Goal: Task Accomplishment & Management: Manage account settings

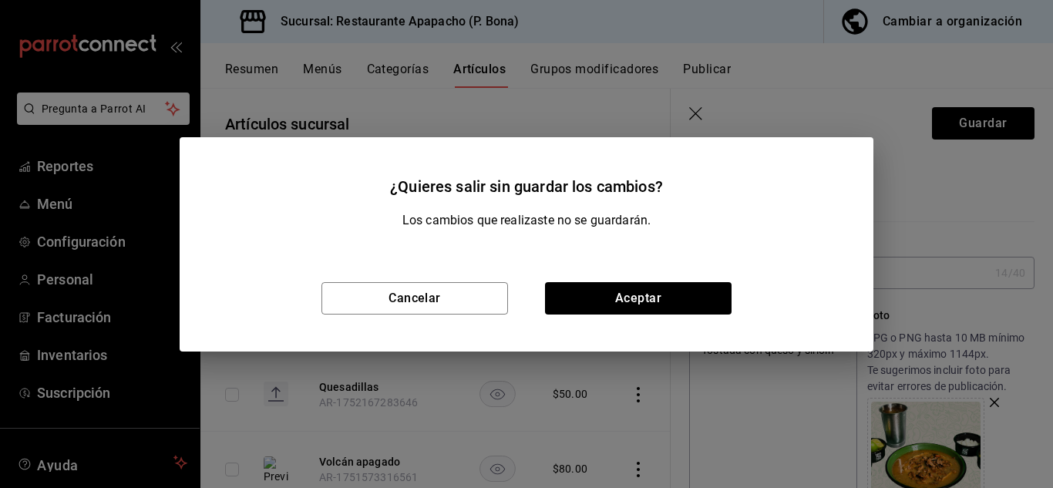
scroll to position [257, 0]
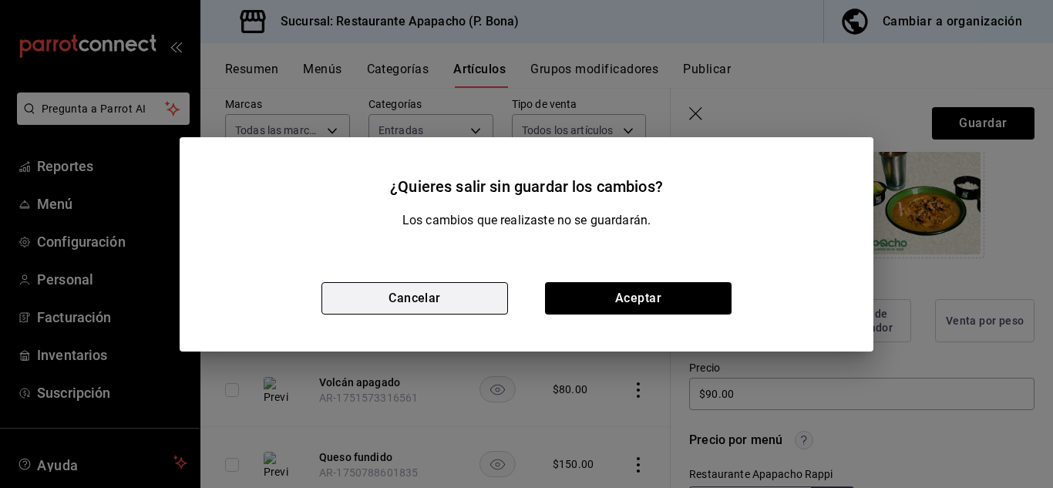
click at [448, 302] on button "Cancelar" at bounding box center [414, 298] width 187 height 32
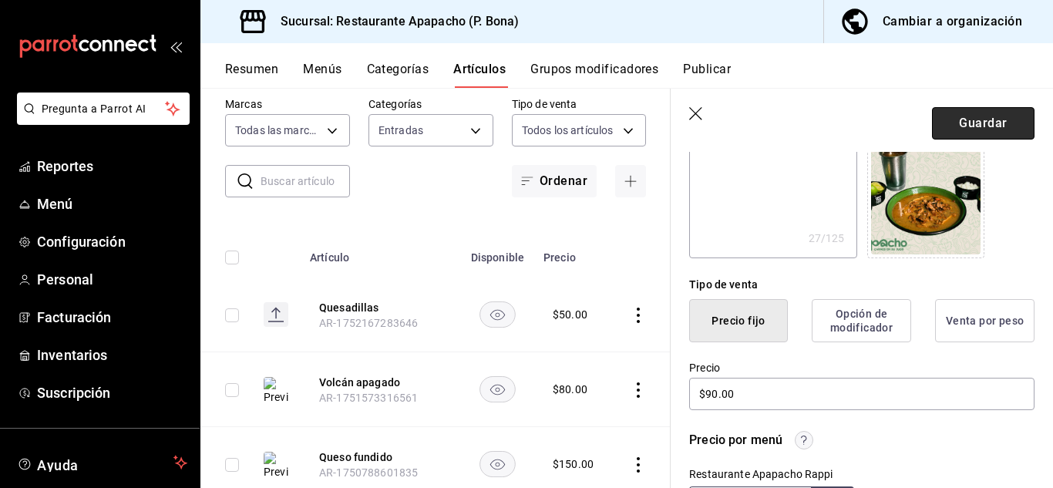
click at [982, 124] on button "Guardar" at bounding box center [983, 123] width 103 height 32
click at [480, 67] on button "Artículos" at bounding box center [479, 75] width 52 height 26
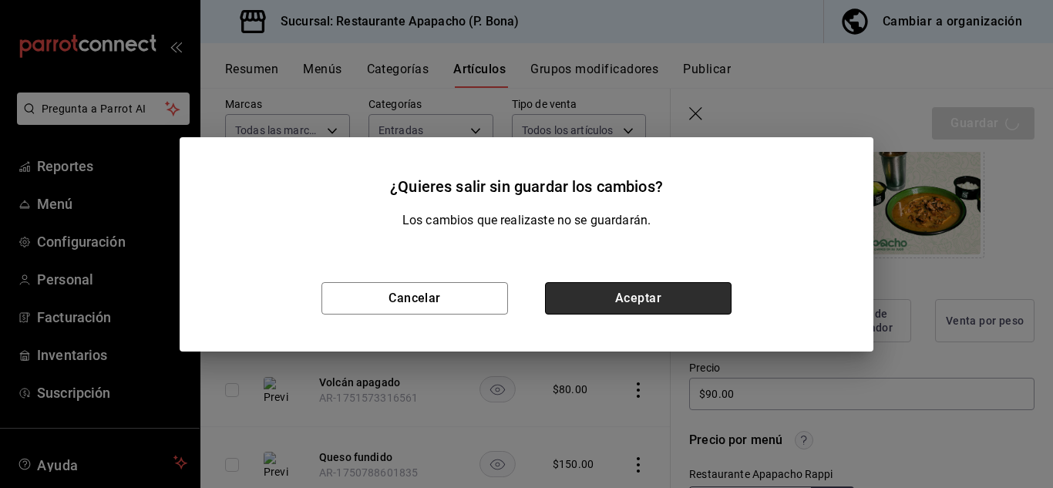
click at [656, 294] on button "Aceptar" at bounding box center [638, 298] width 187 height 32
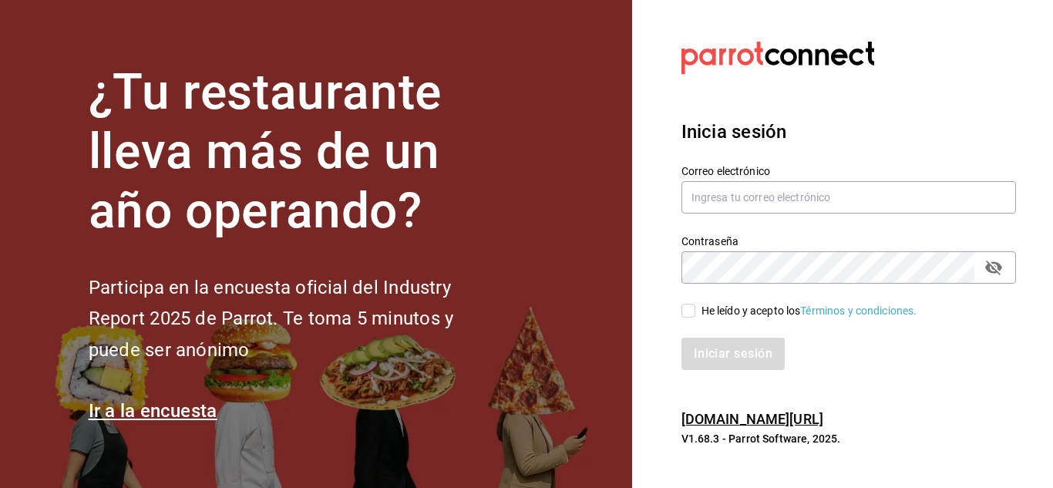
click at [749, 176] on label "Correo electrónico" at bounding box center [848, 171] width 335 height 11
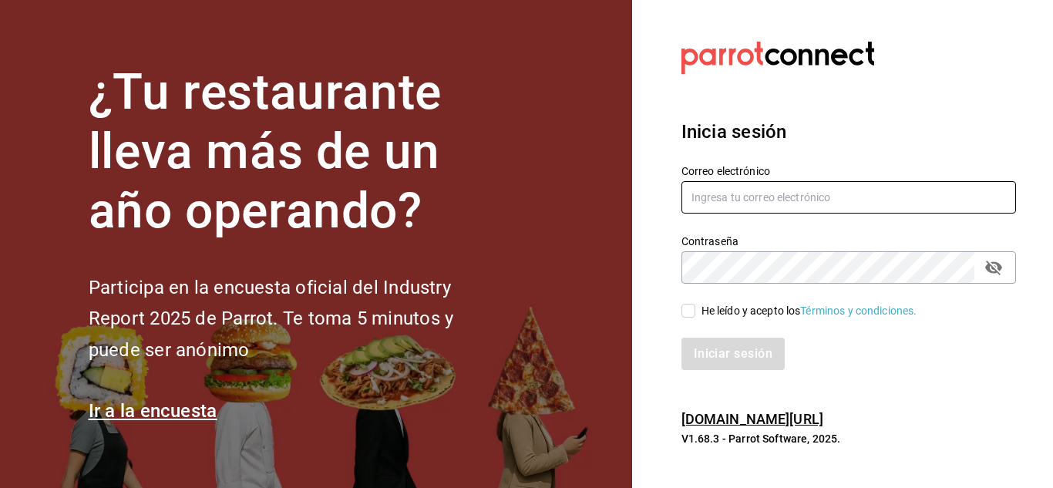
click at [751, 191] on input "text" at bounding box center [848, 197] width 335 height 32
type input "simpleapapacho@gmail.com"
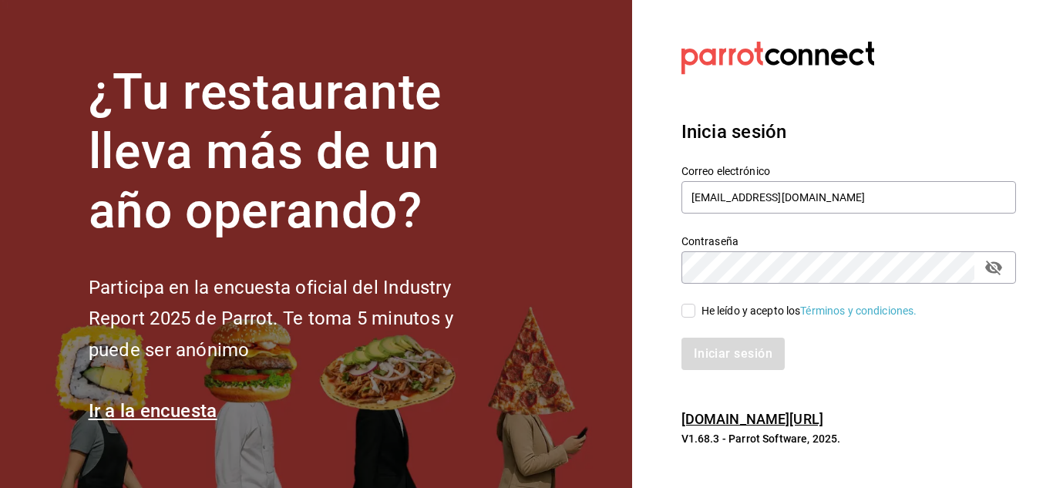
click at [703, 316] on div "He leído y acepto los Términos y condiciones." at bounding box center [809, 311] width 216 height 16
click at [695, 316] on input "He leído y acepto los Términos y condiciones." at bounding box center [688, 311] width 14 height 14
checkbox input "true"
click at [733, 351] on button "Iniciar sesión" at bounding box center [733, 354] width 105 height 32
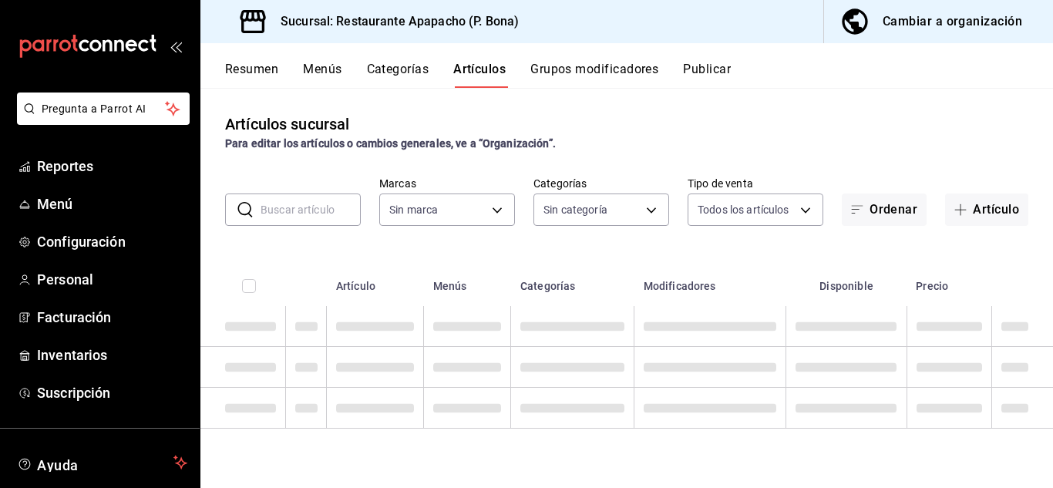
type input "5d720cb7-0a05-4963-9aea-63cfd9829d86,bac7ea99-5405-41b5-9f18-3f0f9af16b27,9432e…"
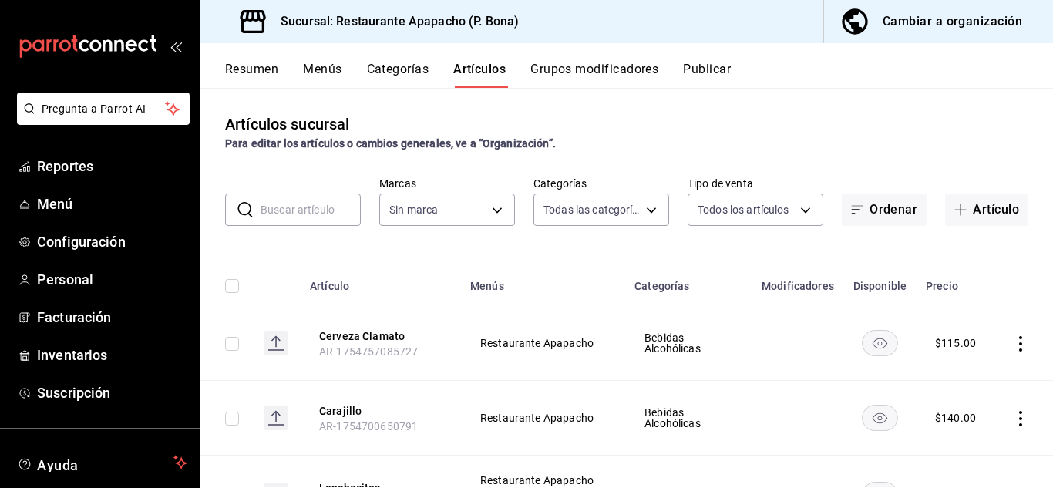
type input "17ef9b2f-93a0-4517-9203-4f940e40e8eb"
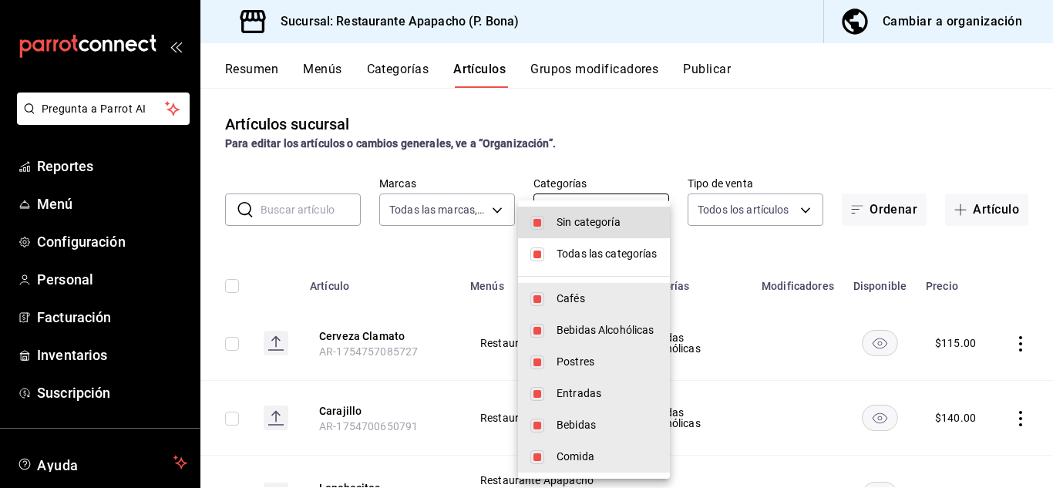
click at [610, 207] on body "Pregunta a Parrot AI Reportes Menú Configuración Personal Facturación Inventari…" at bounding box center [526, 244] width 1053 height 488
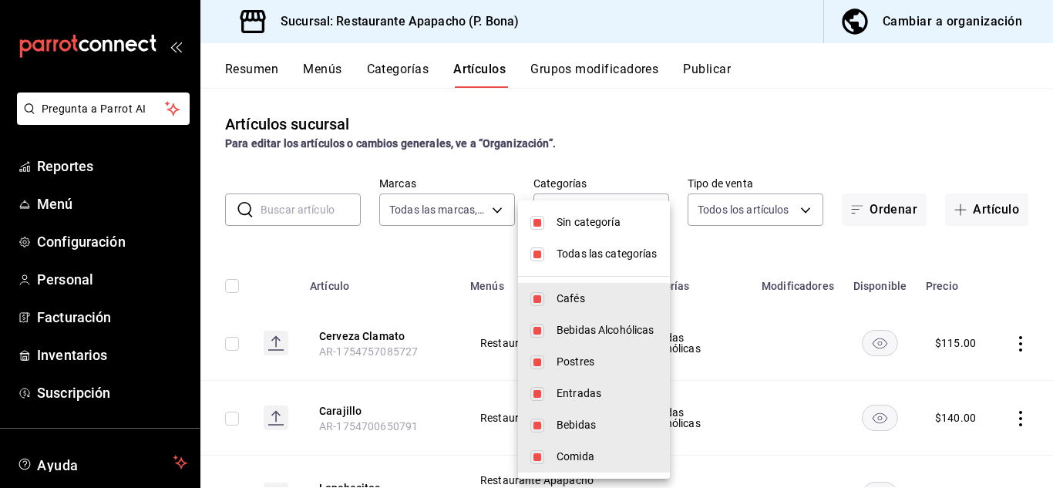
click at [539, 227] on input "checkbox" at bounding box center [537, 223] width 14 height 14
checkbox input "false"
click at [625, 119] on div at bounding box center [526, 244] width 1053 height 488
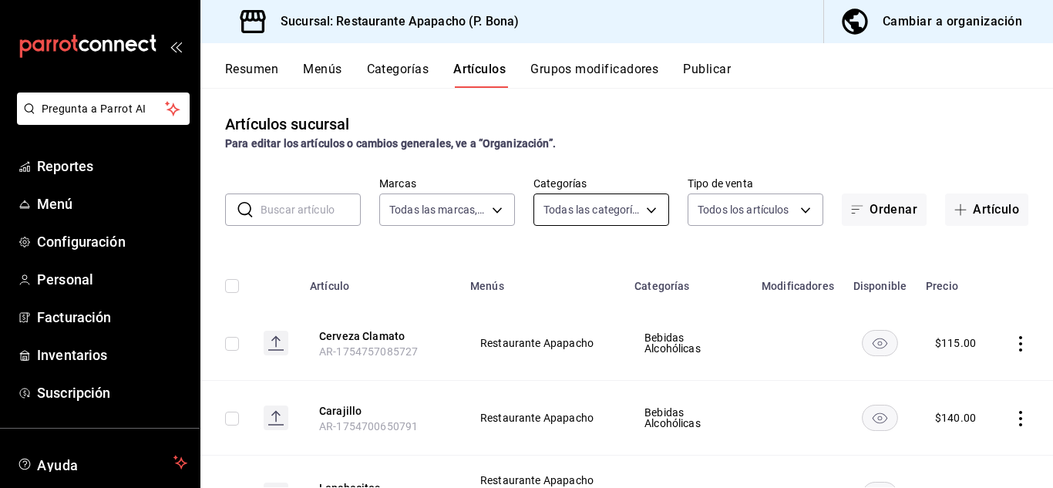
click at [577, 207] on body "Pregunta a Parrot AI Reportes Menú Configuración Personal Facturación Inventari…" at bounding box center [526, 244] width 1053 height 488
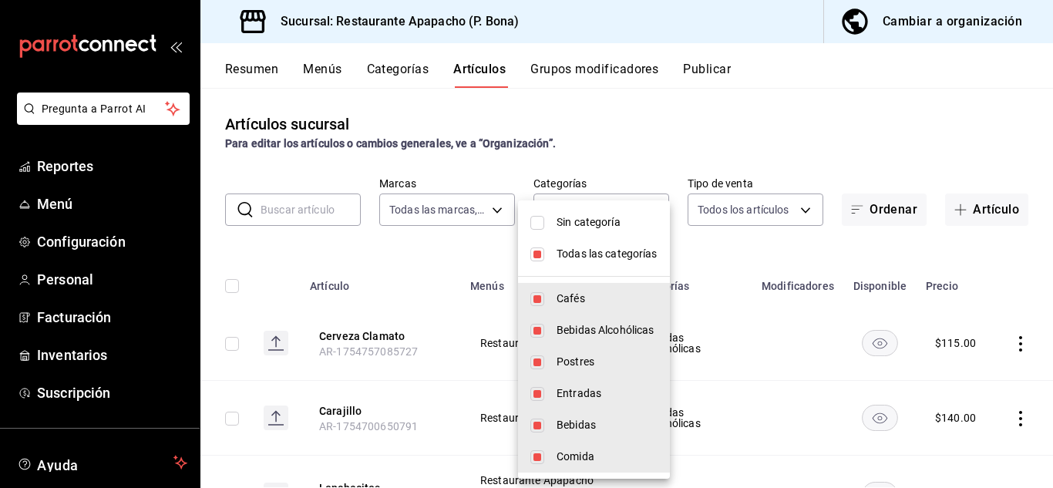
click at [543, 247] on input "checkbox" at bounding box center [537, 254] width 14 height 14
checkbox input "false"
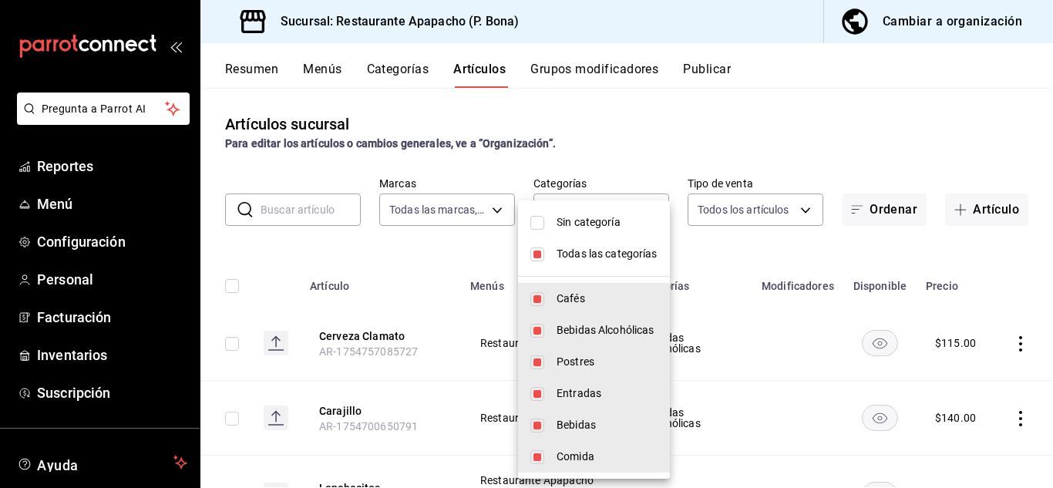
checkbox input "false"
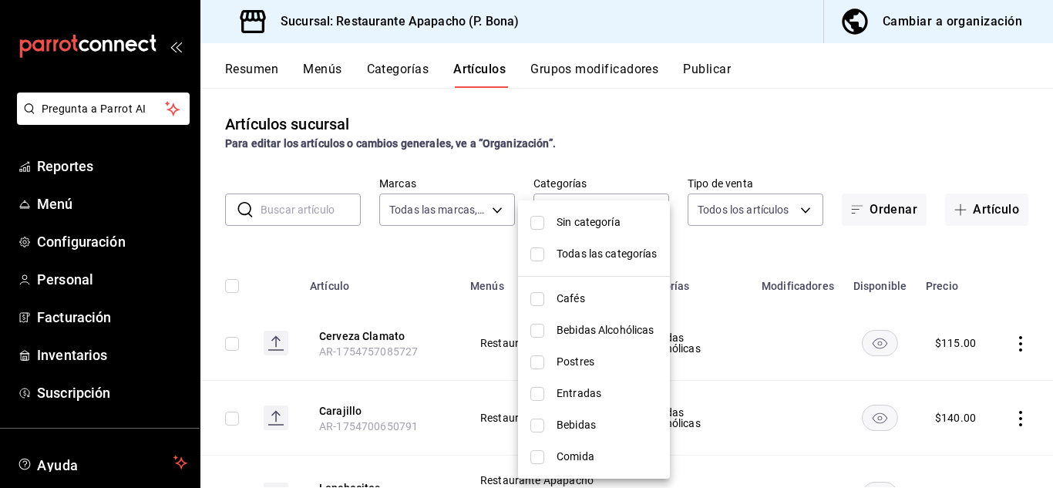
click at [552, 404] on li "Entradas" at bounding box center [594, 394] width 152 height 32
type input "e2d3ecea-3957-43a2-834f-732eecbf203c"
checkbox input "true"
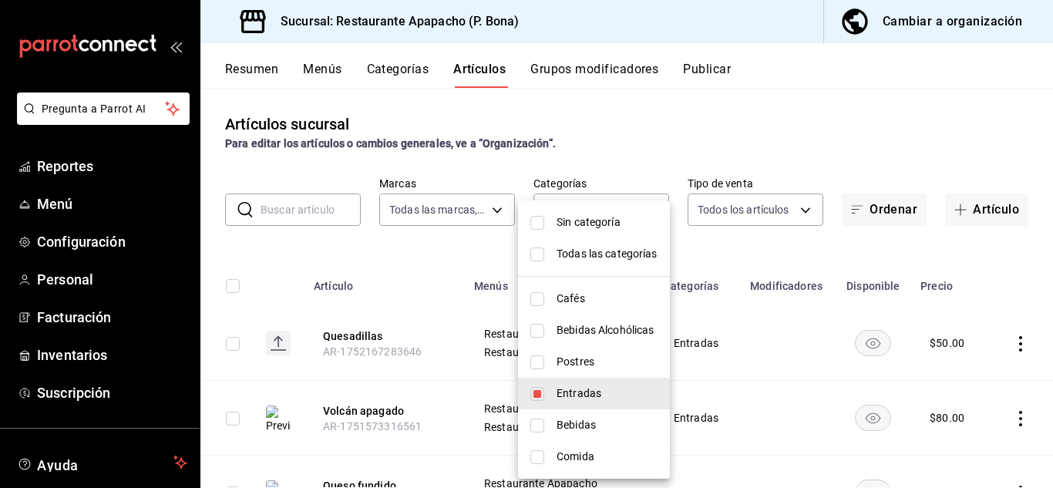
click at [1009, 424] on div at bounding box center [526, 244] width 1053 height 488
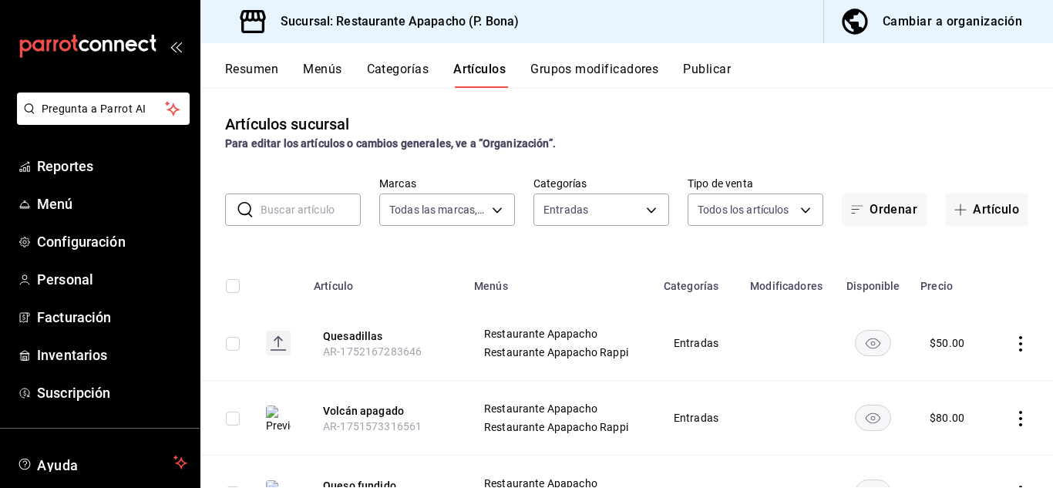
click at [1019, 418] on icon "actions" at bounding box center [1020, 418] width 3 height 15
click at [957, 385] on span "Editar" at bounding box center [963, 384] width 40 height 16
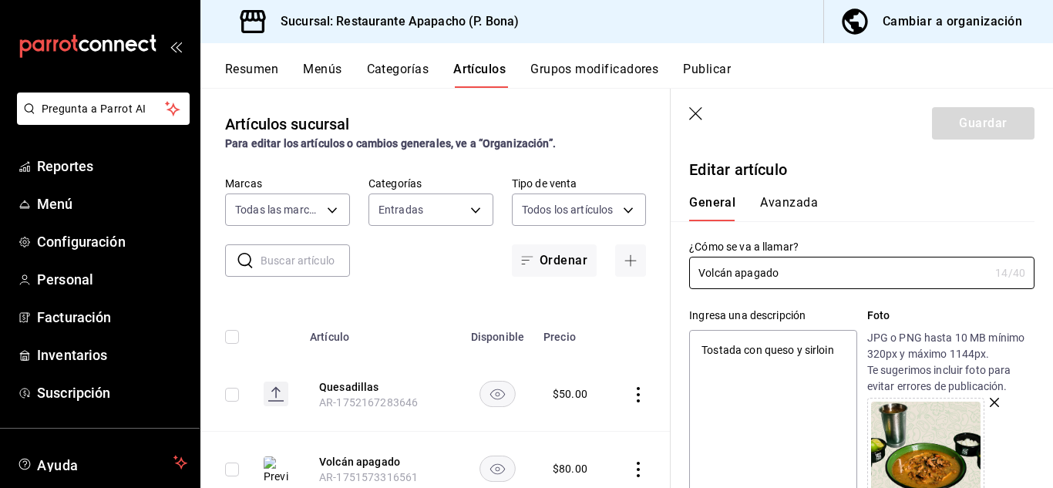
scroll to position [257, 0]
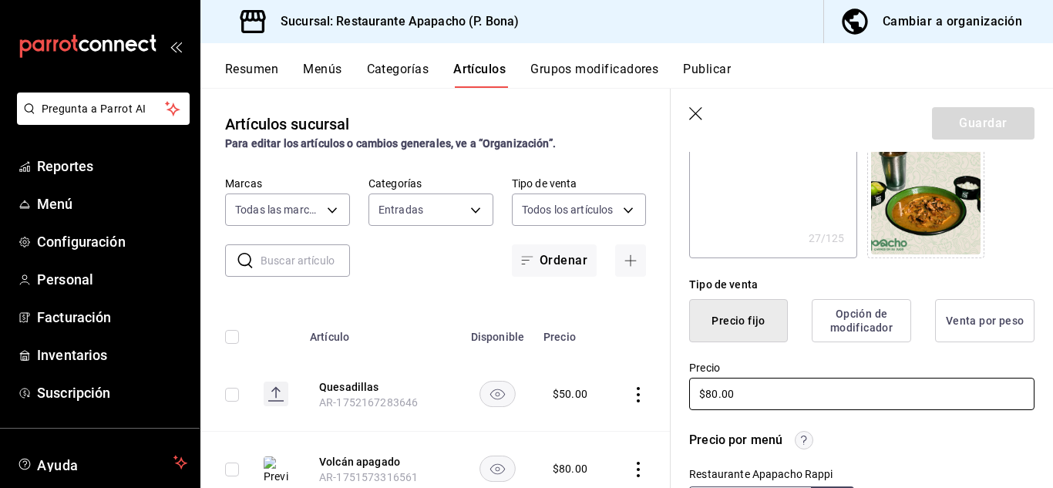
drag, startPoint x: 745, startPoint y: 385, endPoint x: 692, endPoint y: 394, distance: 53.9
click at [692, 394] on input "$80.00" at bounding box center [861, 394] width 345 height 32
type textarea "x"
type input "$9.00"
type textarea "x"
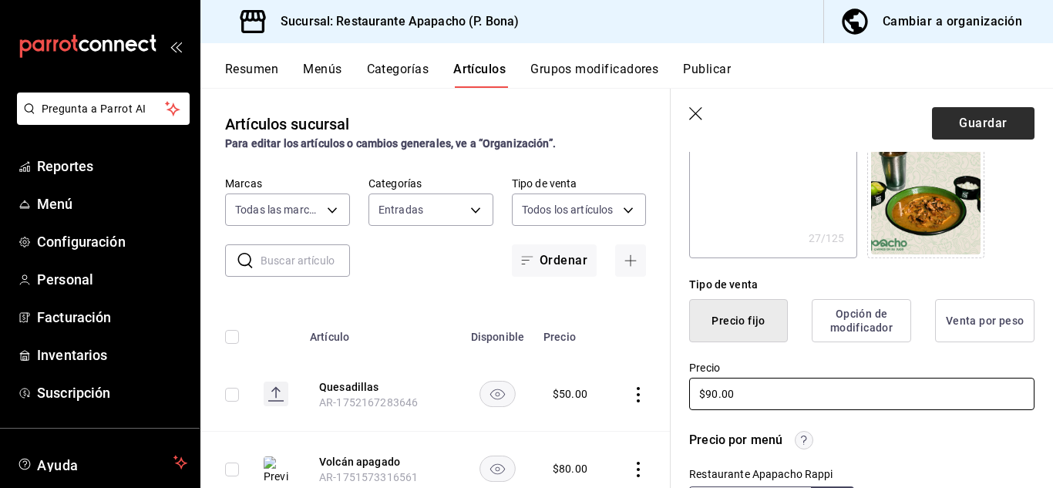
type input "$90.00"
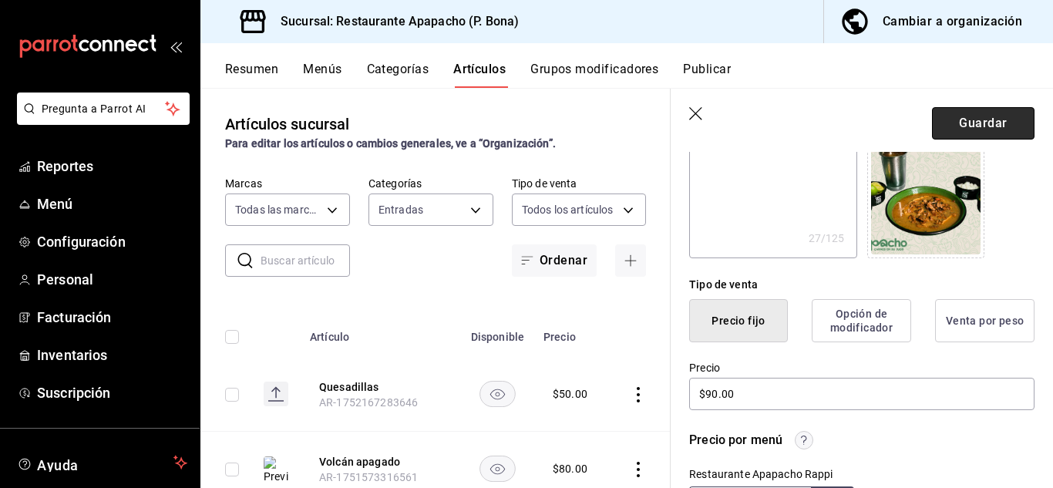
click at [983, 127] on button "Guardar" at bounding box center [983, 123] width 103 height 32
type textarea "x"
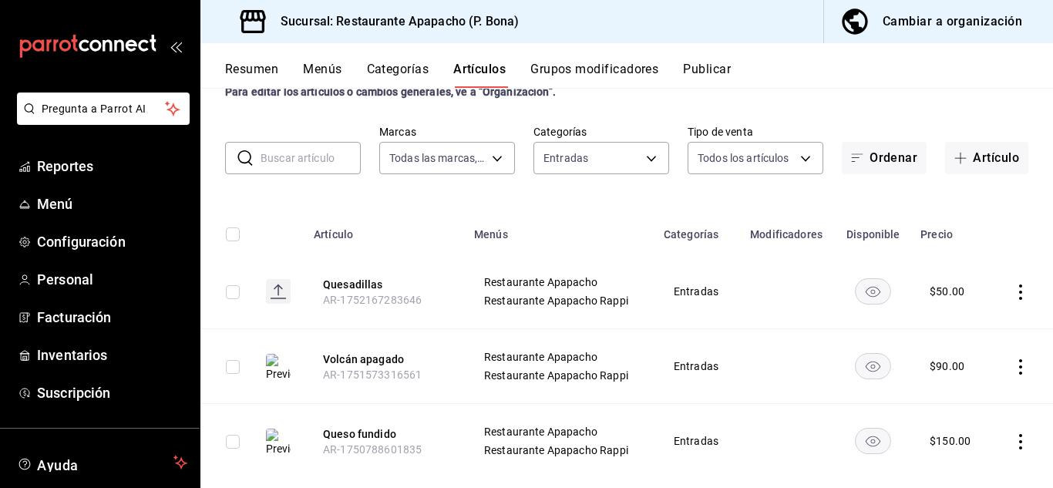
scroll to position [79, 0]
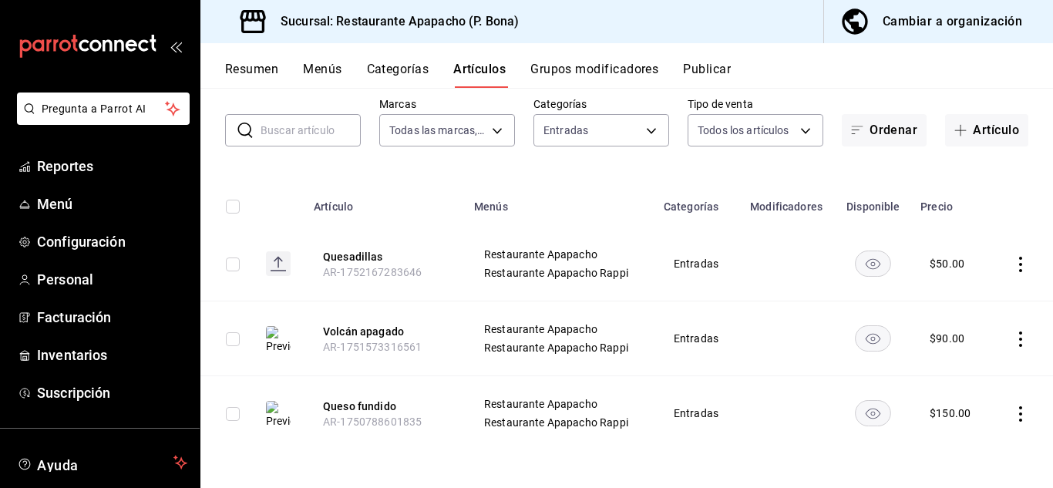
click at [383, 65] on button "Categorías" at bounding box center [398, 75] width 62 height 26
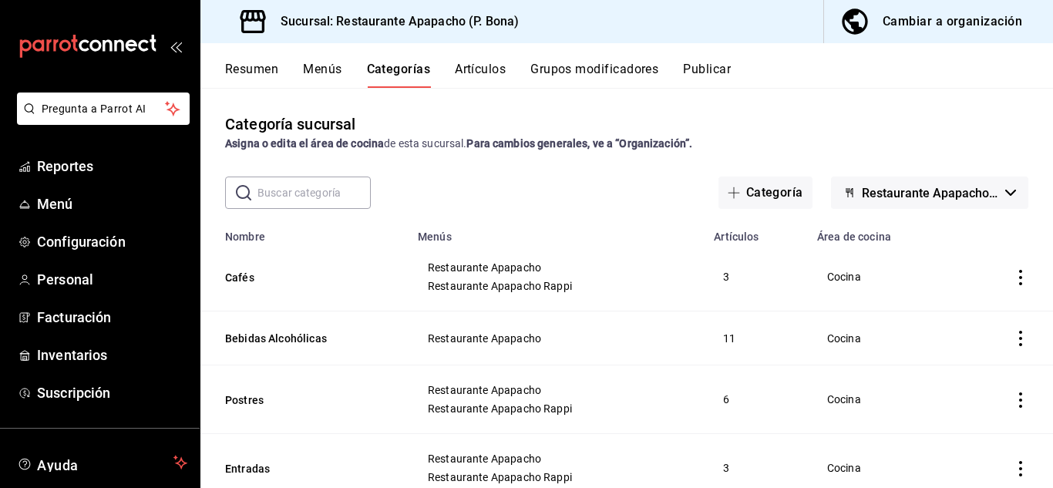
click at [473, 79] on button "Artículos" at bounding box center [480, 75] width 51 height 26
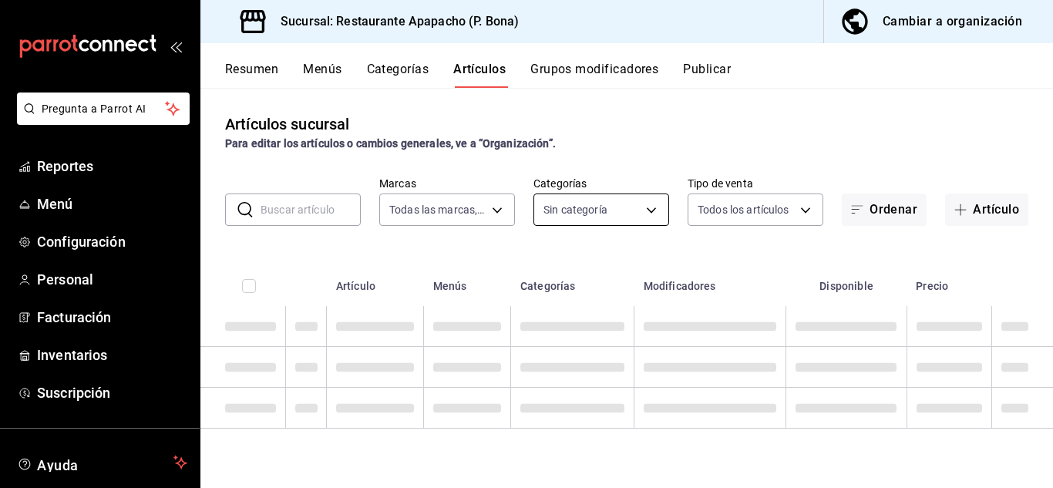
type input "17ef9b2f-93a0-4517-9203-4f940e40e8eb"
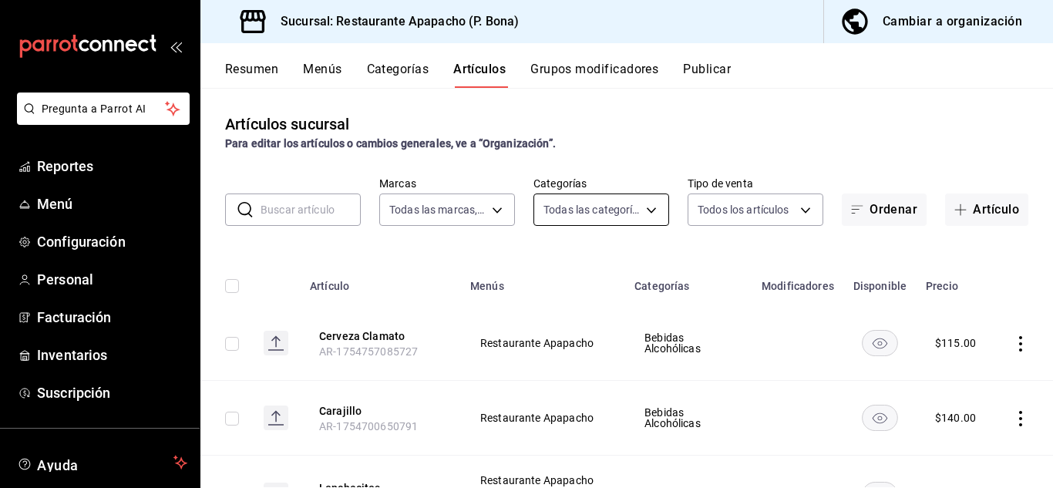
type input "5d720cb7-0a05-4963-9aea-63cfd9829d86,bac7ea99-5405-41b5-9f18-3f0f9af16b27,9432e…"
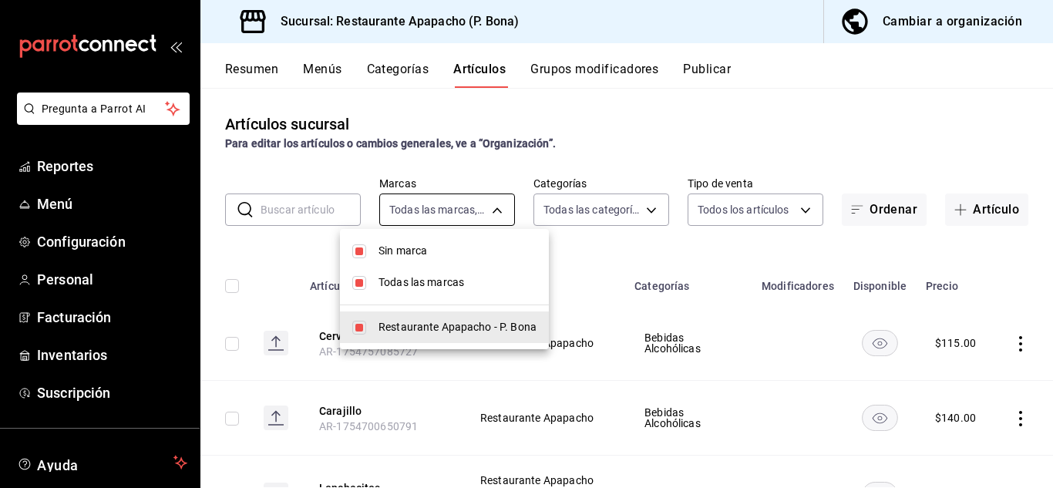
click at [488, 203] on body "Pregunta a Parrot AI Reportes Menú Configuración Personal Facturación Inventari…" at bounding box center [526, 244] width 1053 height 488
click at [638, 217] on div at bounding box center [526, 244] width 1053 height 488
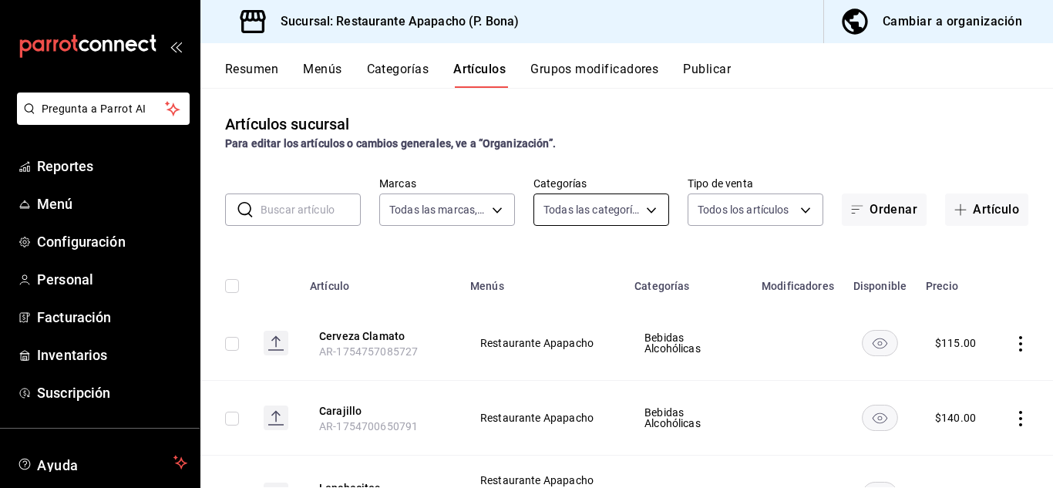
click at [638, 216] on body "Pregunta a Parrot AI Reportes Menú Configuración Personal Facturación Inventari…" at bounding box center [526, 244] width 1053 height 488
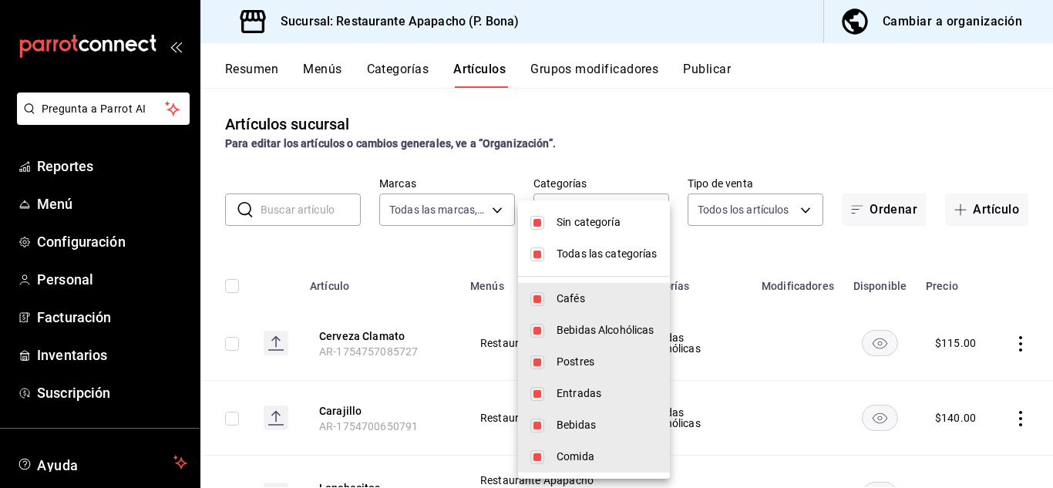
click at [536, 254] on input "checkbox" at bounding box center [537, 254] width 14 height 14
checkbox input "false"
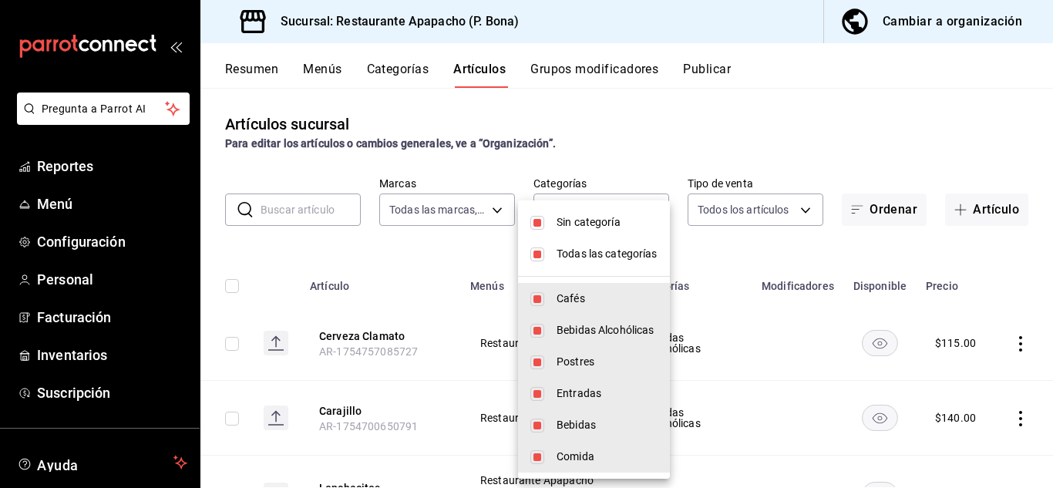
checkbox input "false"
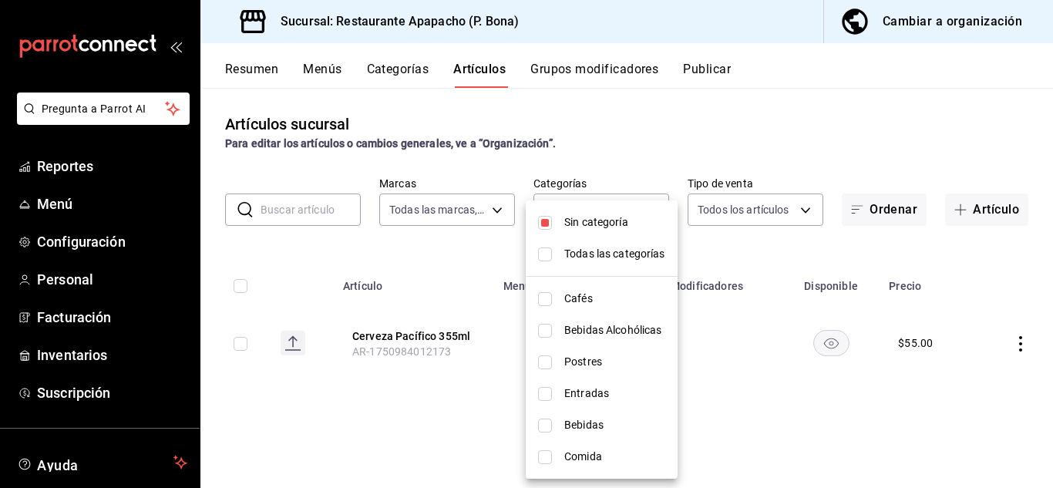
click at [543, 227] on input "checkbox" at bounding box center [545, 223] width 14 height 14
checkbox input "false"
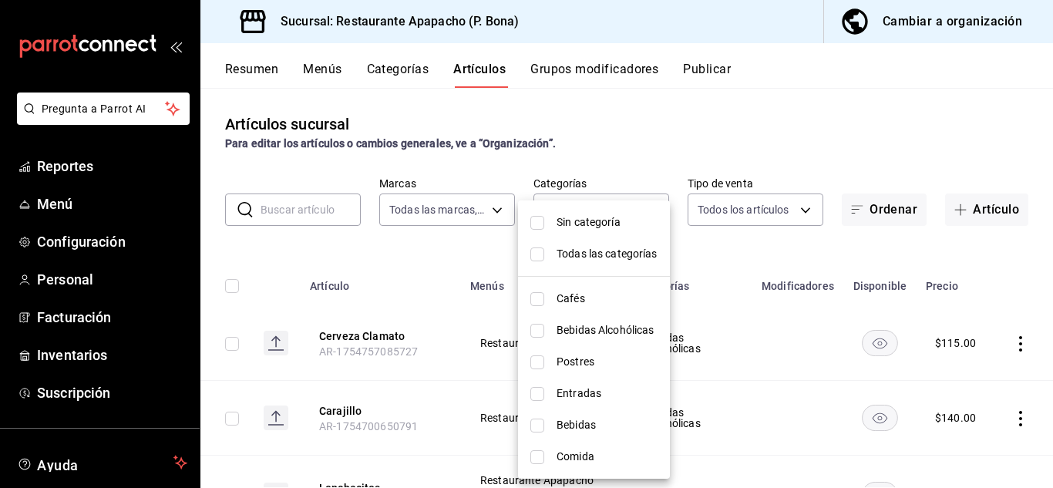
click at [537, 452] on input "checkbox" at bounding box center [537, 457] width 14 height 14
checkbox input "true"
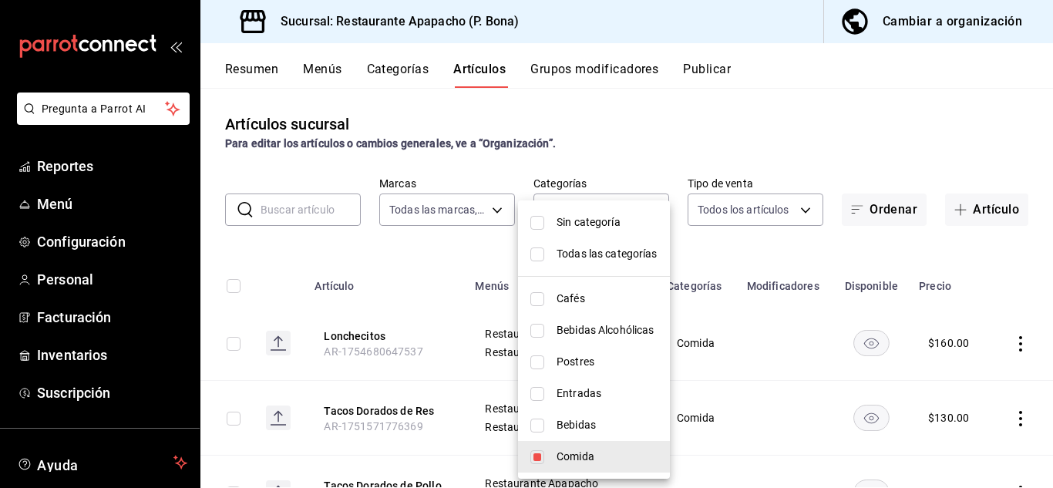
click at [976, 259] on div at bounding box center [526, 244] width 1053 height 488
click at [621, 214] on body "Pregunta a Parrot AI Reportes Menú Configuración Personal Facturación Inventari…" at bounding box center [526, 244] width 1053 height 488
click at [582, 296] on span "Cafés" at bounding box center [607, 299] width 101 height 16
type input "fb0be4e7-4102-4de7-91d8-bc66af7c9313,5d720cb7-0a05-4963-9aea-63cfd9829d86"
checkbox input "true"
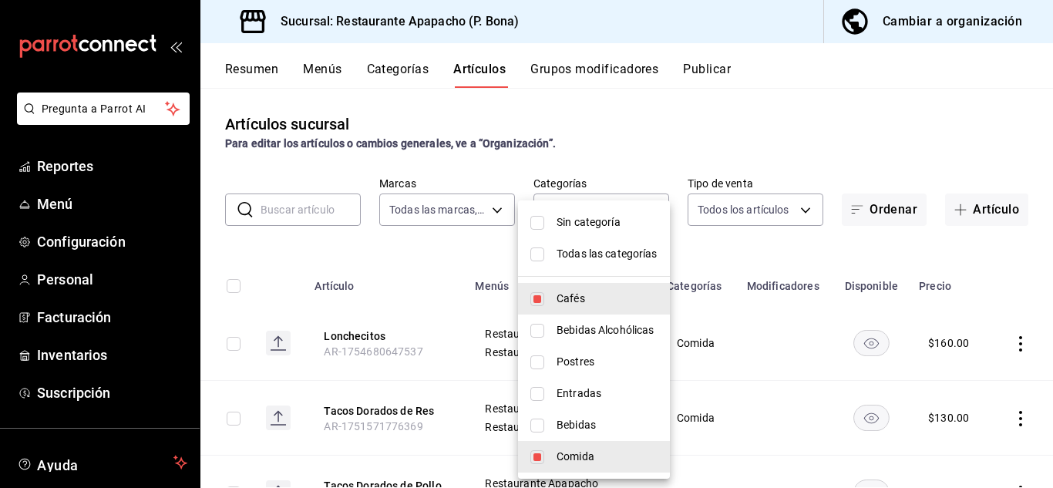
click at [998, 270] on div at bounding box center [526, 244] width 1053 height 488
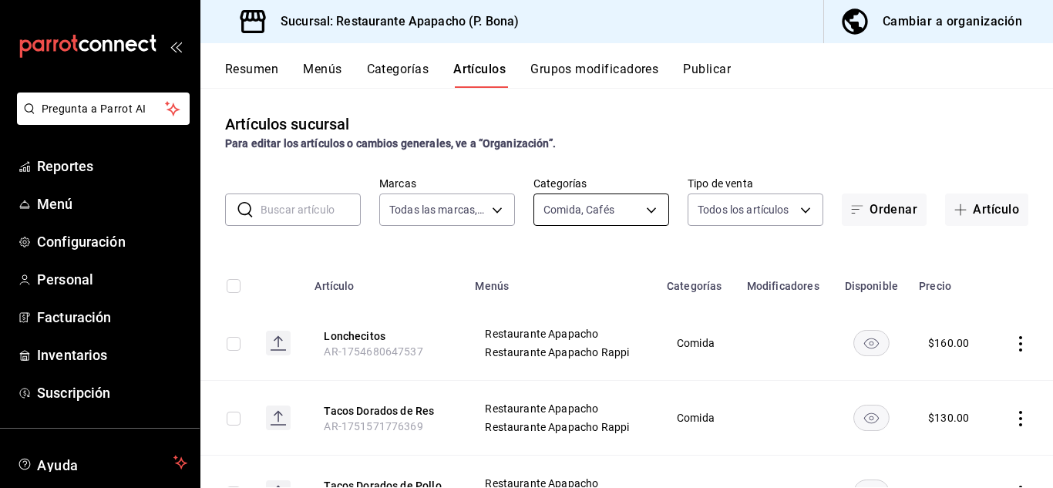
click at [575, 210] on body "Pregunta a Parrot AI Reportes Menú Configuración Personal Facturación Inventari…" at bounding box center [526, 244] width 1053 height 488
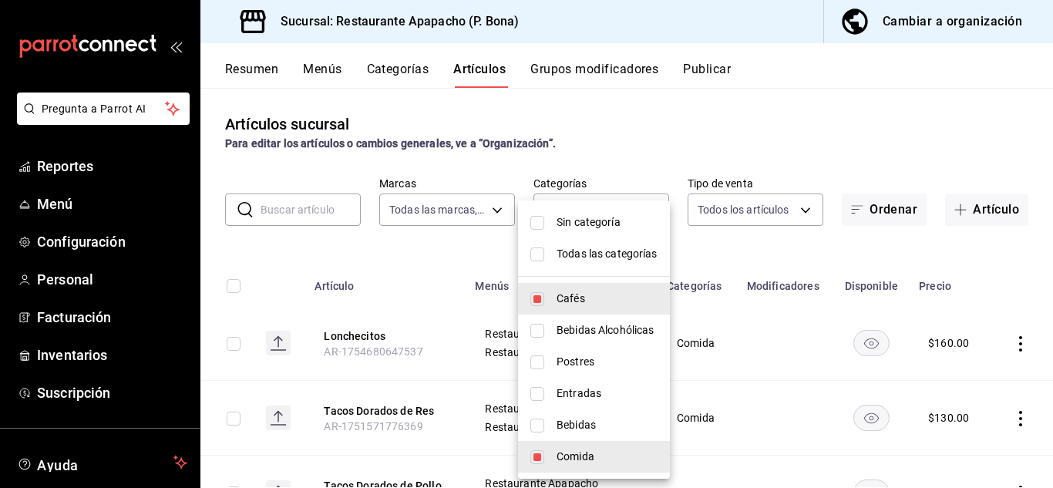
click at [545, 454] on li "Comida" at bounding box center [594, 457] width 152 height 32
type input "5d720cb7-0a05-4963-9aea-63cfd9829d86"
checkbox input "false"
drag, startPoint x: 1045, startPoint y: 232, endPoint x: 1046, endPoint y: 249, distance: 17.0
click at [1046, 249] on div at bounding box center [526, 244] width 1053 height 488
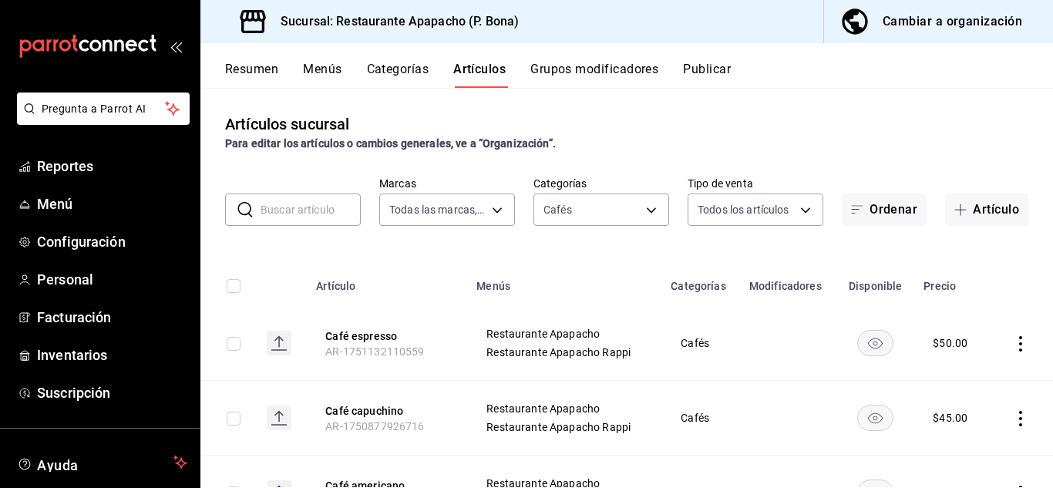
click at [1013, 342] on icon "actions" at bounding box center [1020, 343] width 15 height 15
click at [937, 378] on div at bounding box center [929, 379] width 28 height 18
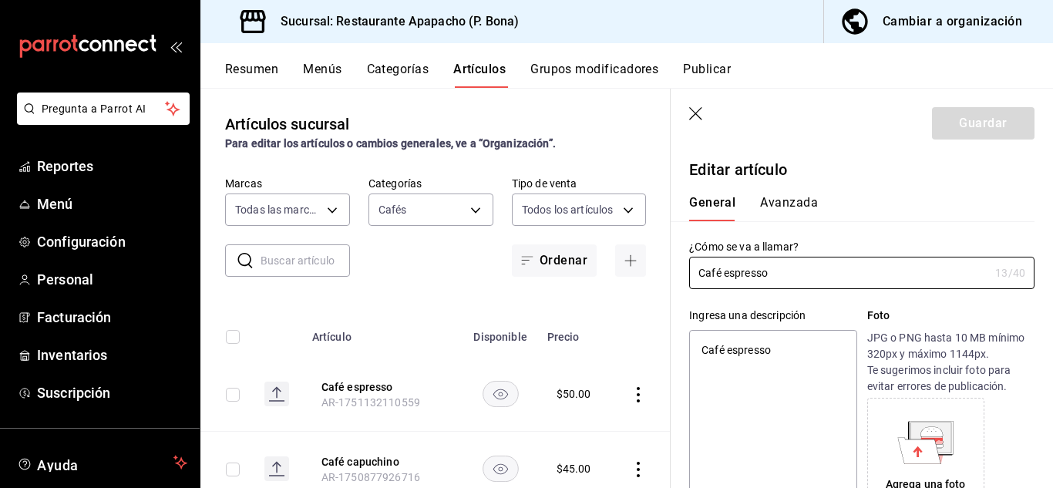
scroll to position [257, 0]
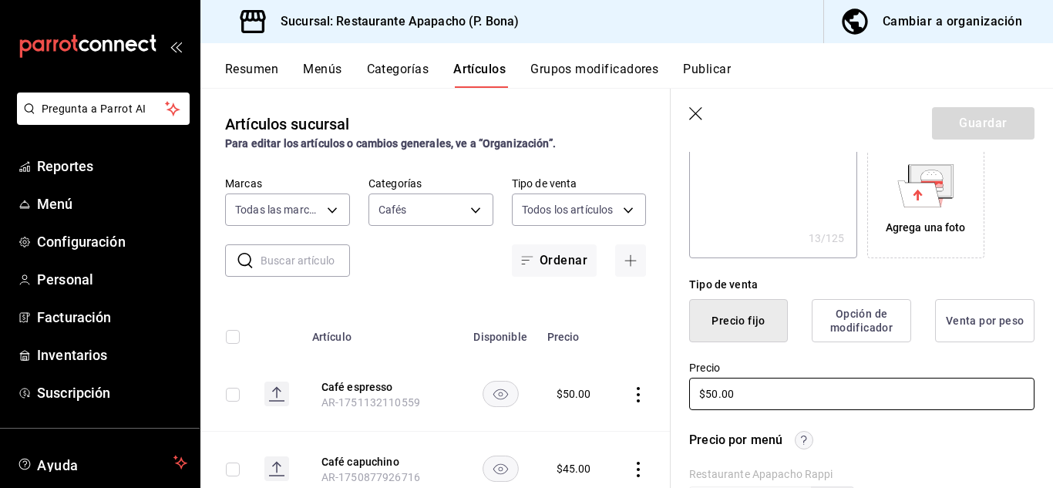
click at [759, 380] on input "$50.00" at bounding box center [861, 394] width 345 height 32
click at [759, 385] on input "$50.00" at bounding box center [861, 394] width 345 height 32
click at [759, 386] on input "$50.00" at bounding box center [861, 394] width 345 height 32
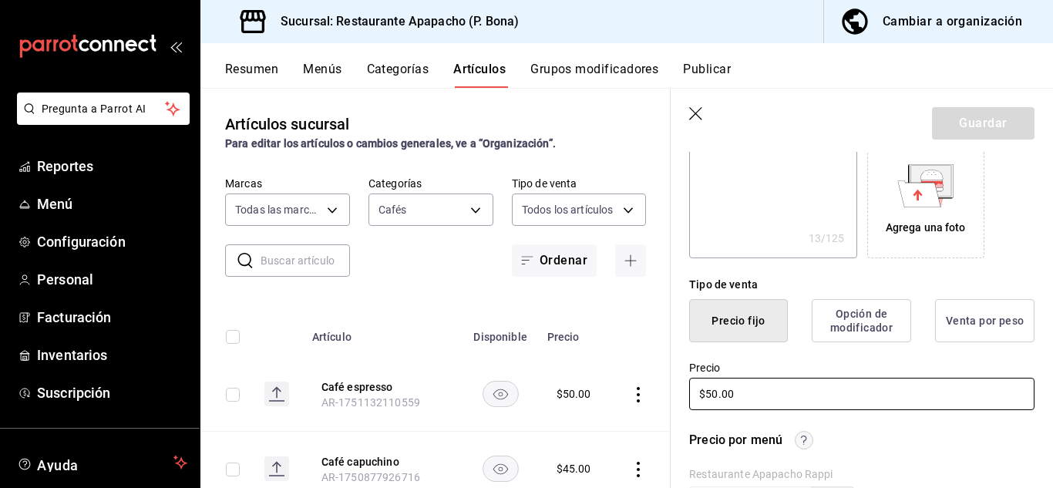
click at [759, 386] on input "$50.00" at bounding box center [861, 394] width 345 height 32
type textarea "x"
type input "$6.00"
type textarea "x"
type input "$65.00"
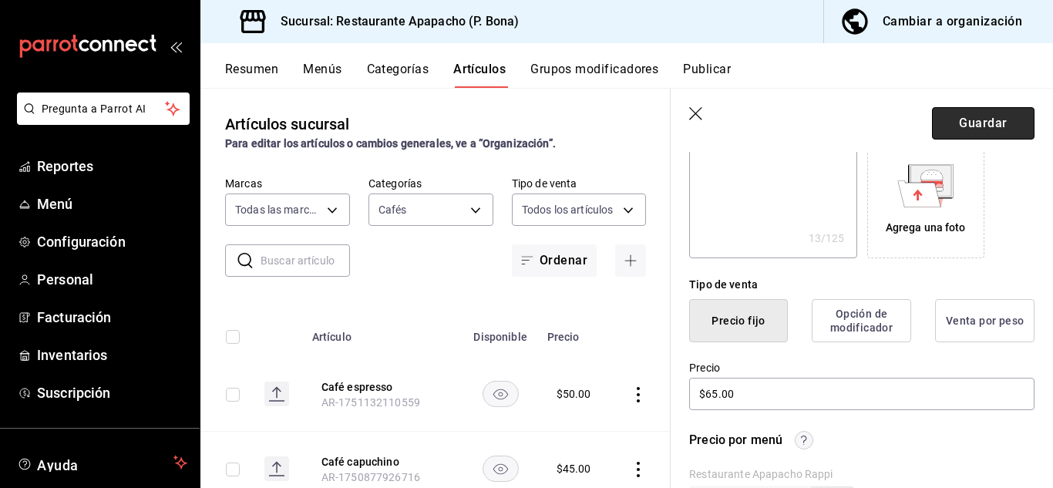
click at [986, 115] on button "Guardar" at bounding box center [983, 123] width 103 height 32
type textarea "x"
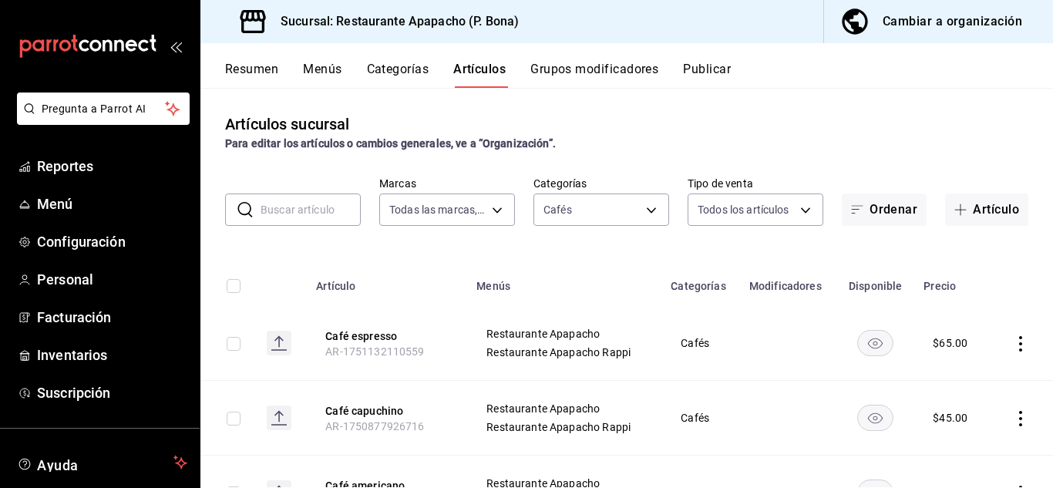
click at [1013, 419] on icon "actions" at bounding box center [1020, 418] width 15 height 15
click at [965, 386] on span "Editar" at bounding box center [963, 384] width 40 height 16
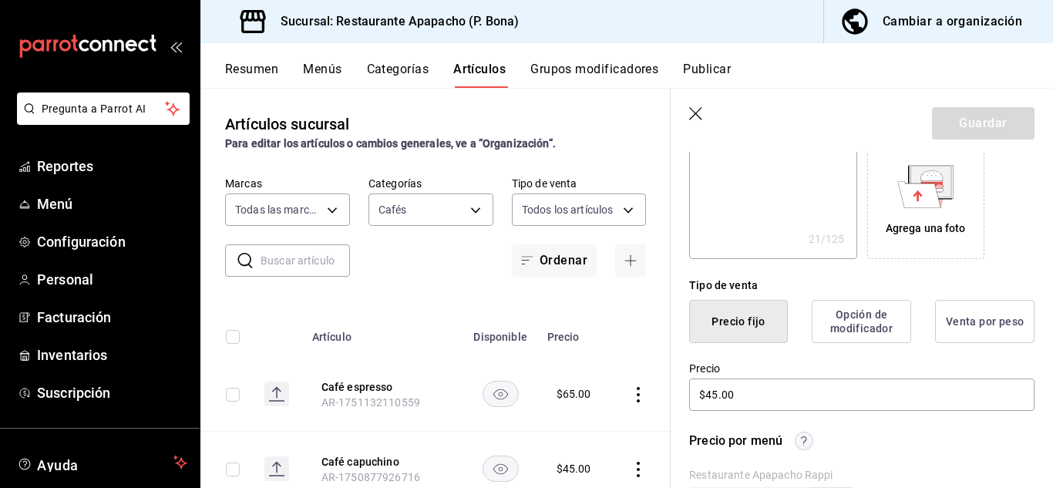
scroll to position [257, 0]
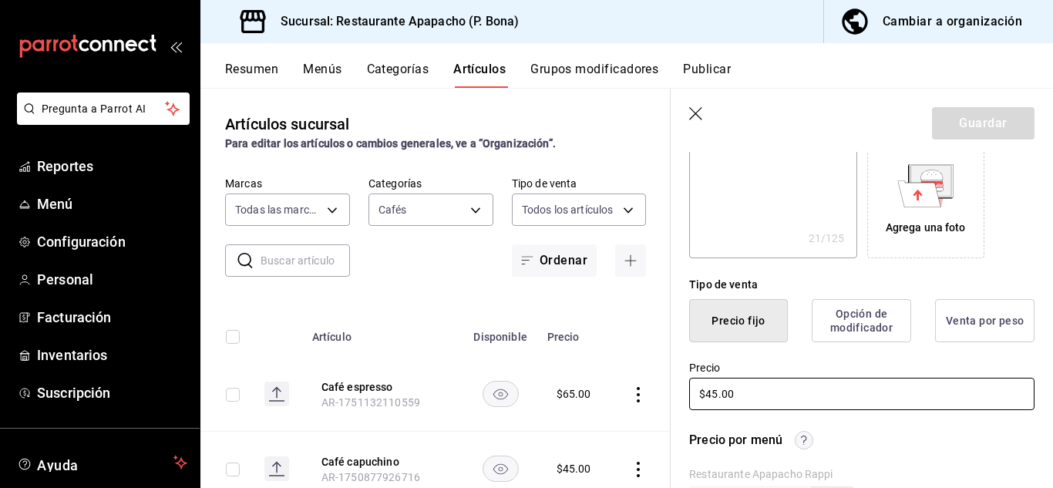
drag, startPoint x: 754, startPoint y: 387, endPoint x: 616, endPoint y: 392, distance: 138.1
click at [616, 392] on main "Artículos sucursal Para editar los artículos o cambios generales, ve a “Organiz…" at bounding box center [626, 288] width 853 height 400
type textarea "x"
type input "$7.00"
type textarea "x"
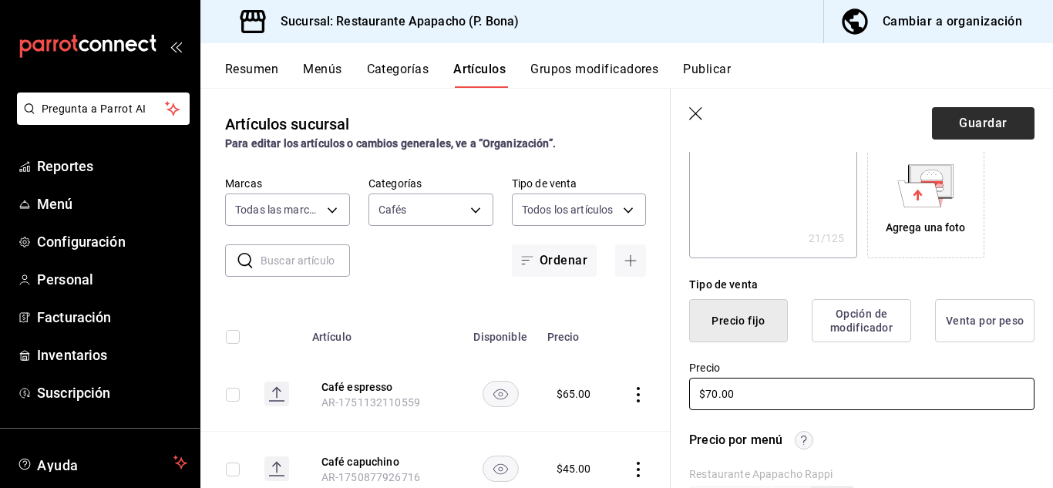
type input "$70.00"
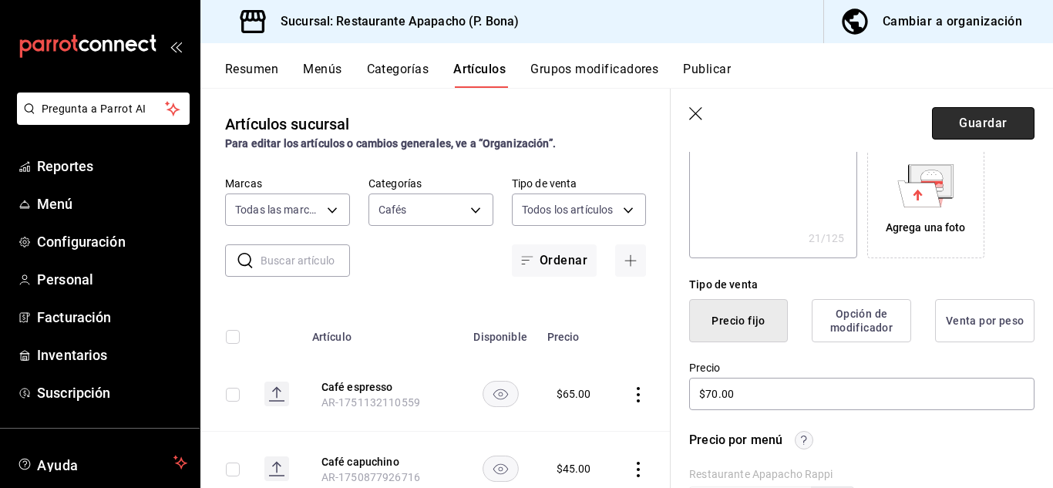
click at [979, 123] on button "Guardar" at bounding box center [983, 123] width 103 height 32
type textarea "x"
type input "AR-1755890573692"
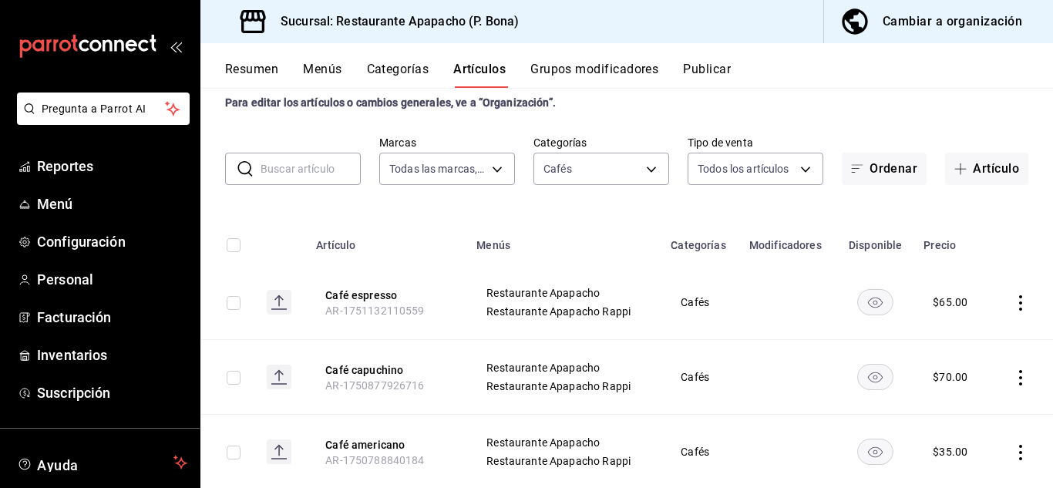
scroll to position [79, 0]
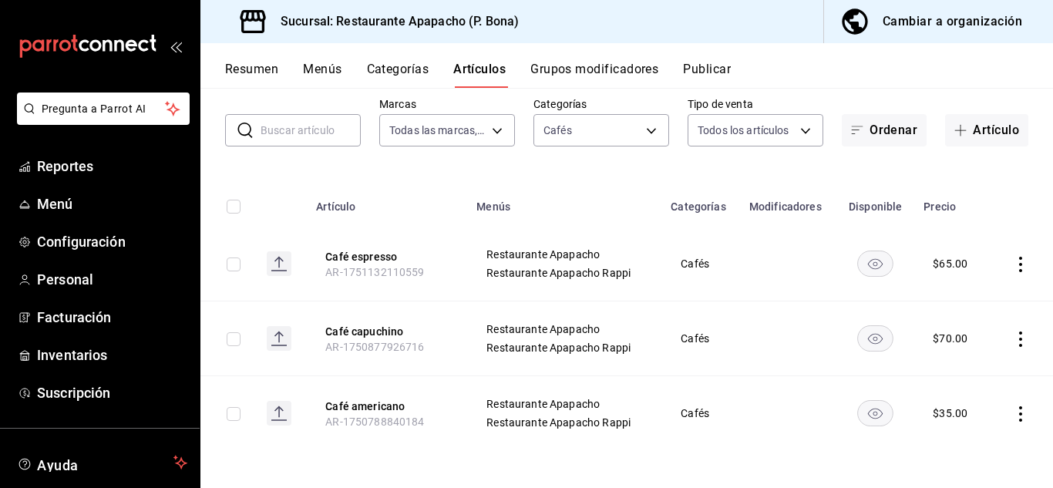
click at [1014, 406] on icon "actions" at bounding box center [1020, 413] width 15 height 15
click at [960, 384] on span "Editar" at bounding box center [963, 384] width 40 height 16
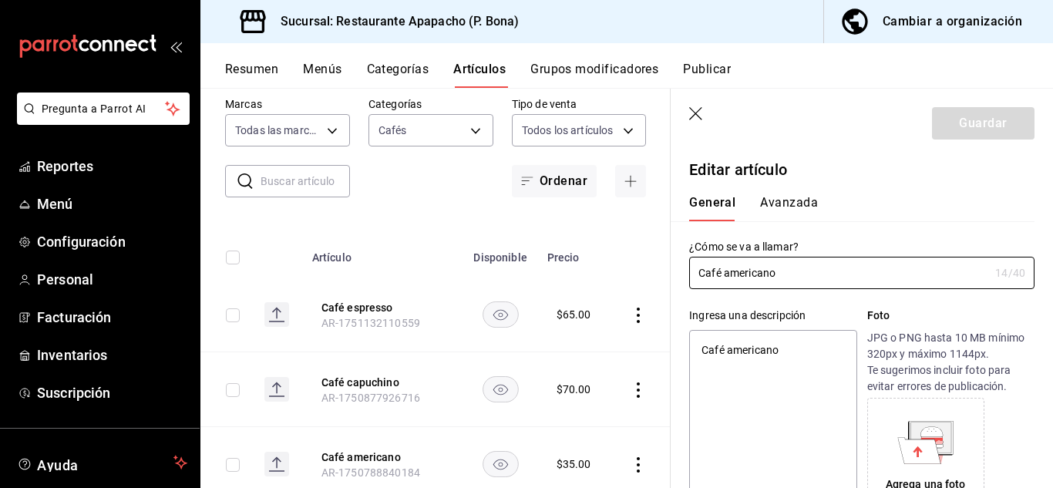
type textarea "x"
type input "$35.00"
radio input "false"
radio input "true"
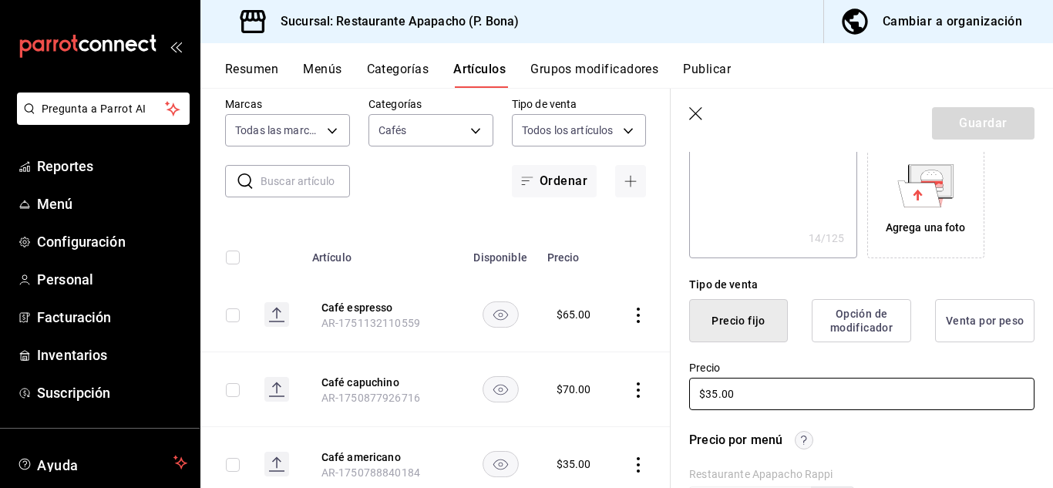
drag, startPoint x: 758, startPoint y: 393, endPoint x: 556, endPoint y: 390, distance: 202.0
click at [556, 390] on main "Artículos sucursal Para editar los artículos o cambios generales, ve a “Organiz…" at bounding box center [626, 288] width 853 height 400
type textarea "x"
type input "$5.00"
type textarea "x"
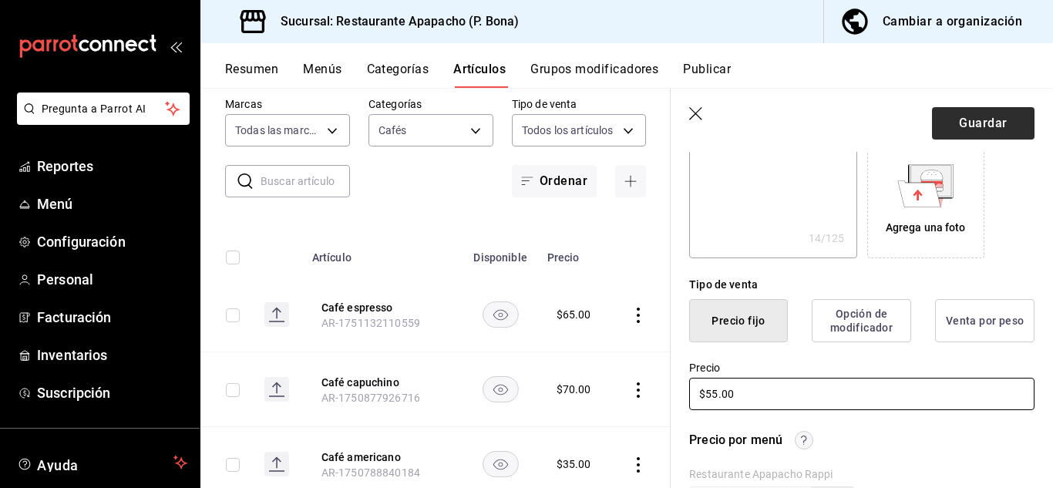
type input "$55.00"
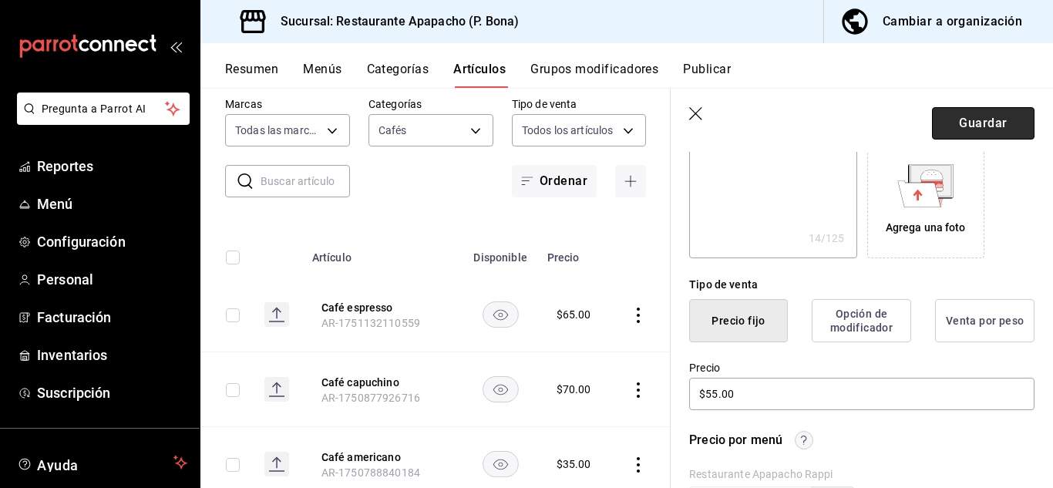
click at [973, 114] on button "Guardar" at bounding box center [983, 123] width 103 height 32
type textarea "x"
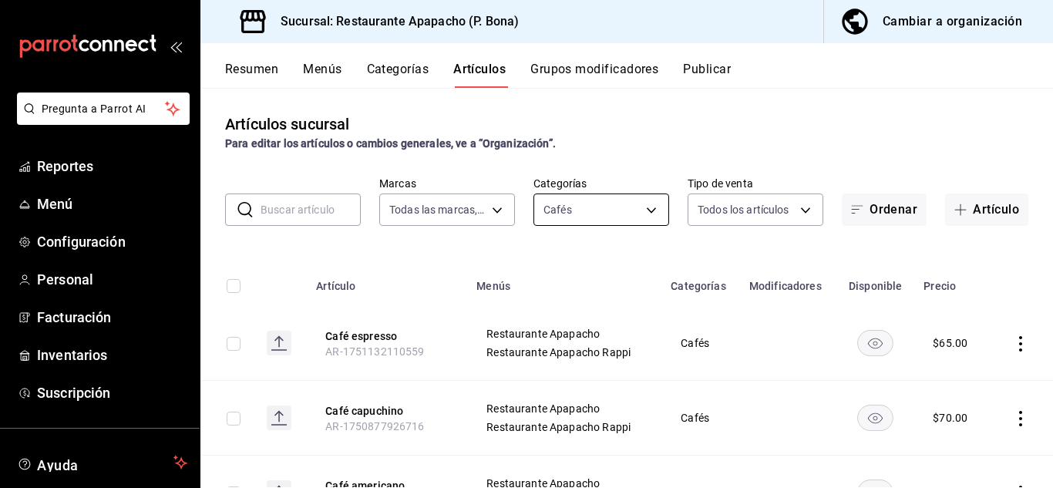
click at [587, 204] on body "Pregunta a Parrot AI Reportes Menú Configuración Personal Facturación Inventari…" at bounding box center [526, 244] width 1053 height 488
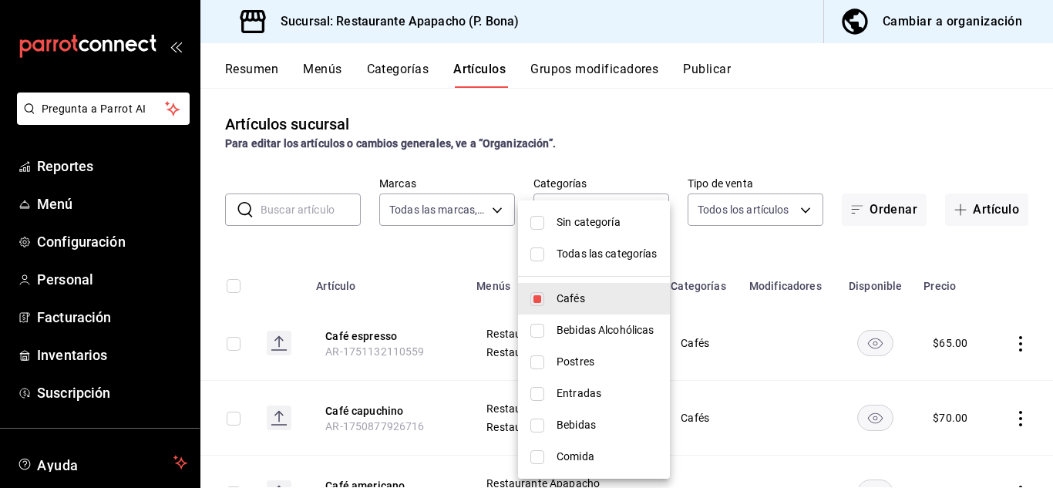
click at [558, 422] on span "Bebidas" at bounding box center [607, 425] width 101 height 16
type input "5d720cb7-0a05-4963-9aea-63cfd9829d86,342502c9-a23f-4e49-88c1-2ec3c3e8bea7"
checkbox input "true"
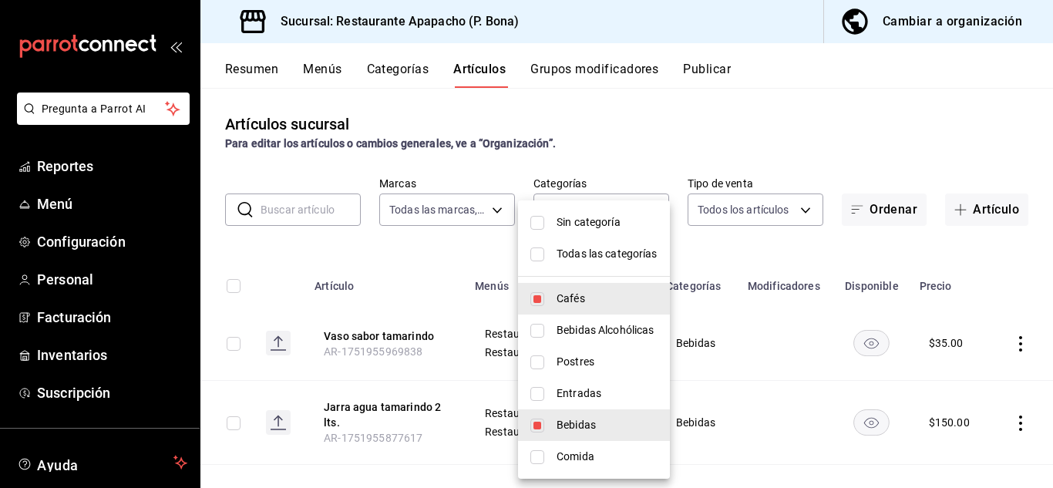
click at [541, 295] on input "checkbox" at bounding box center [537, 299] width 14 height 14
checkbox input "false"
type input "342502c9-a23f-4e49-88c1-2ec3c3e8bea7"
drag, startPoint x: 1052, startPoint y: 190, endPoint x: 1043, endPoint y: 251, distance: 60.8
click at [1043, 251] on div at bounding box center [526, 244] width 1053 height 488
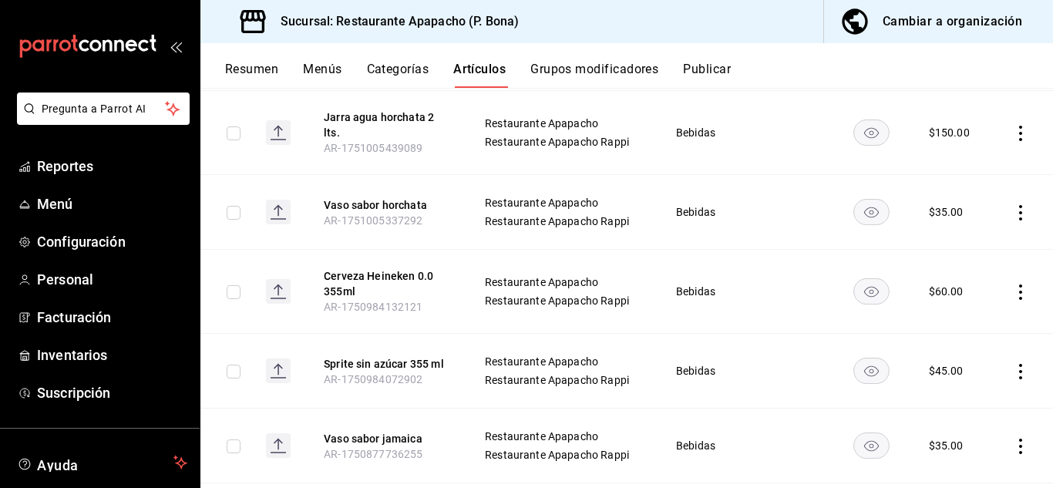
scroll to position [628, 0]
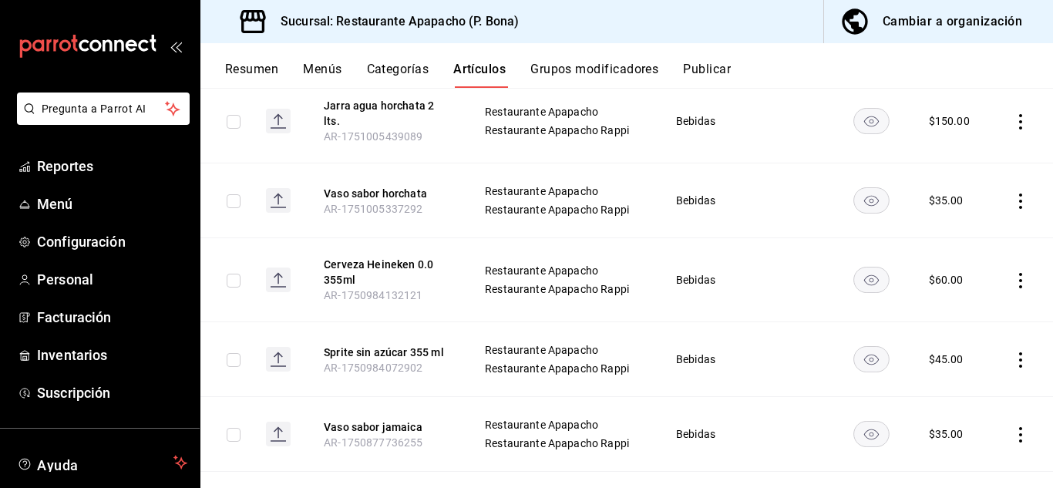
click at [1013, 273] on icon "actions" at bounding box center [1020, 280] width 15 height 15
click at [972, 306] on span "Editar" at bounding box center [963, 306] width 40 height 16
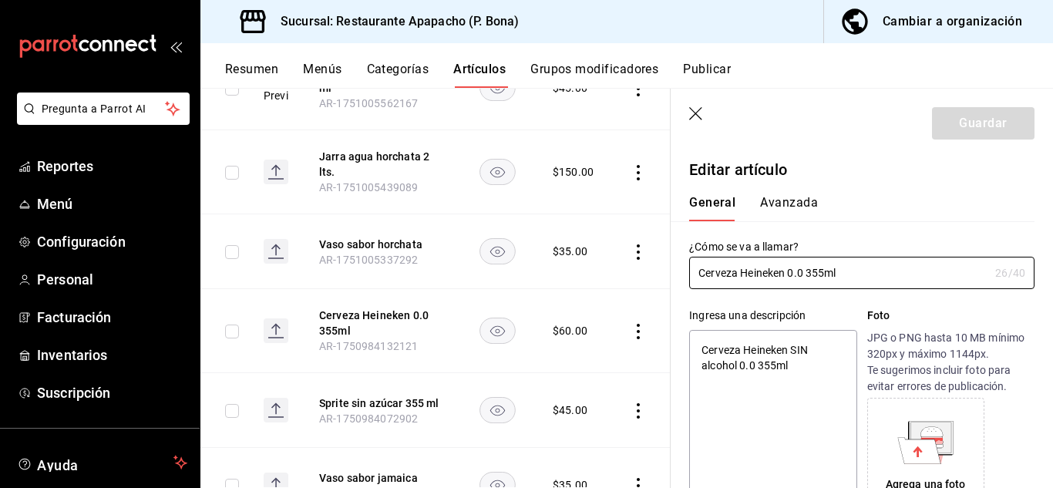
type textarea "x"
type input "$60.00"
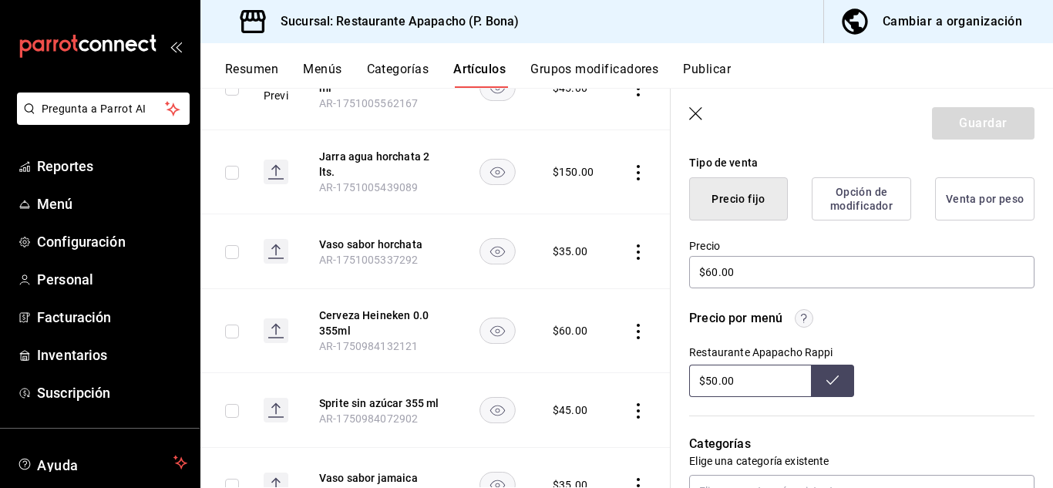
scroll to position [385, 0]
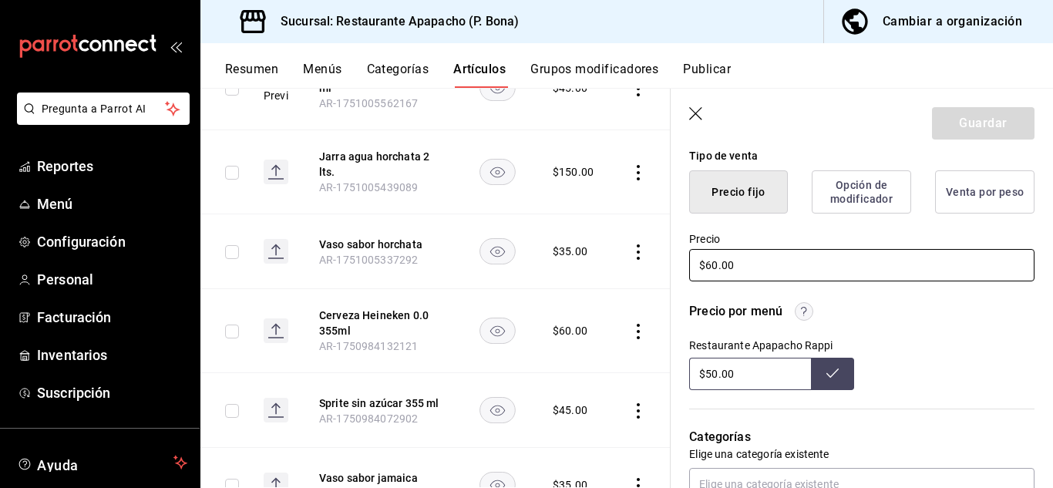
drag, startPoint x: 742, startPoint y: 268, endPoint x: 645, endPoint y: 270, distance: 97.1
click at [645, 270] on main "Artículos sucursal Para editar los artículos o cambios generales, ve a “Organiz…" at bounding box center [626, 288] width 853 height 400
type textarea "x"
type input "$7.00"
type textarea "x"
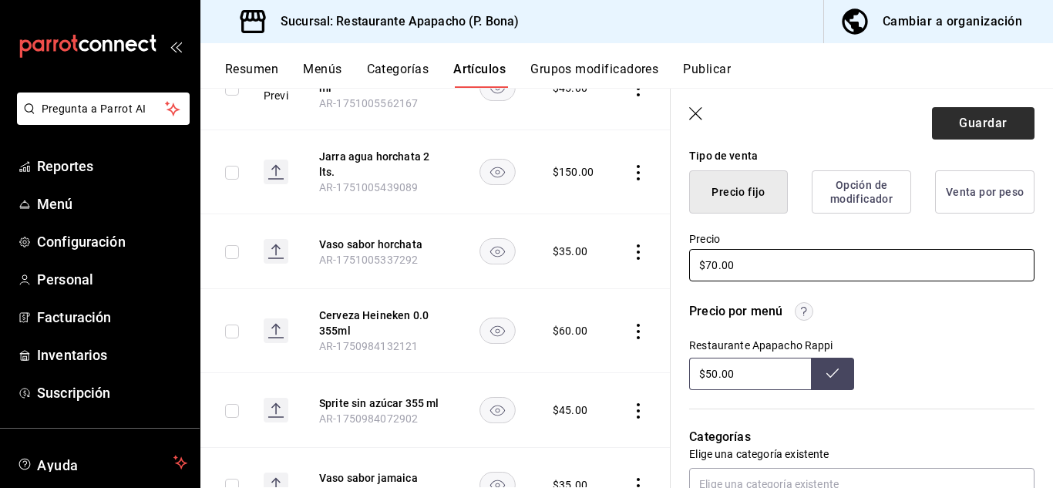
type input "$70.00"
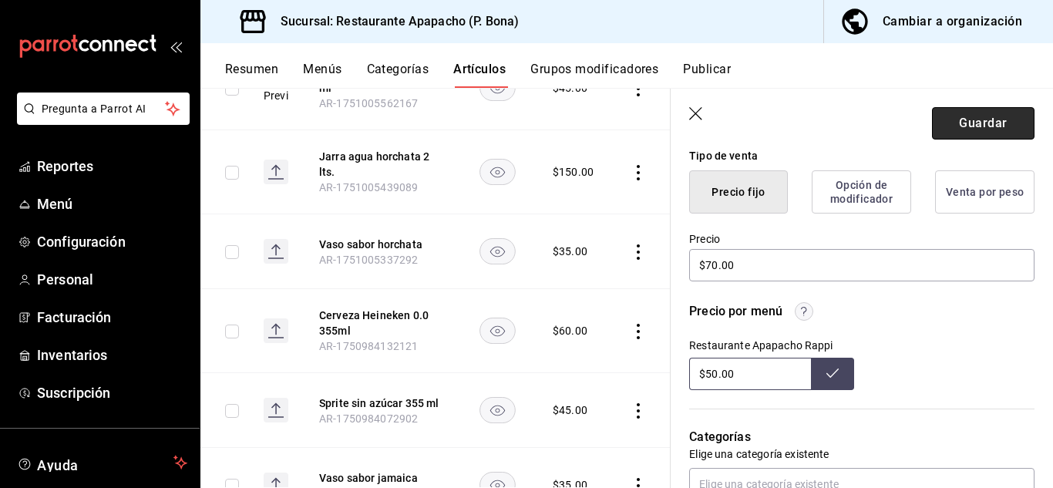
click at [957, 128] on button "Guardar" at bounding box center [983, 123] width 103 height 32
type textarea "x"
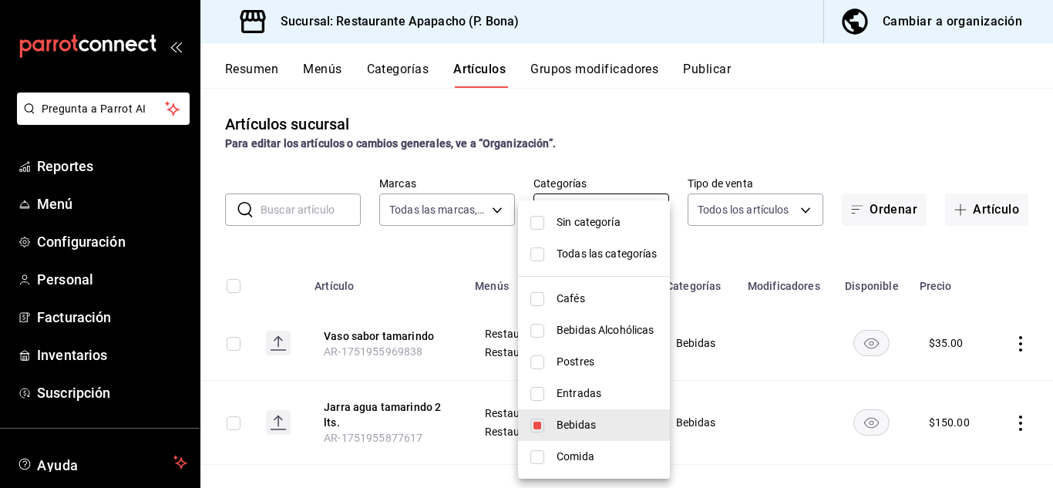
click at [628, 211] on body "Pregunta a Parrot AI Reportes Menú Configuración Personal Facturación Inventari…" at bounding box center [526, 244] width 1053 height 488
click at [536, 425] on input "checkbox" at bounding box center [537, 426] width 14 height 14
checkbox input "false"
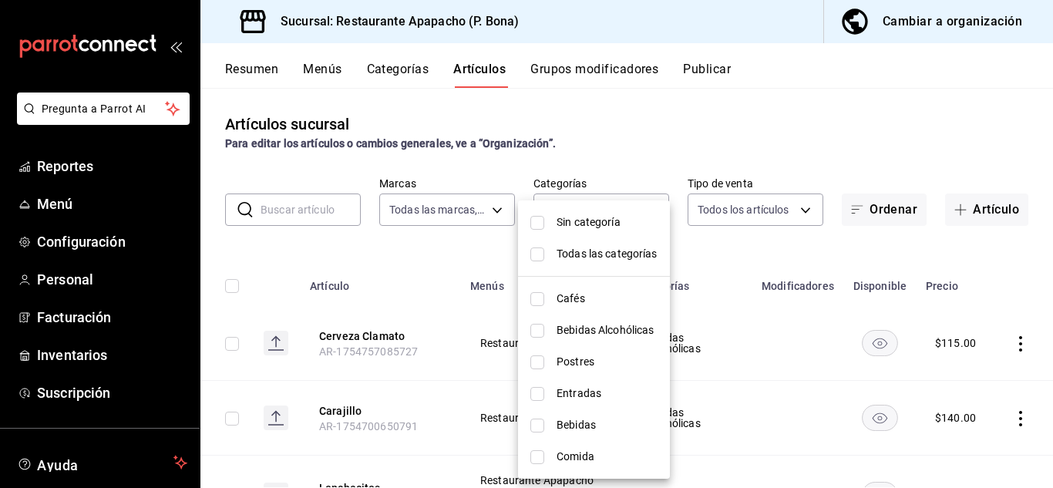
click at [548, 332] on li "Bebidas Alcohólicas" at bounding box center [594, 330] width 152 height 32
type input "bac7ea99-5405-41b5-9f18-3f0f9af16b27"
checkbox input "true"
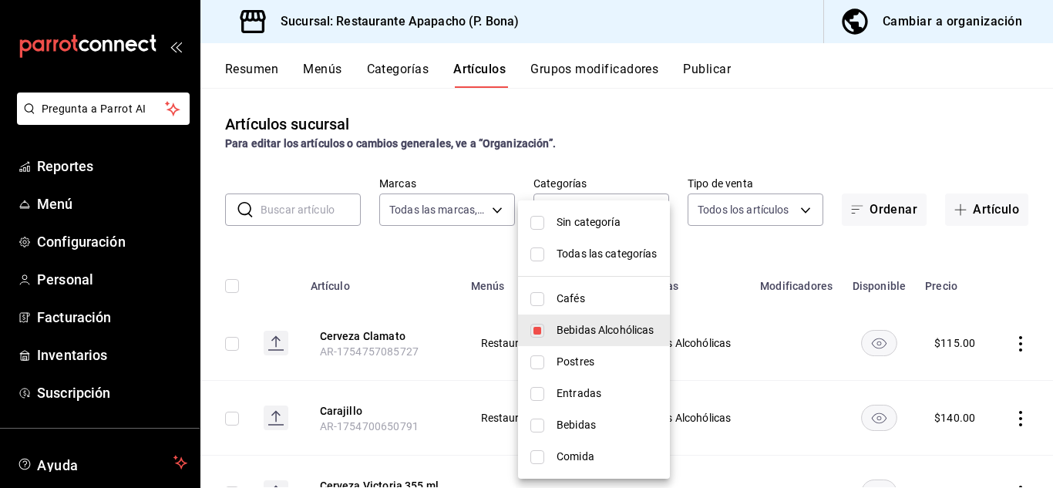
click at [749, 258] on div at bounding box center [526, 244] width 1053 height 488
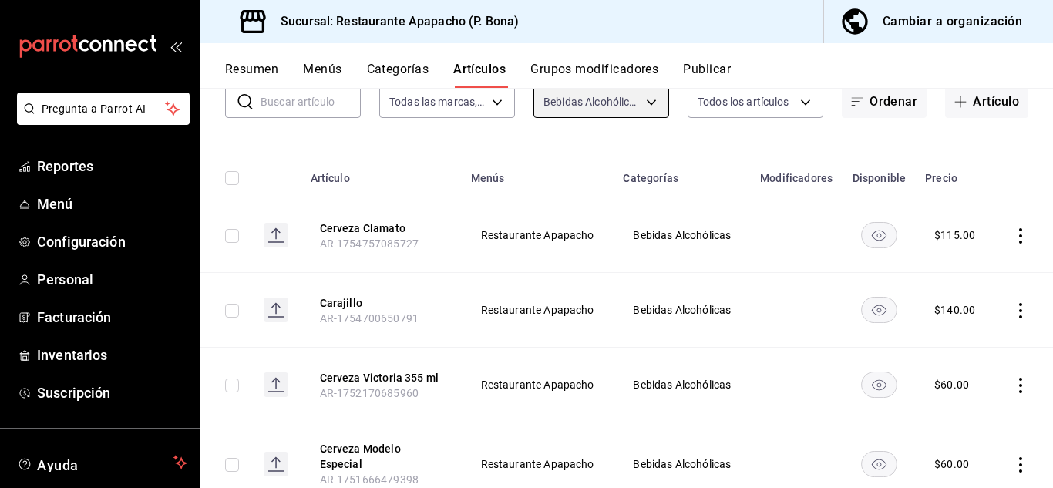
scroll to position [129, 0]
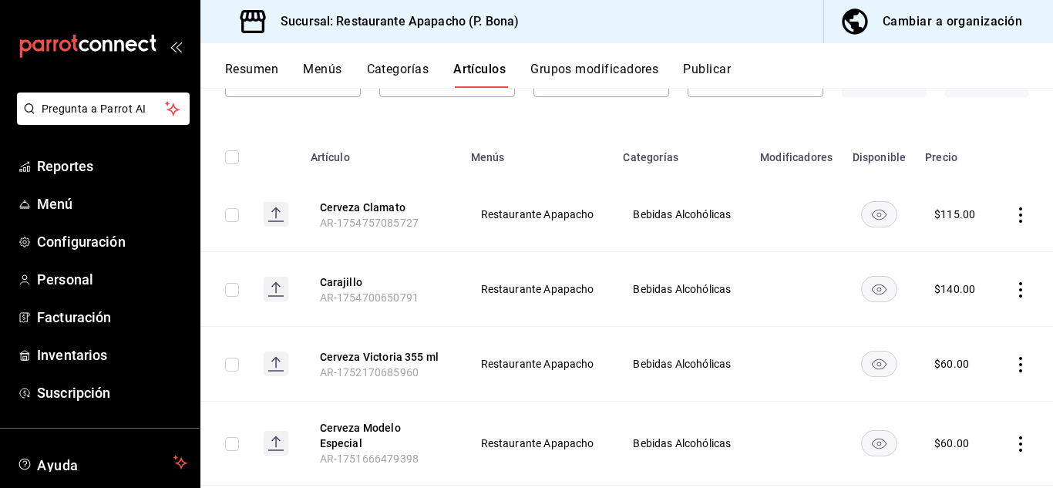
click at [1013, 210] on icon "actions" at bounding box center [1020, 214] width 15 height 15
click at [948, 247] on span "Editar" at bounding box center [963, 250] width 40 height 16
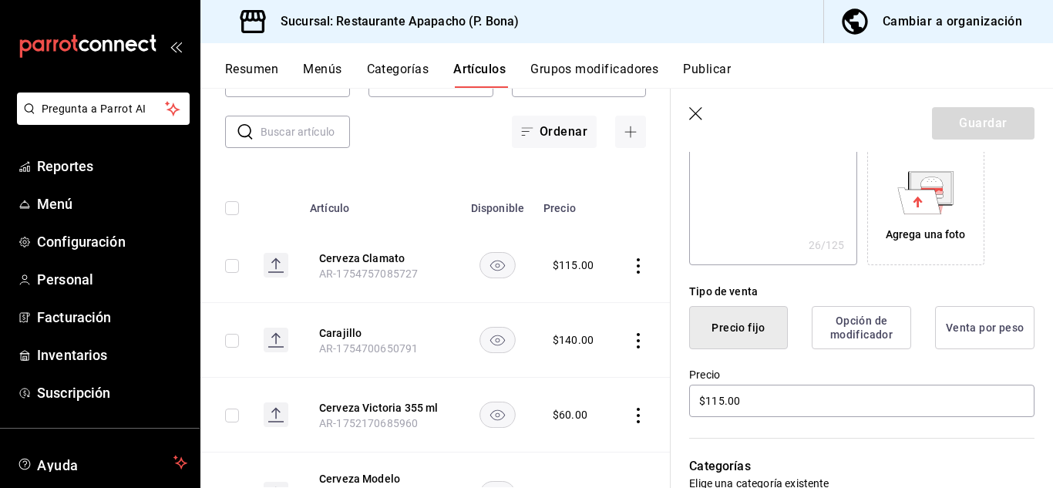
scroll to position [257, 0]
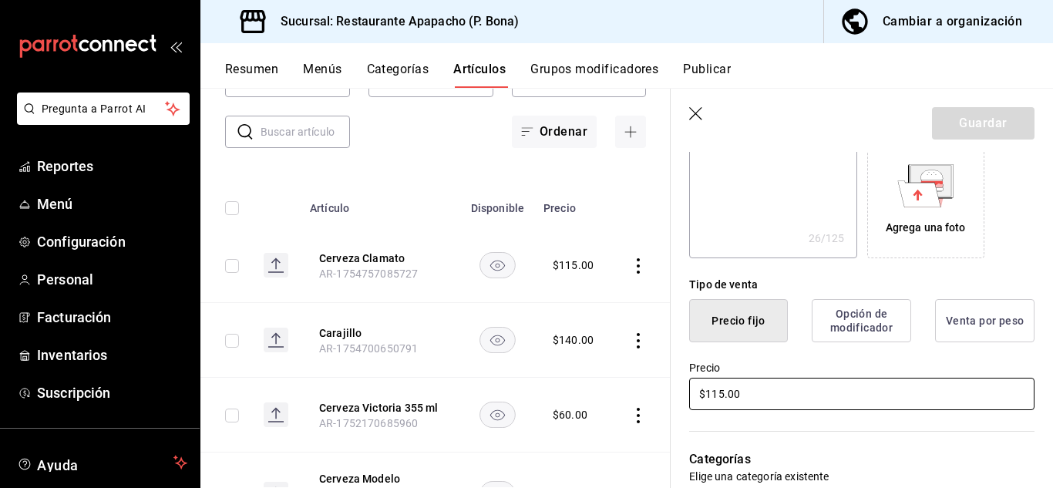
drag, startPoint x: 742, startPoint y: 395, endPoint x: 640, endPoint y: 397, distance: 102.5
click at [640, 397] on main "Artículos sucursal Para editar los artículos o cambios generales, ve a “Organiz…" at bounding box center [626, 288] width 853 height 400
type textarea "x"
type input "$5.00"
type textarea "x"
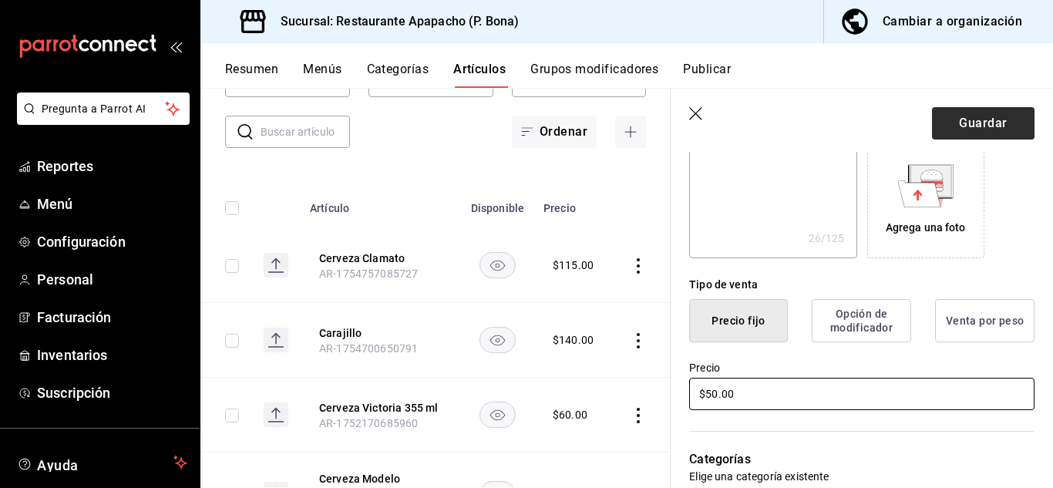
type input "$50.00"
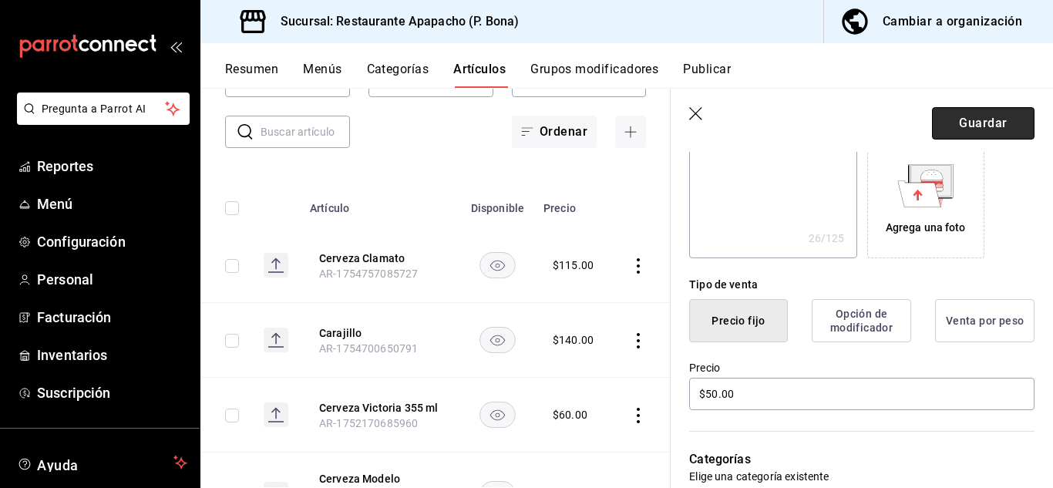
click at [961, 121] on button "Guardar" at bounding box center [983, 123] width 103 height 32
type textarea "x"
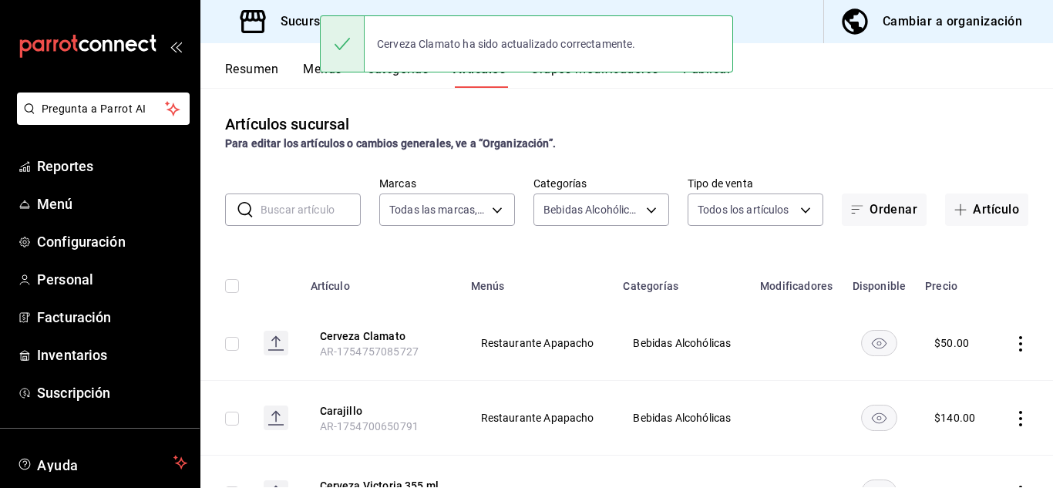
click at [1013, 346] on icon "actions" at bounding box center [1020, 343] width 15 height 15
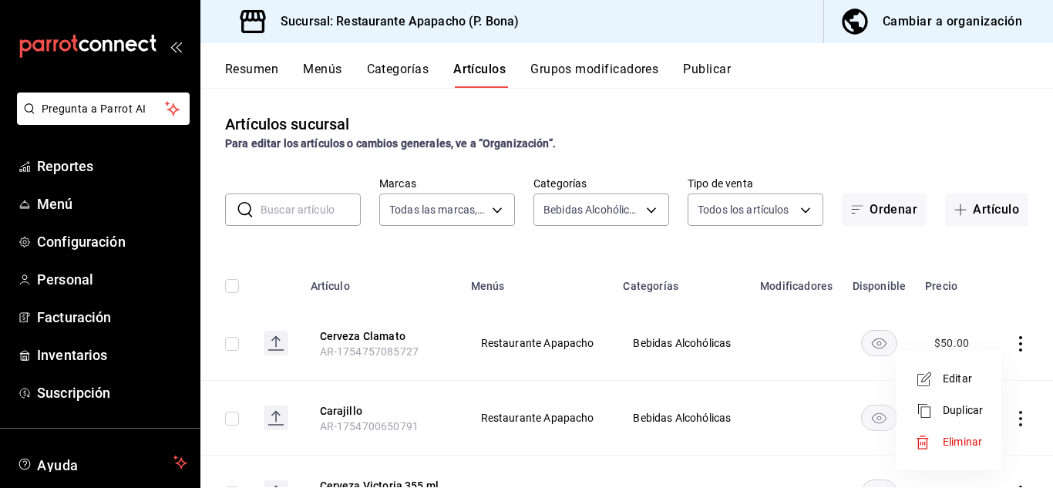
click at [967, 386] on span "Editar" at bounding box center [963, 379] width 40 height 16
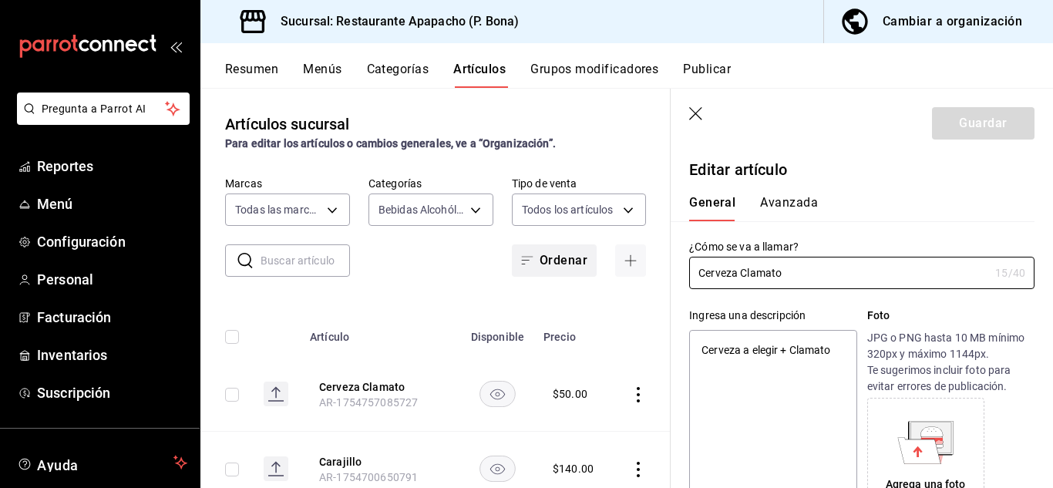
drag, startPoint x: 743, startPoint y: 266, endPoint x: 579, endPoint y: 271, distance: 164.3
click at [579, 271] on main "Artículos sucursal Para editar los artículos o cambios generales, ve a “Organiz…" at bounding box center [626, 288] width 853 height 400
type input "Clamato"
type textarea "x"
type input "Clamato"
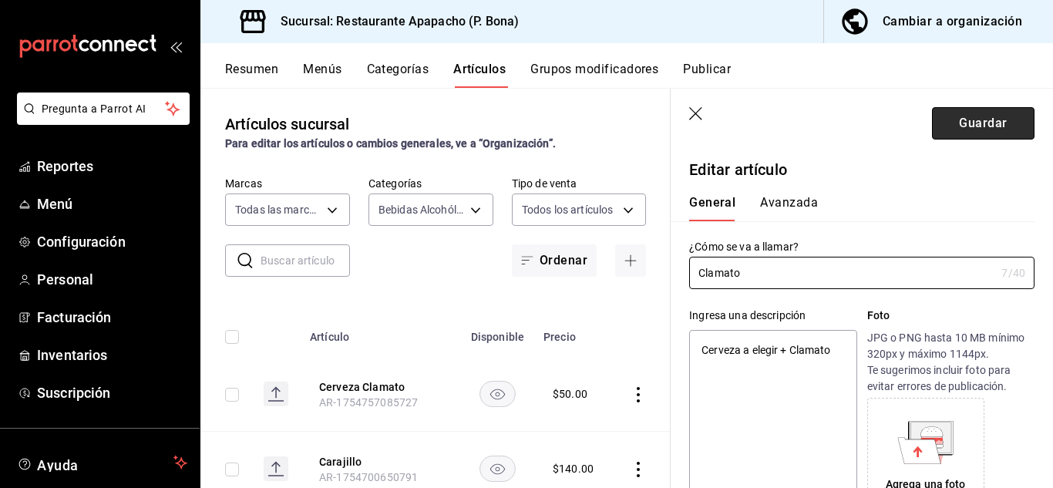
click at [987, 115] on button "Guardar" at bounding box center [983, 123] width 103 height 32
type textarea "x"
type input "AR-1755890742187"
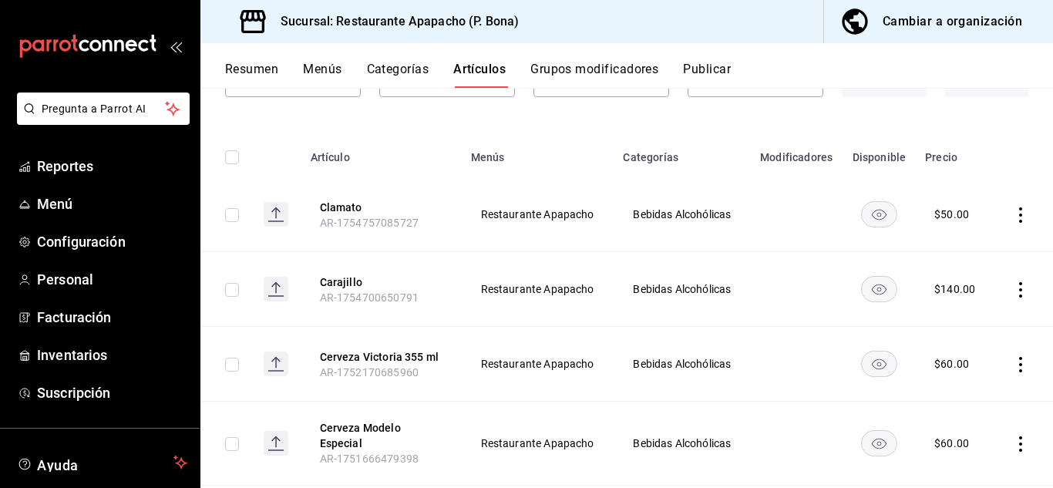
scroll to position [257, 0]
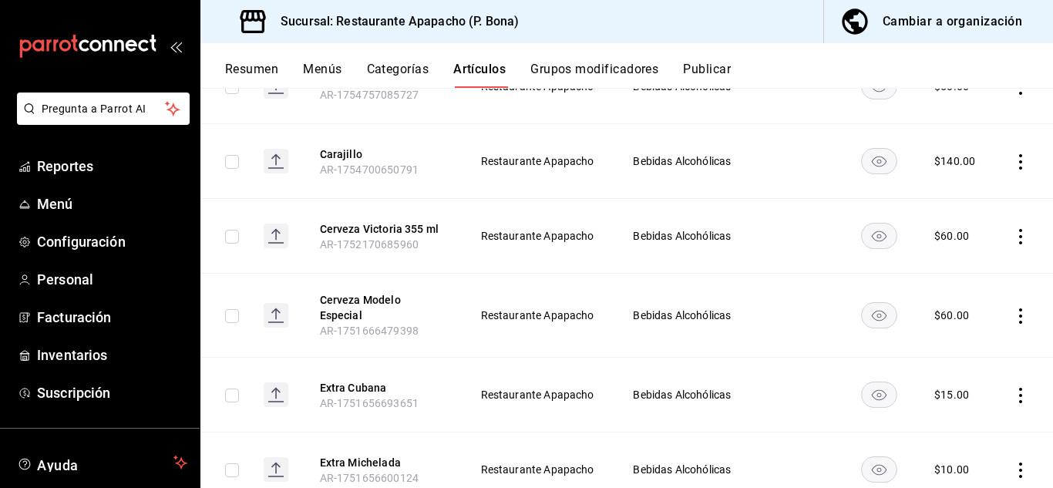
click at [1013, 321] on icon "actions" at bounding box center [1020, 315] width 15 height 15
click at [980, 355] on span "Editar" at bounding box center [963, 351] width 40 height 16
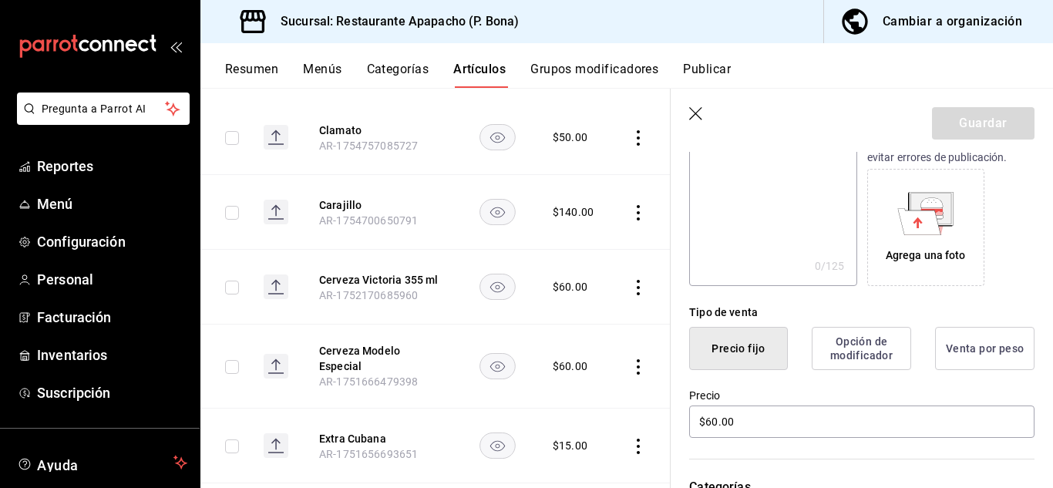
scroll to position [257, 0]
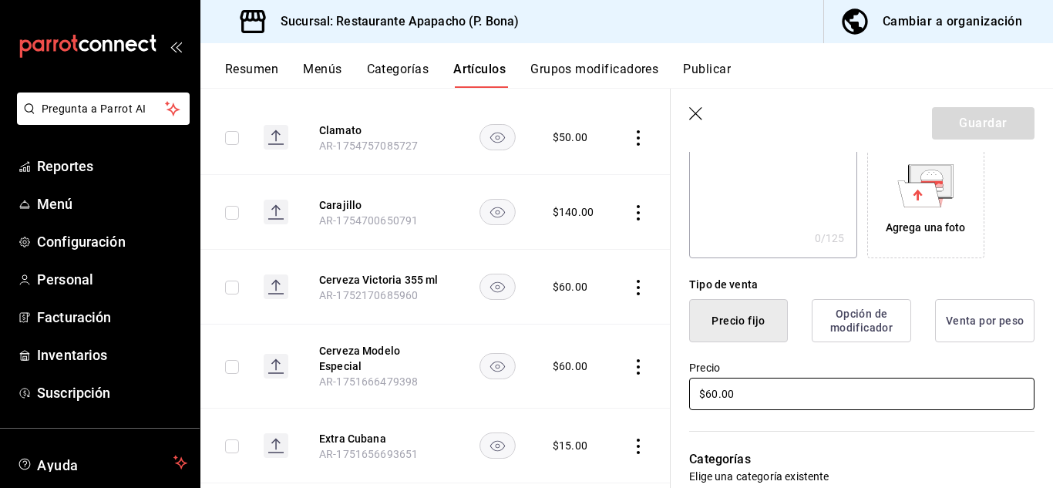
drag, startPoint x: 742, startPoint y: 404, endPoint x: 610, endPoint y: 399, distance: 132.7
click at [610, 399] on main "Artículos sucursal Para editar los artículos o cambios generales, ve a “Organiz…" at bounding box center [626, 288] width 853 height 400
type input "$70.00"
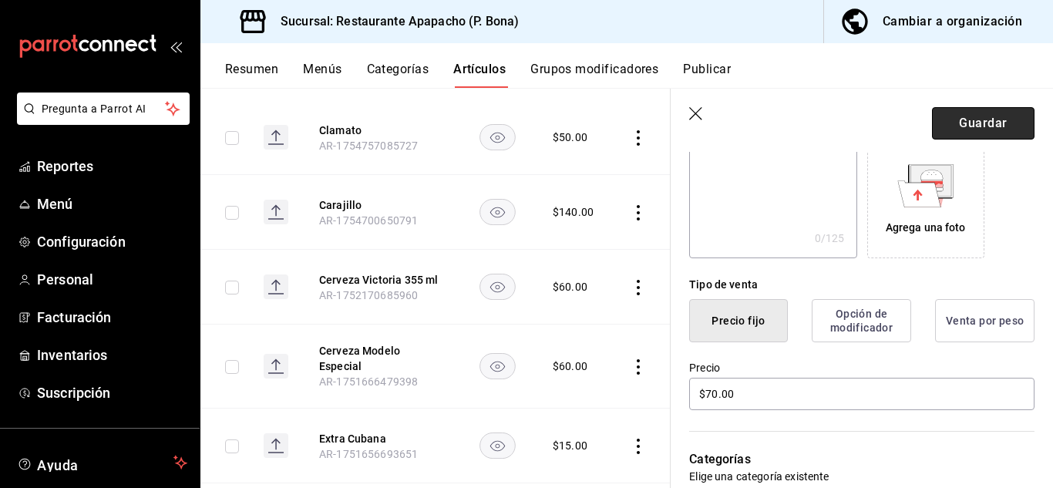
click at [961, 123] on button "Guardar" at bounding box center [983, 123] width 103 height 32
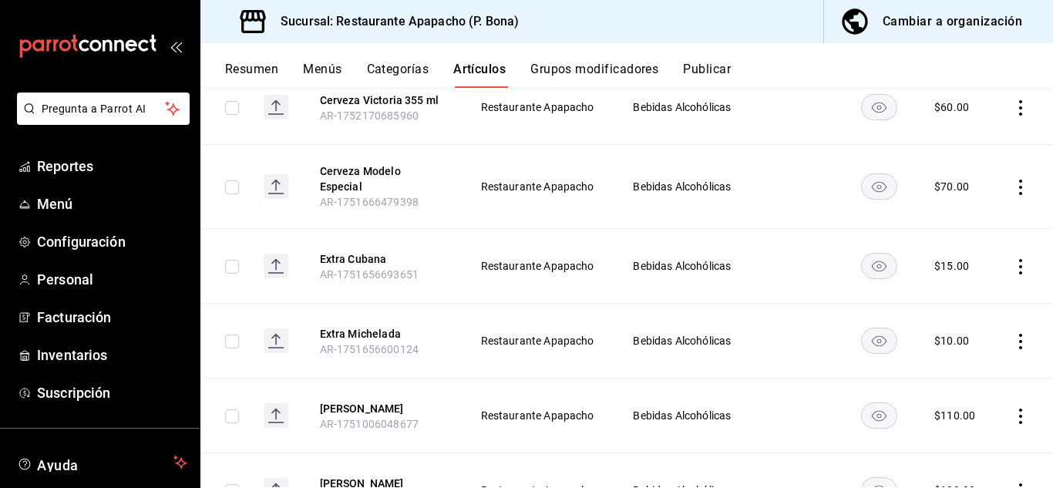
scroll to position [514, 0]
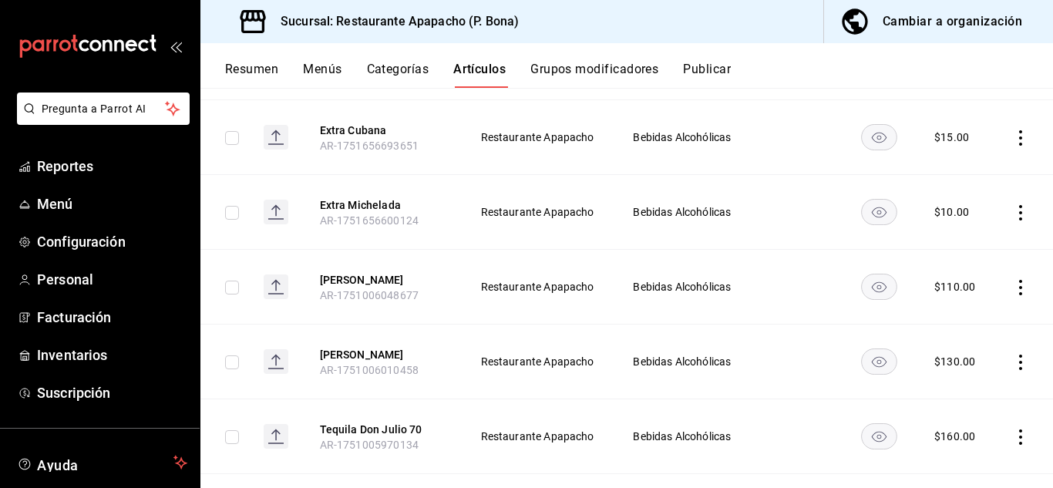
click at [1014, 288] on icon "actions" at bounding box center [1020, 287] width 15 height 15
click at [950, 326] on span "Editar" at bounding box center [963, 322] width 40 height 16
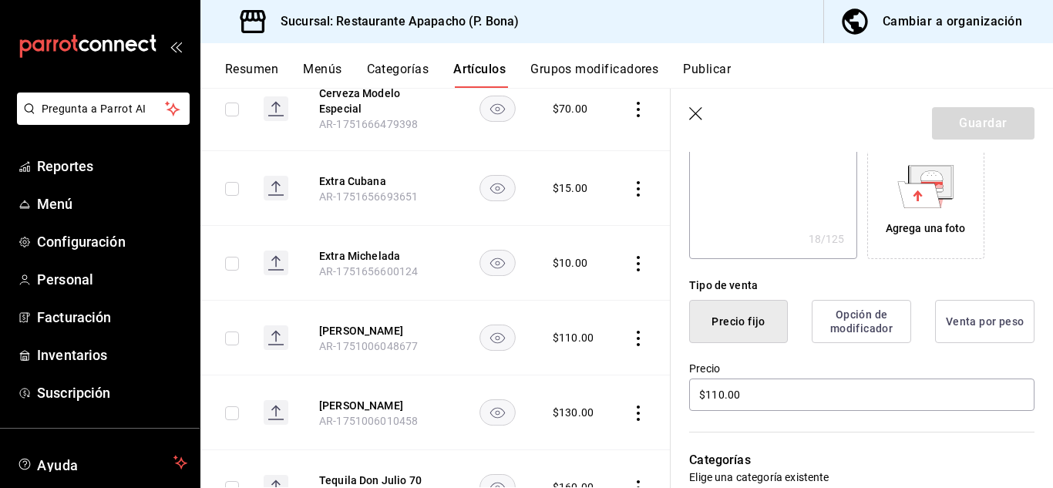
scroll to position [257, 0]
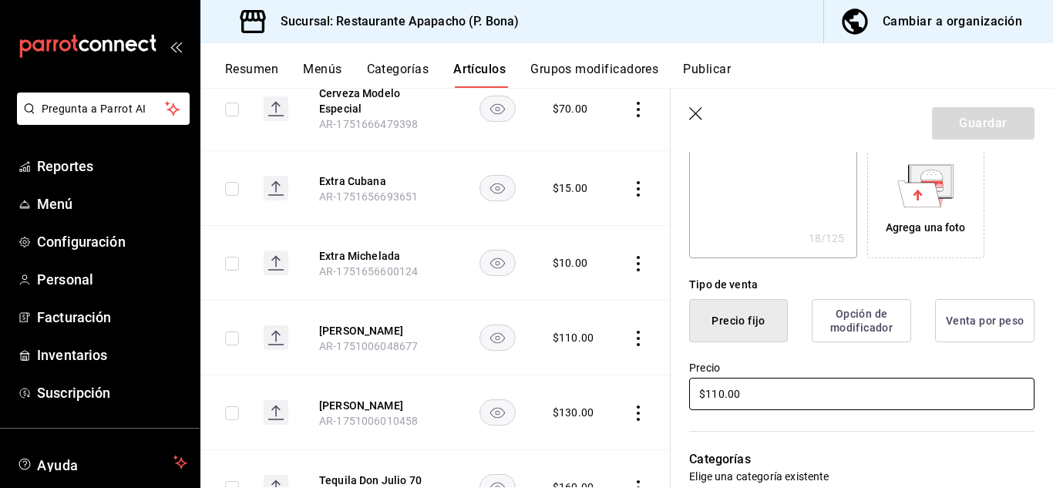
drag, startPoint x: 745, startPoint y: 392, endPoint x: 632, endPoint y: 386, distance: 113.4
click at [632, 386] on main "Artículos sucursal Para editar los artículos o cambios generales, ve a “Organiz…" at bounding box center [626, 288] width 853 height 400
type textarea "x"
type input "$1.00"
type textarea "x"
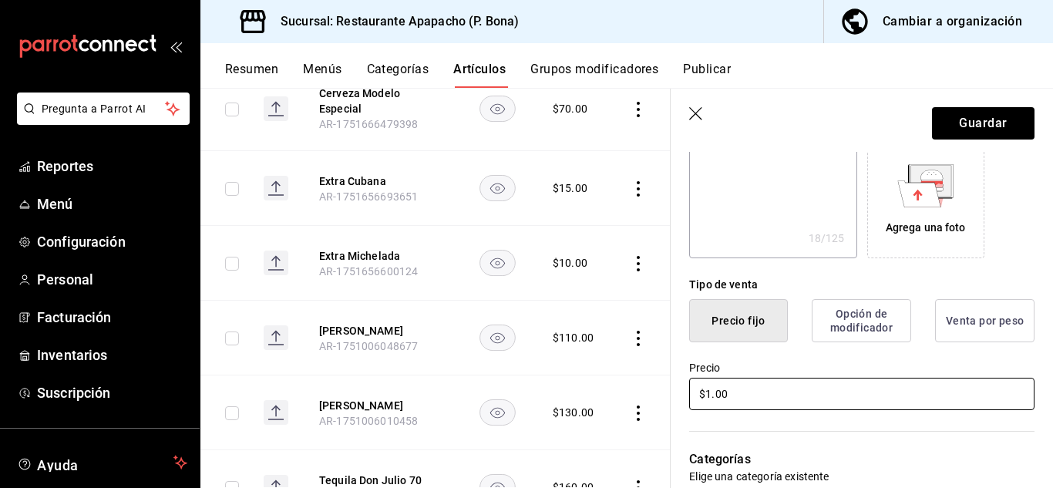
type input "$12.00"
type textarea "x"
type input "$120.00"
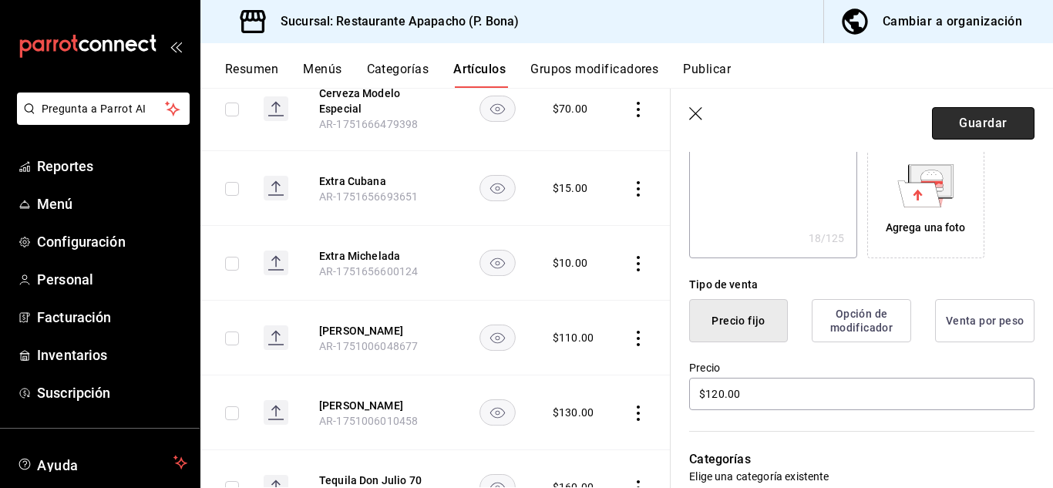
click at [955, 123] on button "Guardar" at bounding box center [983, 123] width 103 height 32
type textarea "x"
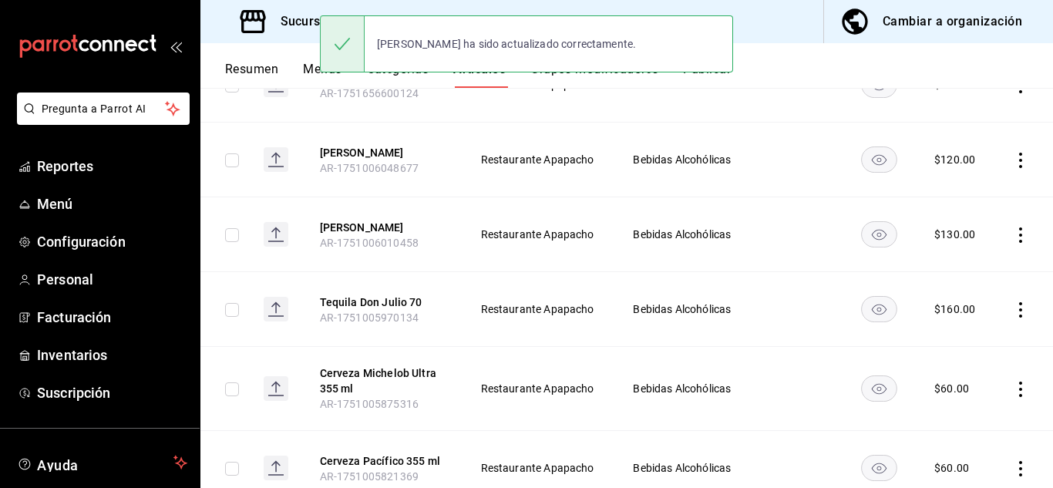
scroll to position [642, 0]
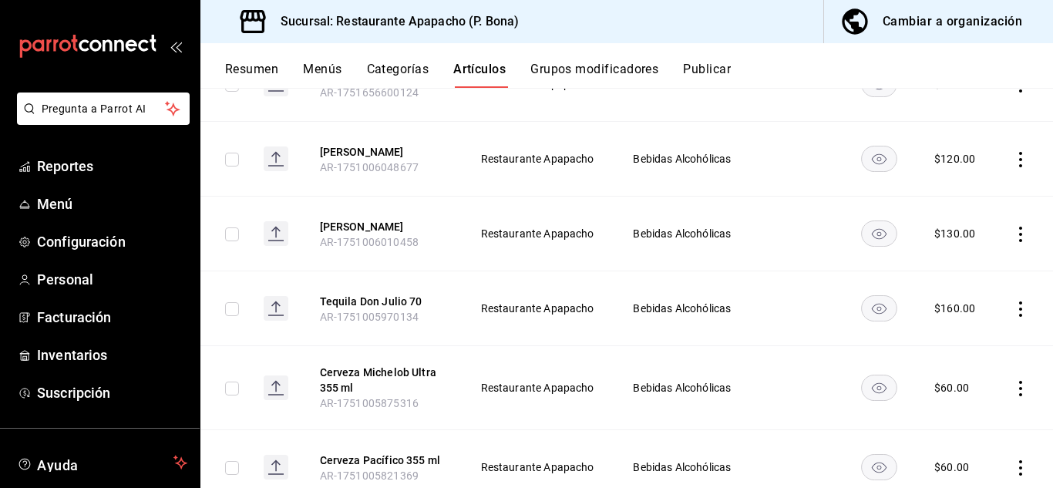
click at [1013, 235] on icon "actions" at bounding box center [1020, 234] width 15 height 15
click at [966, 258] on li "Editar" at bounding box center [949, 270] width 92 height 32
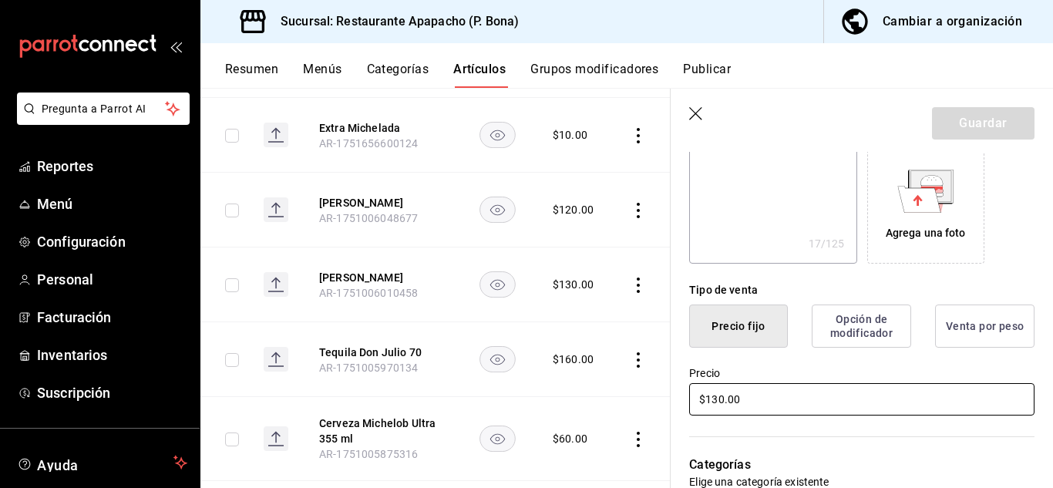
scroll to position [257, 0]
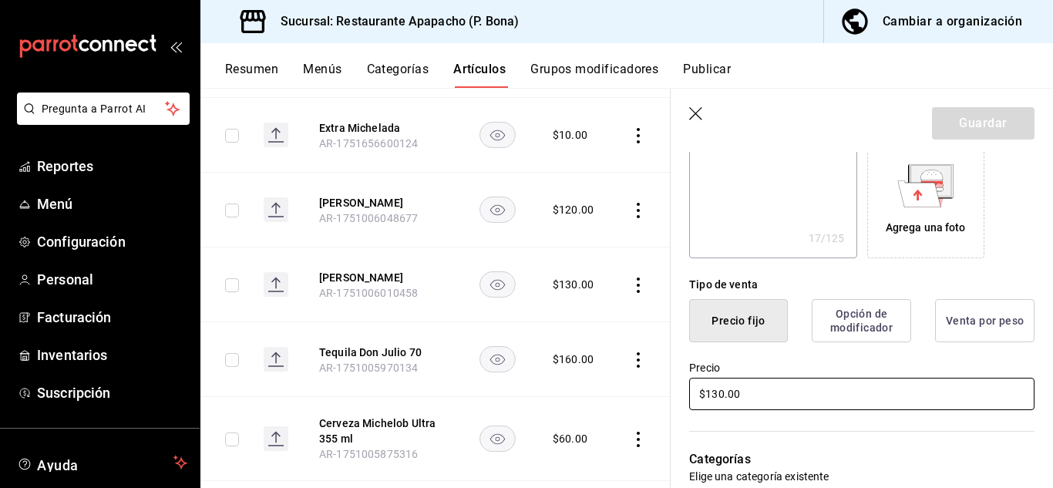
drag, startPoint x: 770, startPoint y: 388, endPoint x: 602, endPoint y: 399, distance: 168.3
click at [602, 399] on main "Artículos sucursal Para editar los artículos o cambios generales, ve a “Organiz…" at bounding box center [626, 288] width 853 height 400
type textarea "x"
type input "$1.00"
type textarea "x"
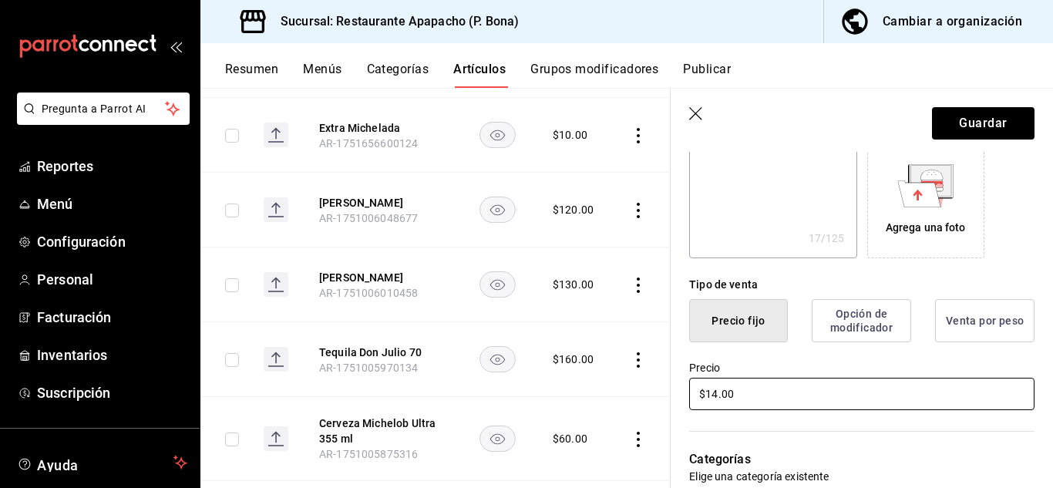
type input "$140.00"
type textarea "x"
type input "$1409.00"
type textarea "x"
type input "$140.00"
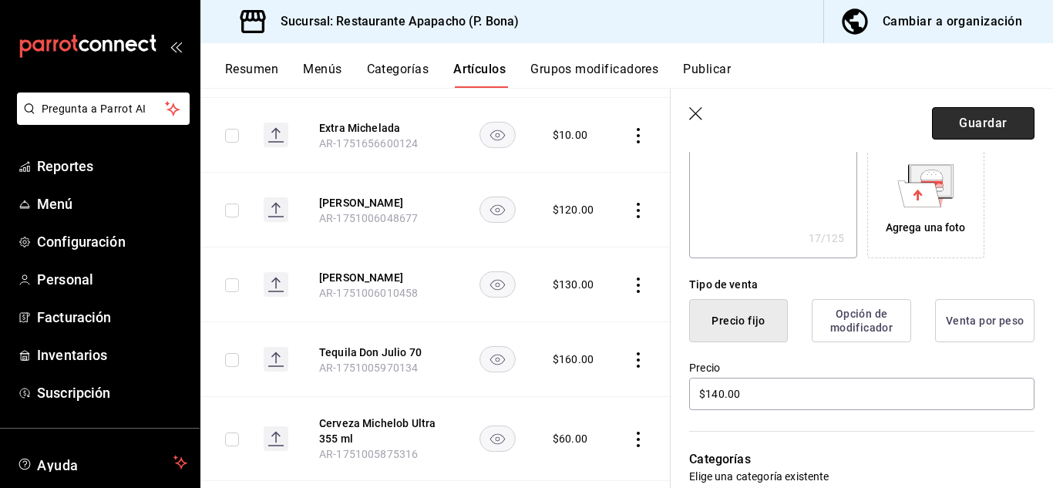
click at [993, 129] on button "Guardar" at bounding box center [983, 123] width 103 height 32
type textarea "x"
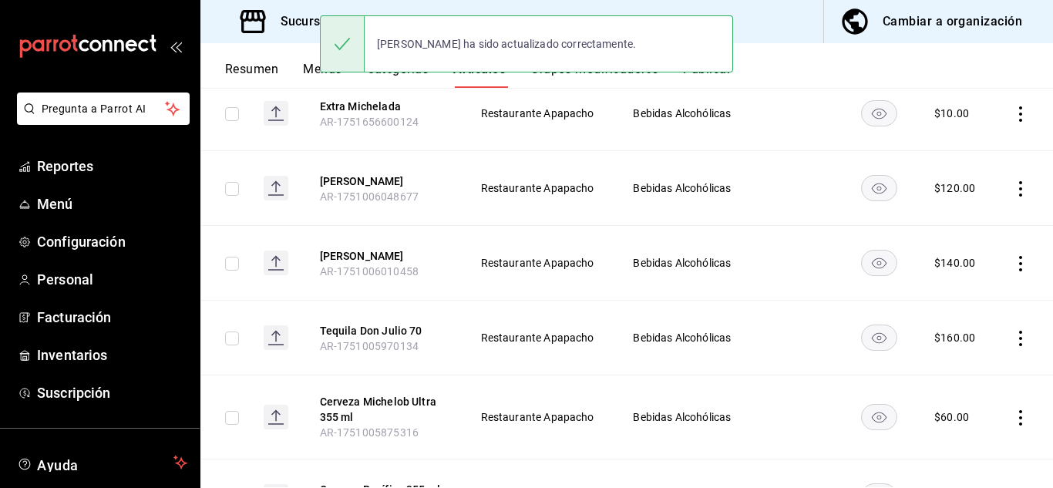
scroll to position [696, 0]
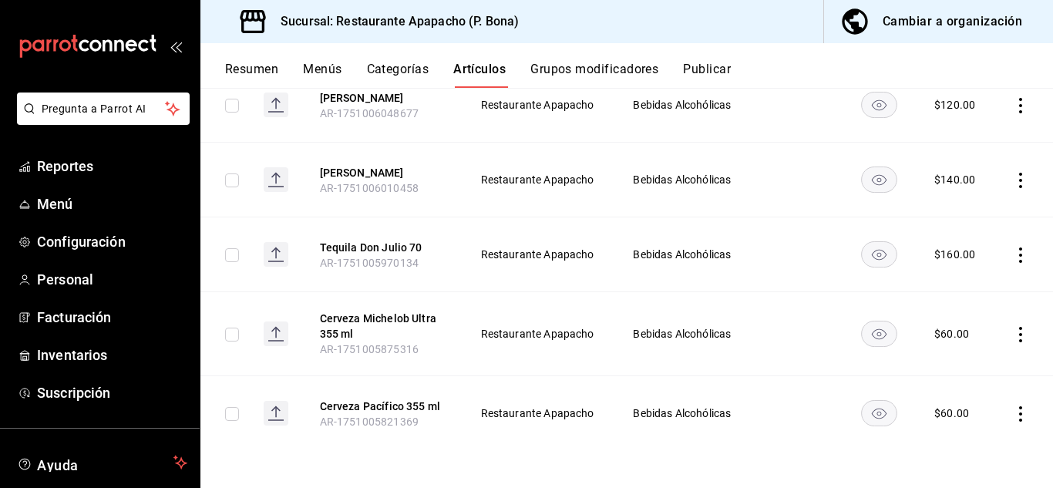
click at [1014, 335] on icon "actions" at bounding box center [1020, 334] width 15 height 15
click at [966, 372] on span "Editar" at bounding box center [963, 370] width 40 height 16
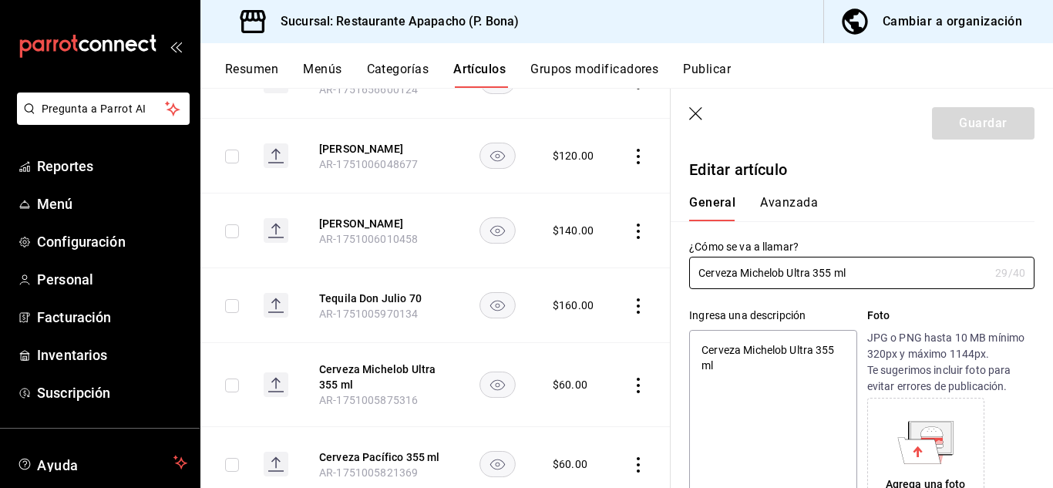
scroll to position [385, 0]
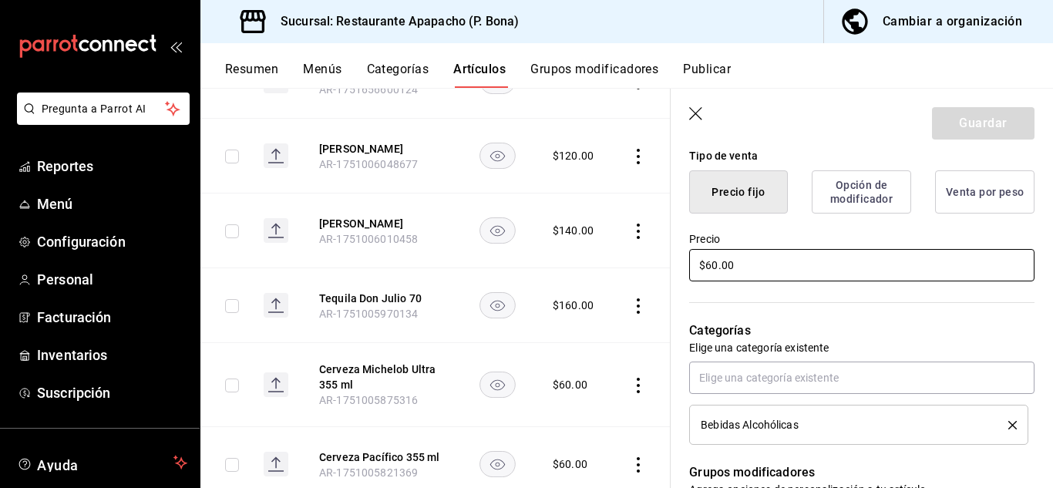
drag, startPoint x: 776, startPoint y: 266, endPoint x: 540, endPoint y: 255, distance: 236.1
click at [540, 255] on main "Artículos sucursal Para editar los artículos o cambios generales, ve a “Organiz…" at bounding box center [626, 288] width 853 height 400
type textarea "x"
type input "$7.00"
type textarea "x"
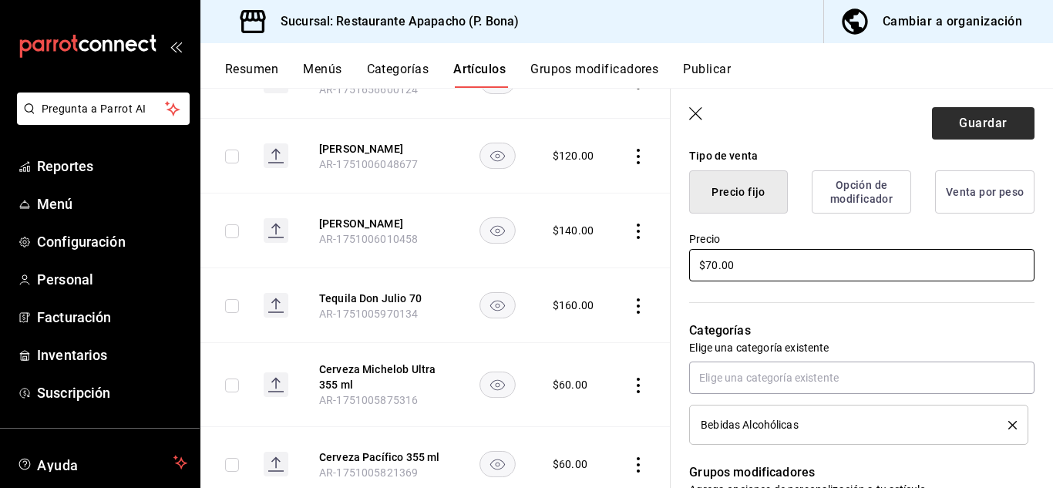
type input "$70.00"
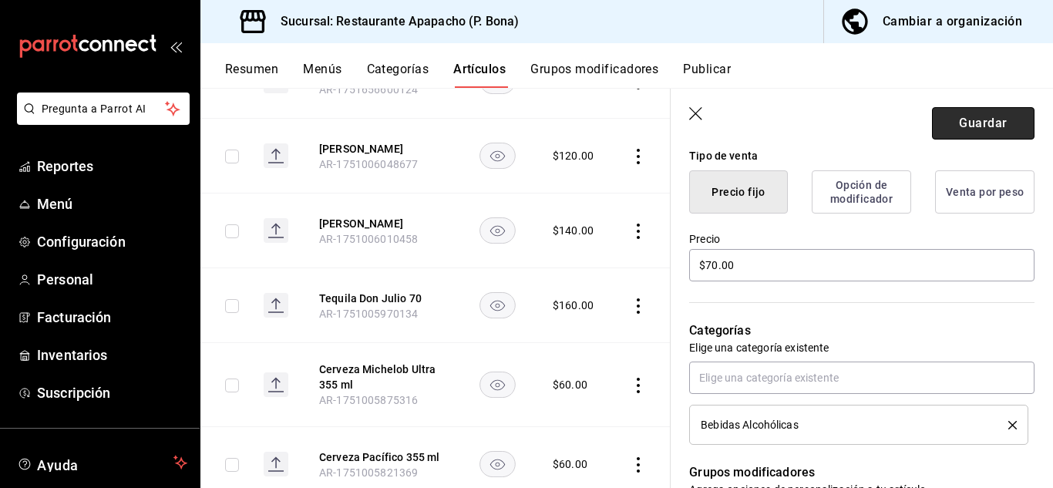
click at [964, 113] on button "Guardar" at bounding box center [983, 123] width 103 height 32
type textarea "x"
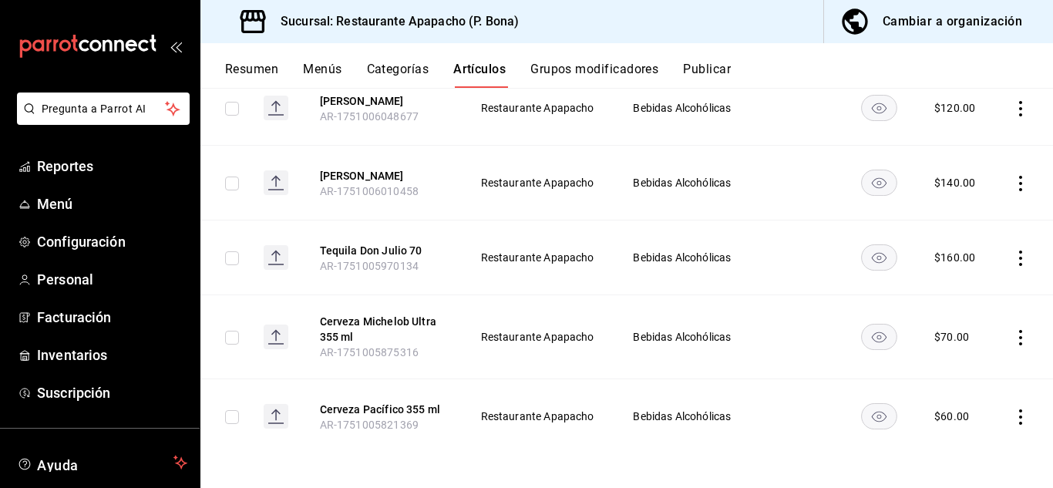
scroll to position [696, 0]
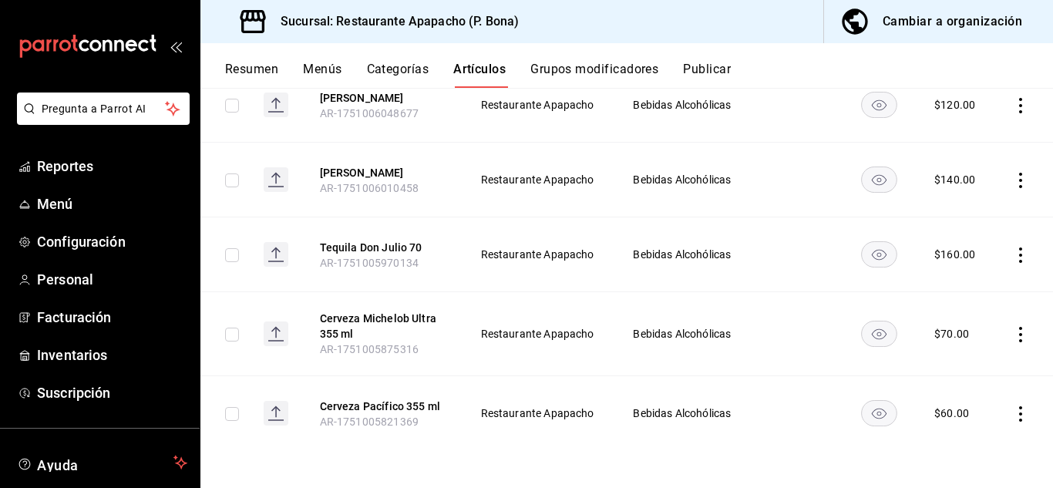
click at [1013, 411] on icon "actions" at bounding box center [1020, 413] width 15 height 15
click at [958, 385] on span "Editar" at bounding box center [963, 384] width 40 height 16
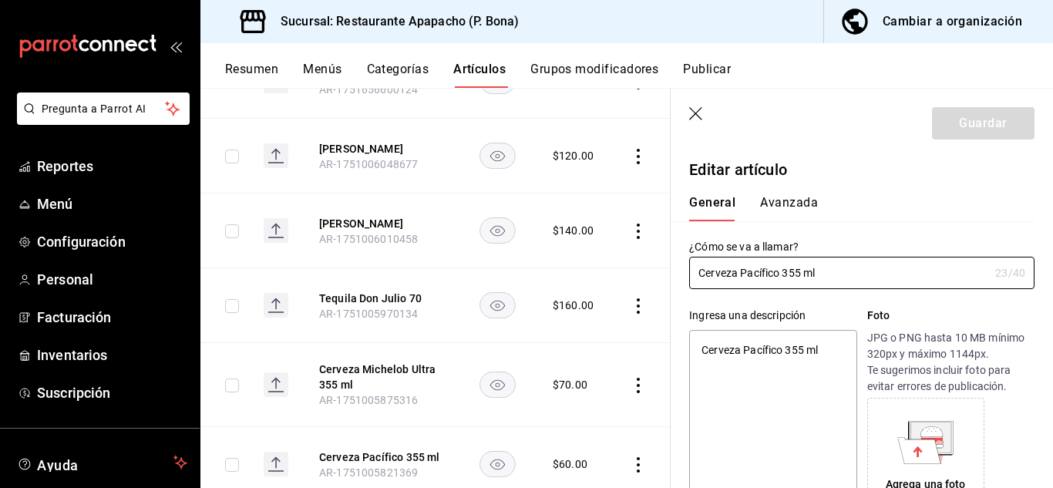
type textarea "x"
type input "$60.00"
radio input "false"
radio input "true"
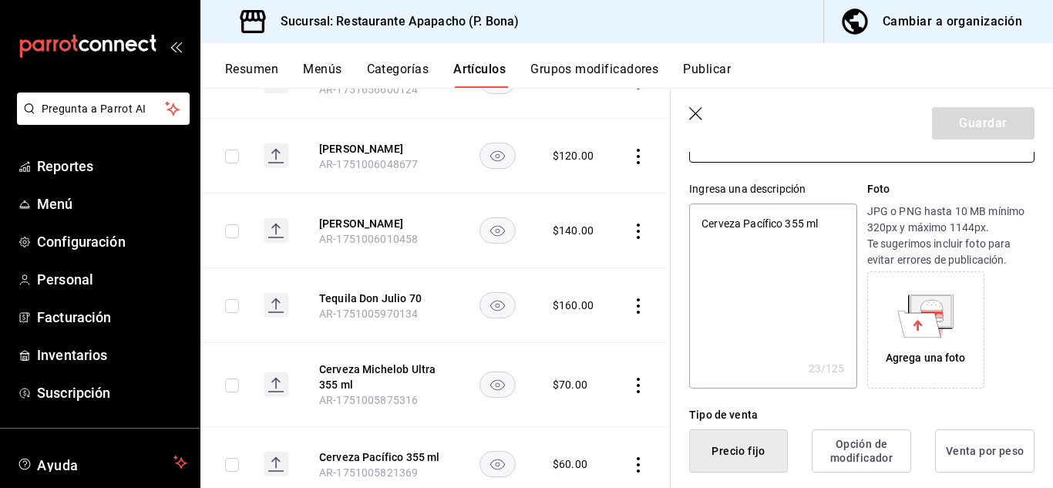
scroll to position [385, 0]
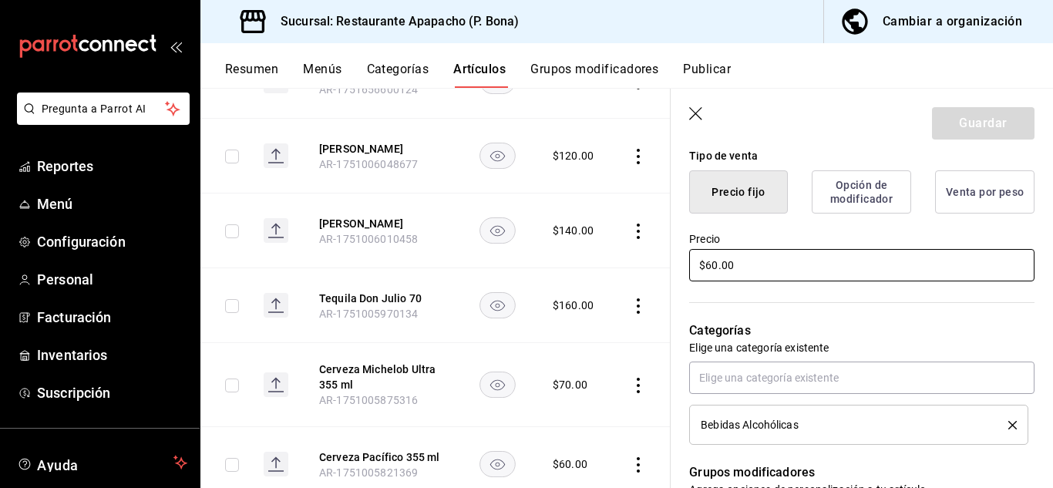
drag, startPoint x: 748, startPoint y: 262, endPoint x: 531, endPoint y: 267, distance: 216.7
click at [531, 267] on main "Artículos sucursal Para editar los artículos o cambios generales, ve a “Organiz…" at bounding box center [626, 288] width 853 height 400
type textarea "x"
type input "$7.00"
type textarea "x"
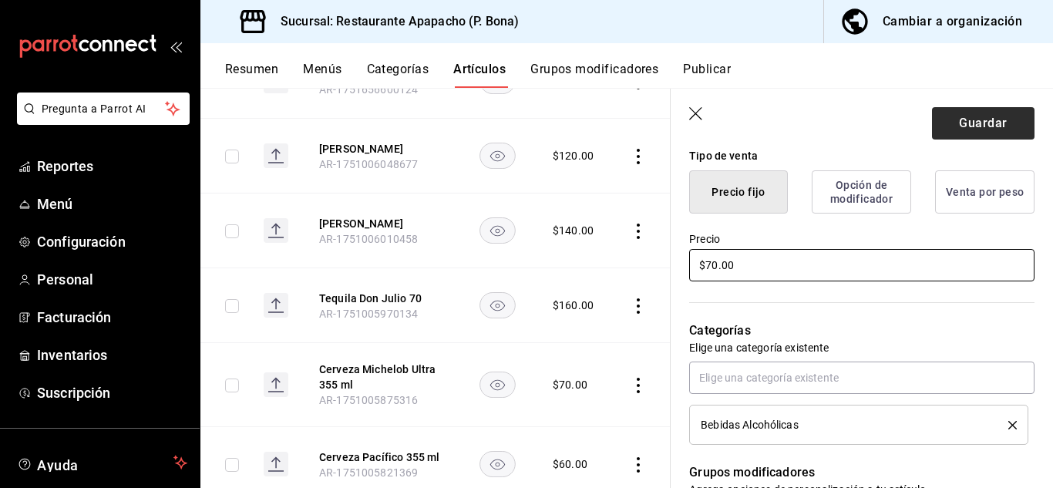
type input "$70.00"
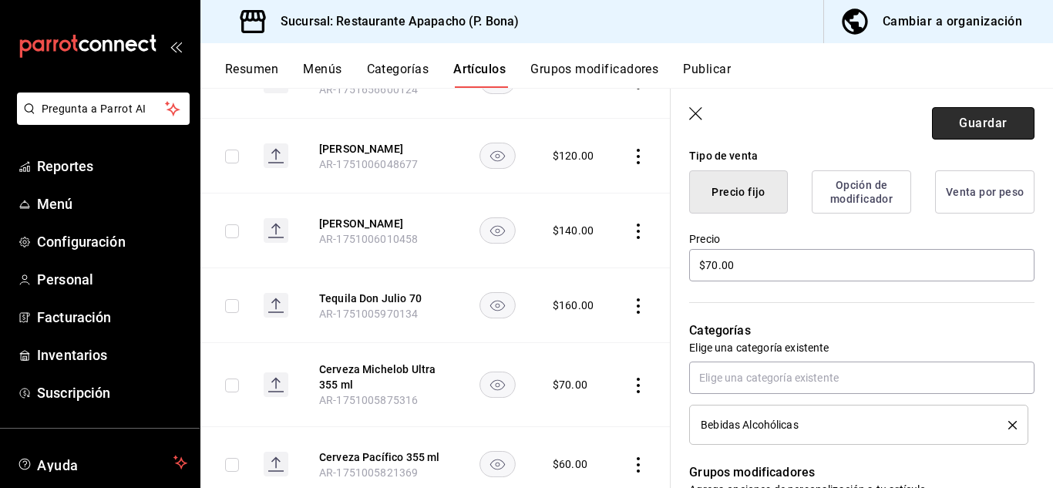
click at [971, 122] on button "Guardar" at bounding box center [983, 123] width 103 height 32
type textarea "x"
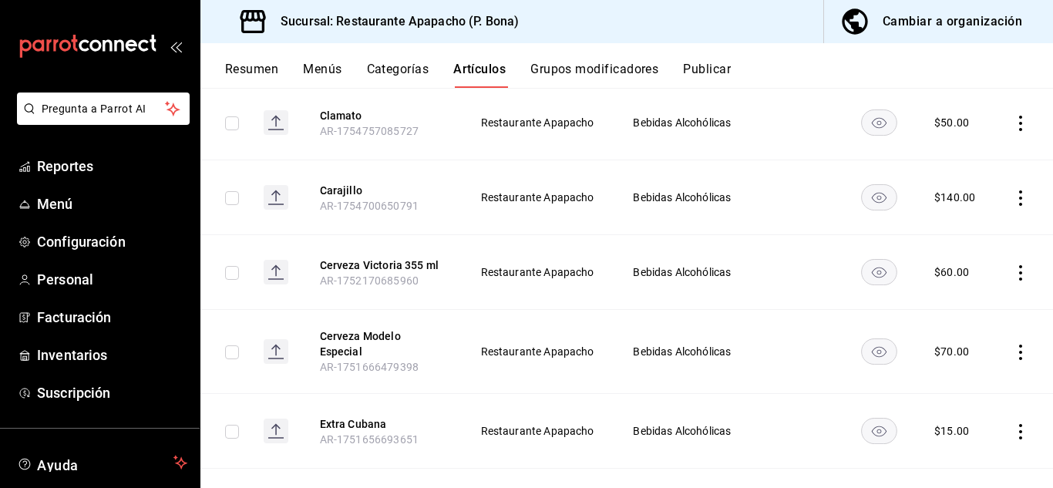
scroll to position [257, 0]
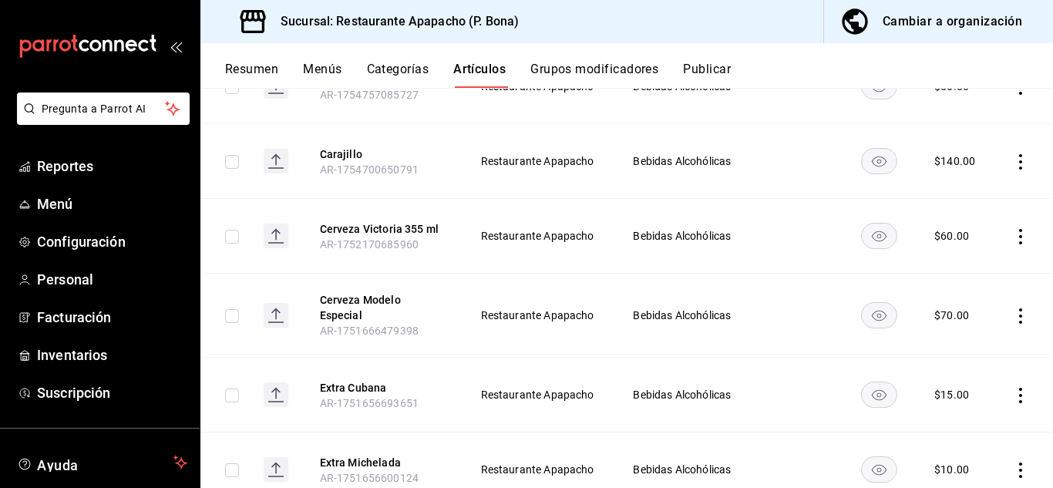
click at [1013, 231] on icon "actions" at bounding box center [1020, 236] width 15 height 15
click at [958, 267] on span "Editar" at bounding box center [963, 272] width 40 height 16
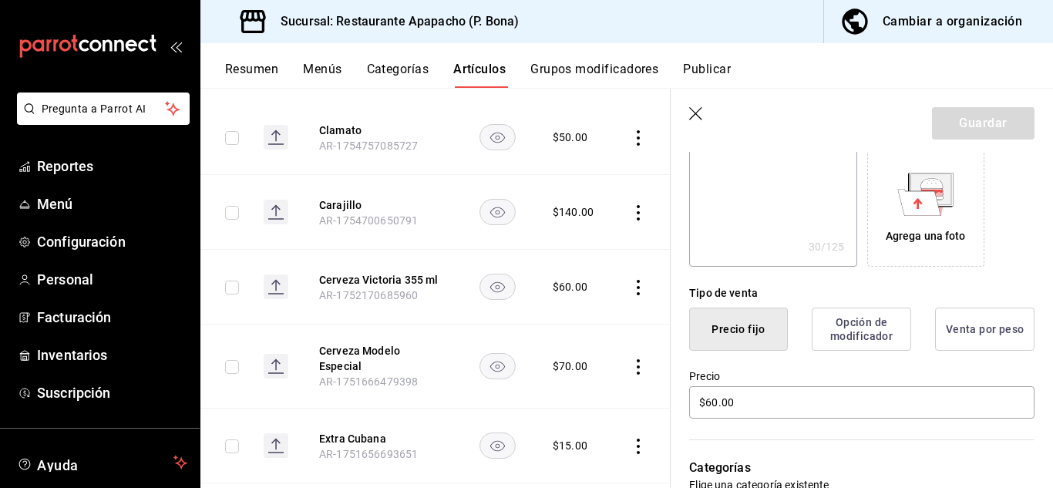
scroll to position [257, 0]
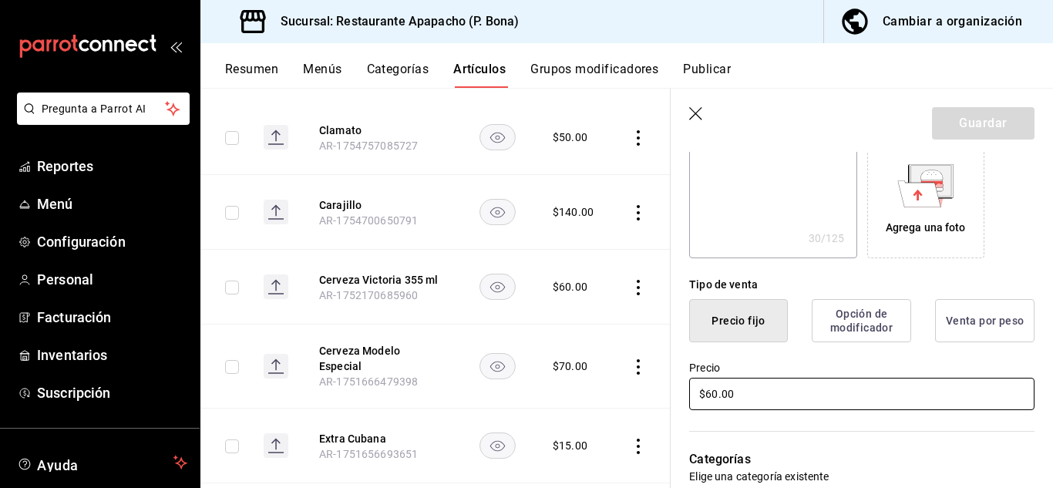
drag, startPoint x: 763, startPoint y: 400, endPoint x: 469, endPoint y: 384, distance: 294.1
click at [469, 384] on main "Artículos sucursal Para editar los artículos o cambios generales, ve a “Organiz…" at bounding box center [626, 288] width 853 height 400
type textarea "x"
type input "$7.00"
type textarea "x"
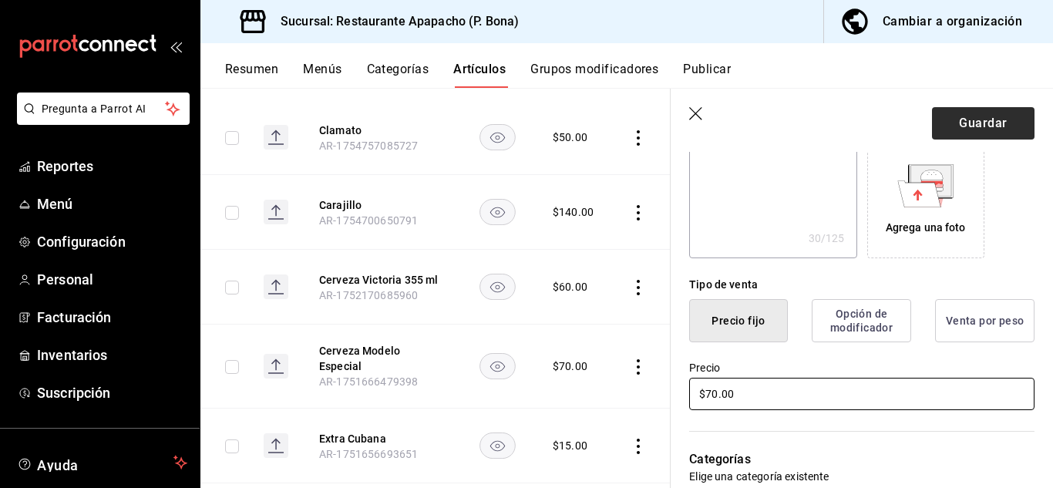
type input "$70.00"
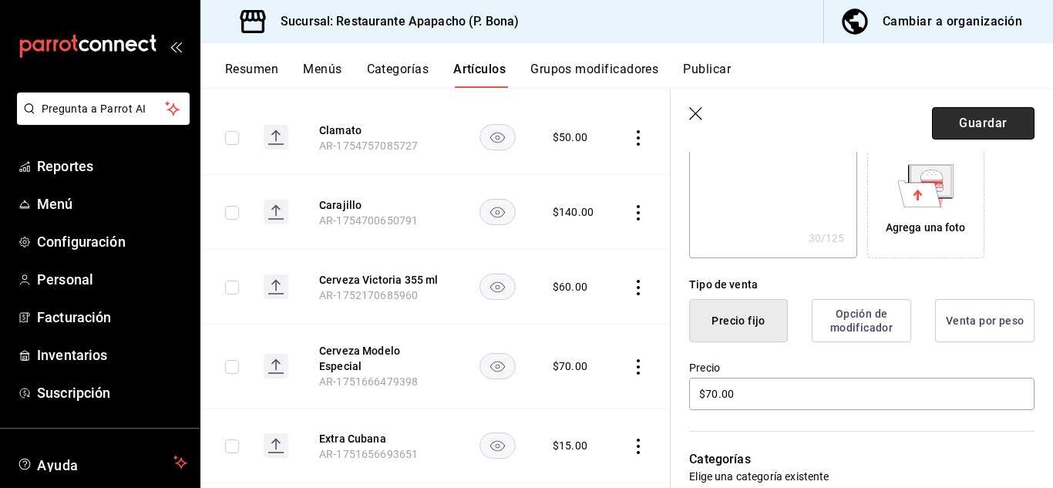
click at [977, 116] on button "Guardar" at bounding box center [983, 123] width 103 height 32
type textarea "x"
type input "AR-1755890855685"
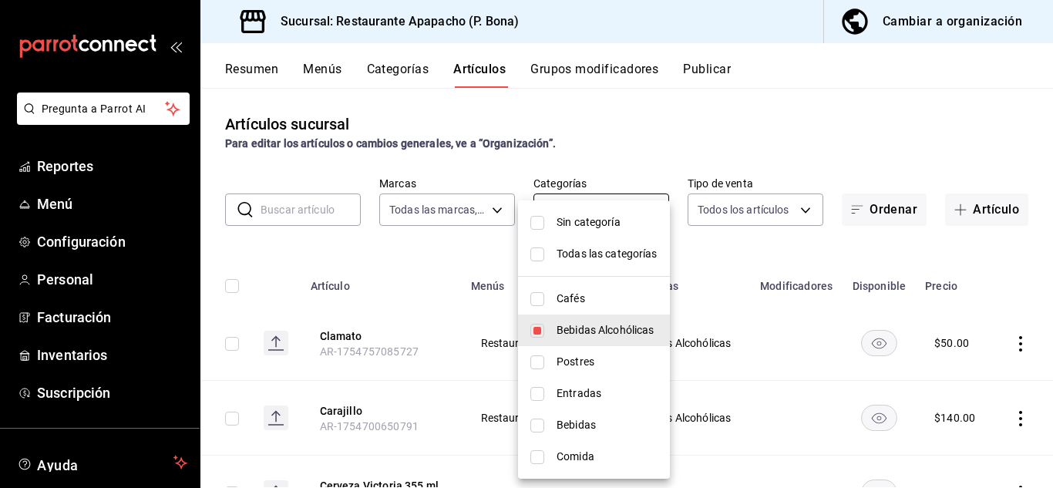
click at [583, 208] on body "Pregunta a Parrot AI Reportes Menú Configuración Personal Facturación Inventari…" at bounding box center [526, 244] width 1053 height 488
click at [541, 367] on input "checkbox" at bounding box center [537, 362] width 14 height 14
checkbox input "true"
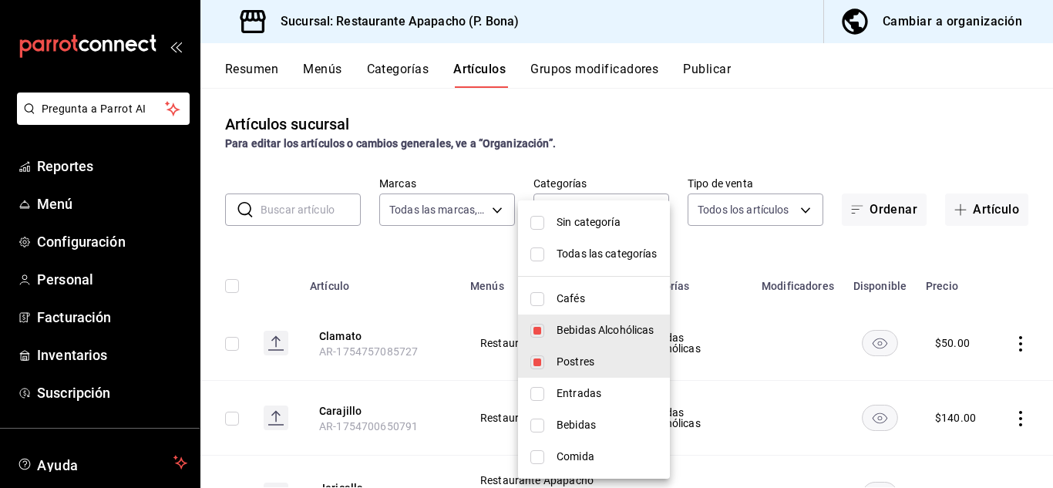
click at [545, 331] on li "Bebidas Alcohólicas" at bounding box center [594, 330] width 152 height 32
type input "9432eb6c-9c3e-4370-bb6e-e2dc96f54602"
checkbox input "false"
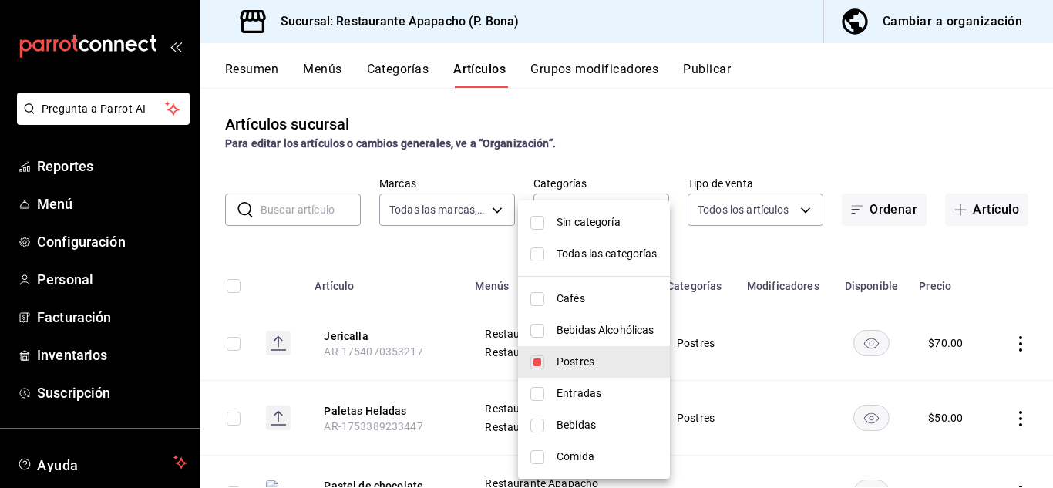
drag, startPoint x: 1048, startPoint y: 202, endPoint x: 1048, endPoint y: 244, distance: 42.4
click at [1048, 244] on div at bounding box center [526, 244] width 1053 height 488
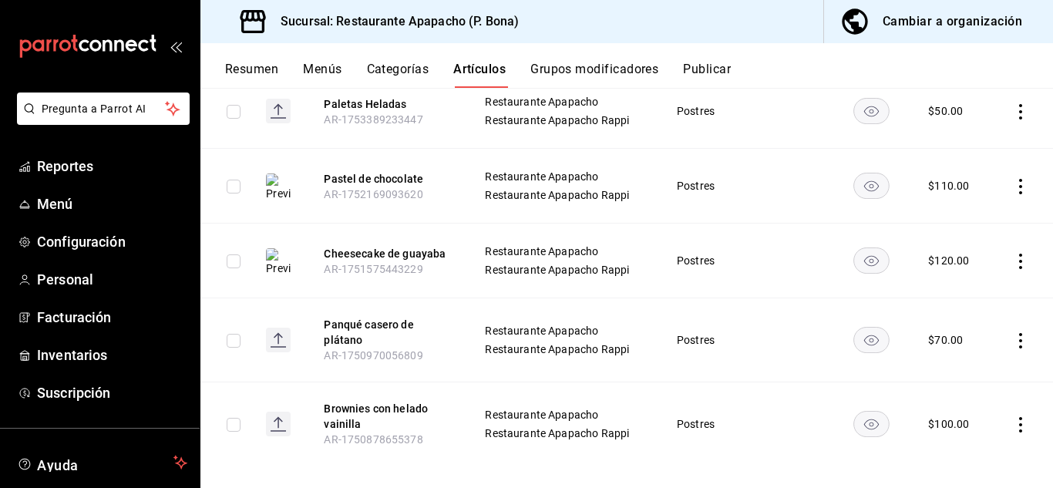
scroll to position [322, 0]
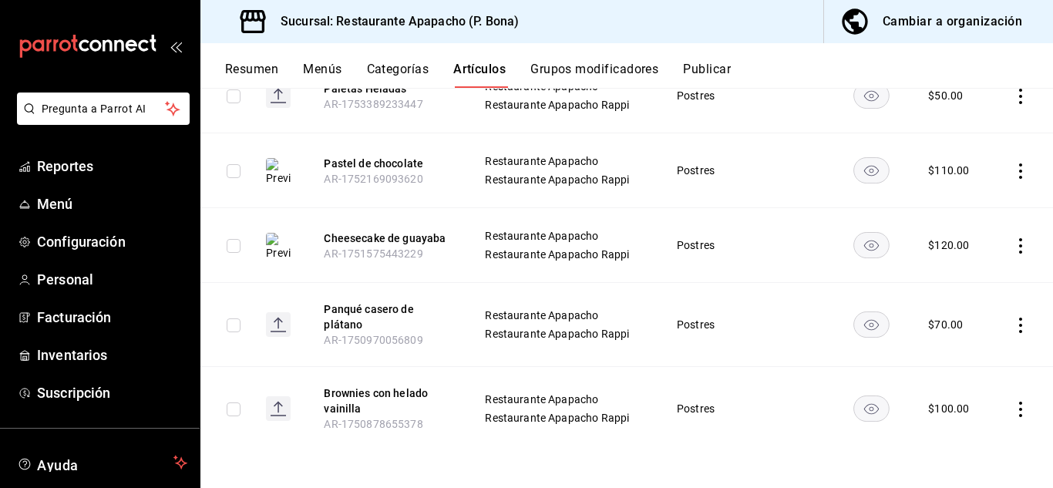
click at [1013, 405] on icon "actions" at bounding box center [1020, 409] width 15 height 15
click at [950, 382] on span "Editar" at bounding box center [963, 384] width 40 height 16
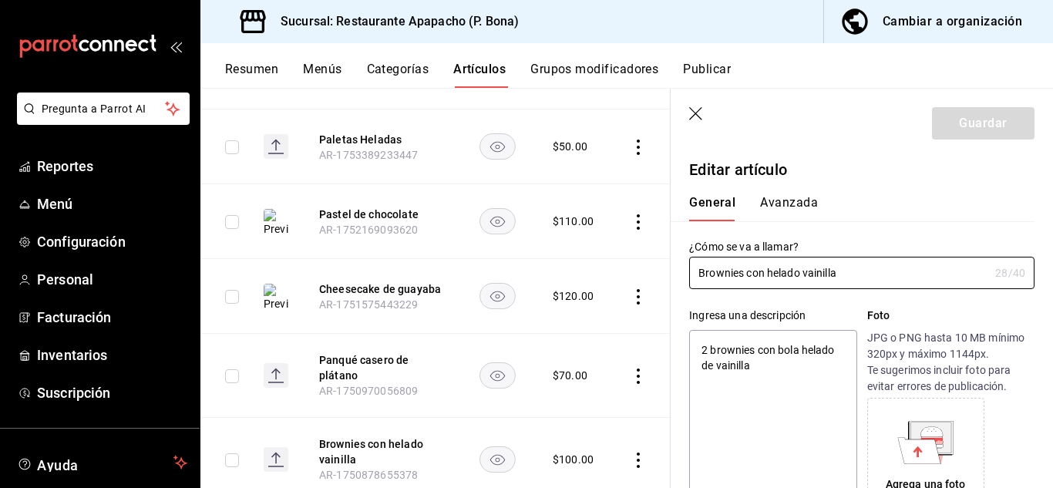
type textarea "x"
type input "$100.00"
radio input "false"
radio input "true"
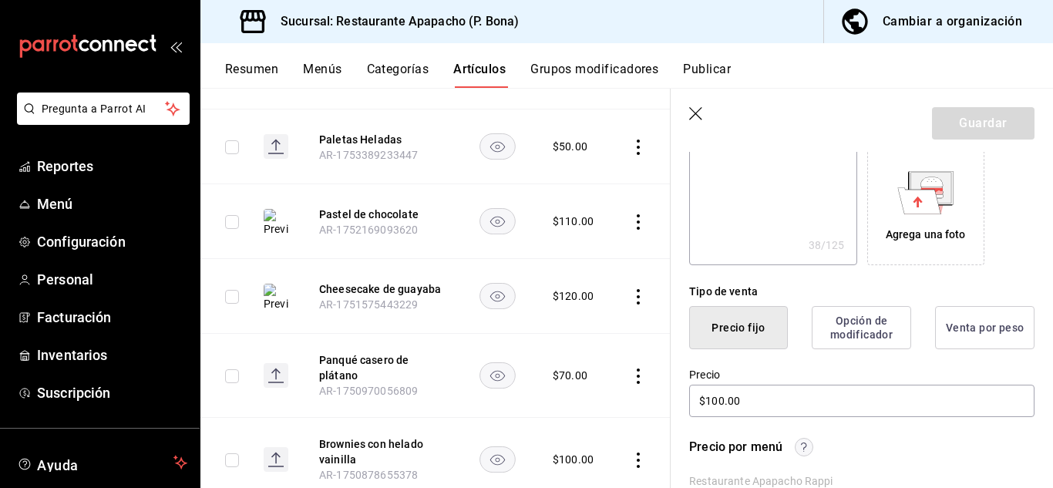
scroll to position [257, 0]
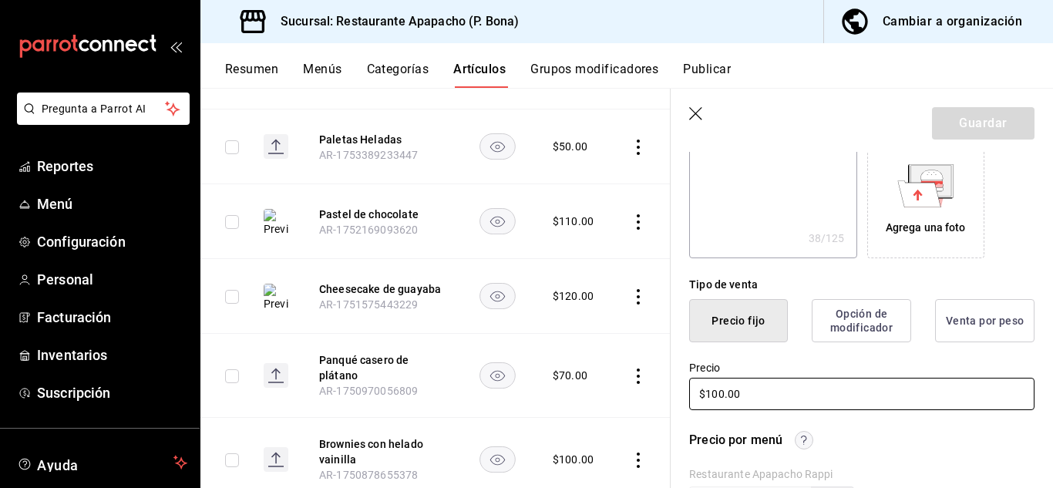
drag, startPoint x: 759, startPoint y: 389, endPoint x: 634, endPoint y: 391, distance: 124.9
click at [634, 391] on main "Artículos sucursal Para editar los artículos o cambios generales, ve a “Organiz…" at bounding box center [626, 288] width 853 height 400
type textarea "x"
type input "$1.00"
type textarea "x"
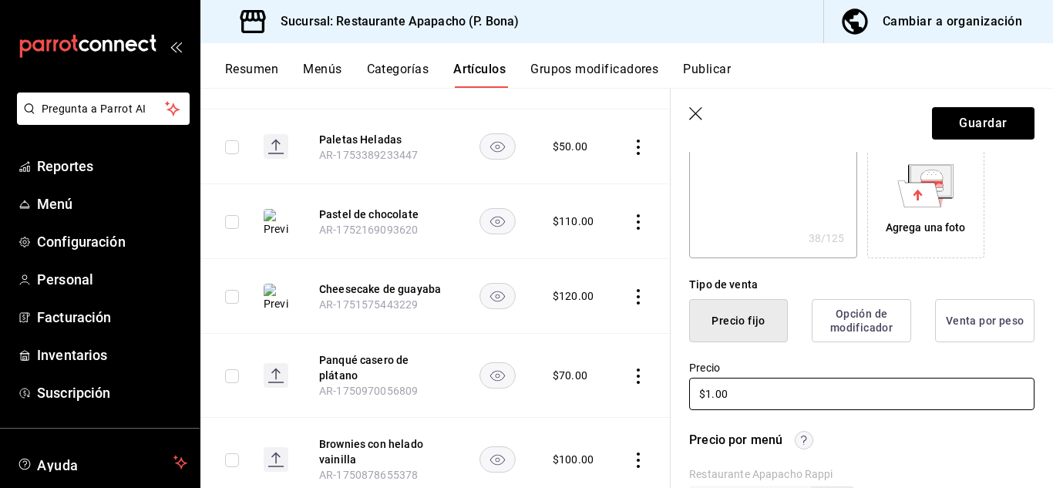
type input "$11.00"
type textarea "x"
type input "$110.00"
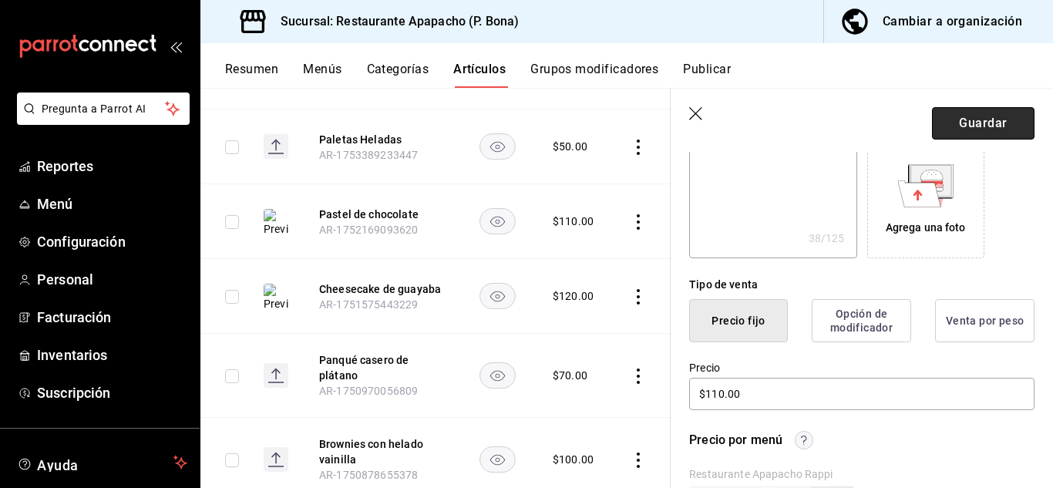
click at [959, 120] on button "Guardar" at bounding box center [983, 123] width 103 height 32
type textarea "x"
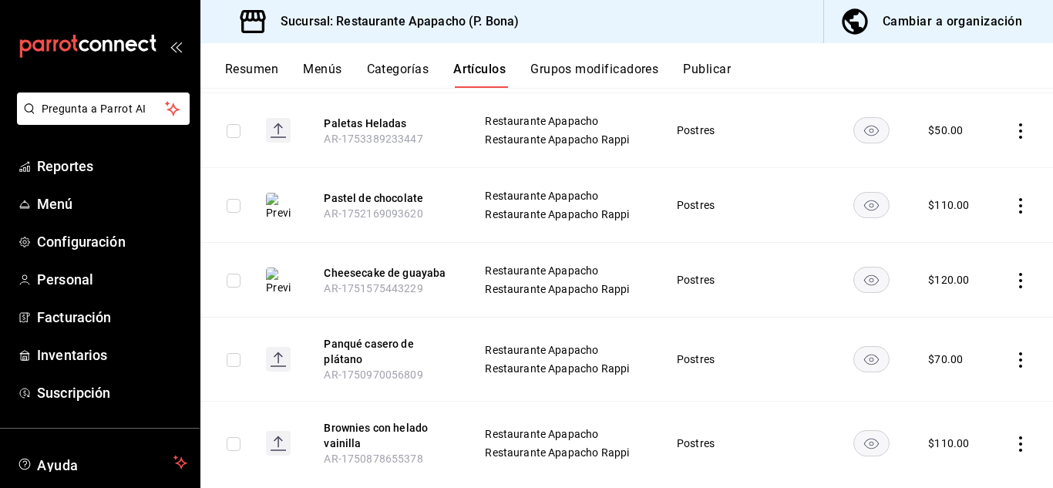
scroll to position [322, 0]
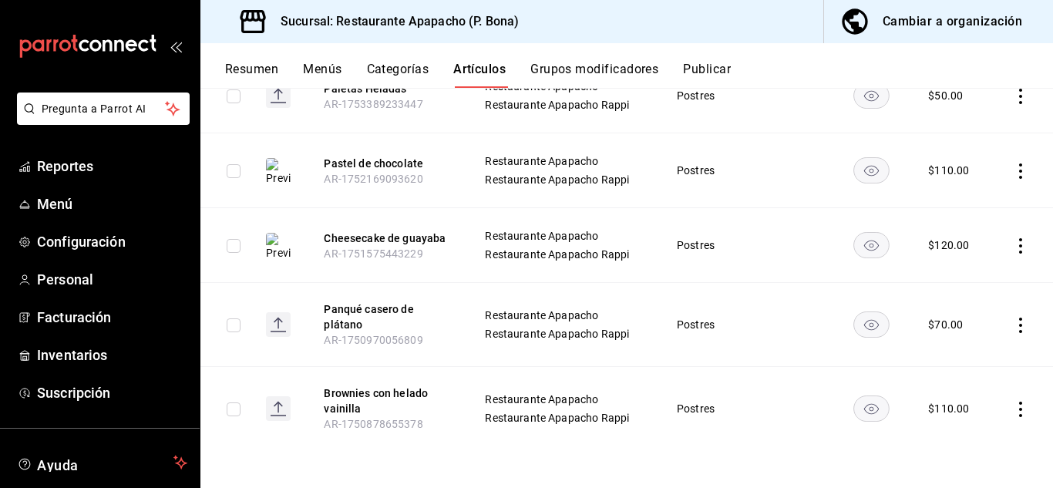
click at [1000, 328] on td at bounding box center [1022, 325] width 62 height 84
click at [1013, 321] on icon "actions" at bounding box center [1020, 325] width 15 height 15
click at [952, 360] on span "Editar" at bounding box center [963, 360] width 40 height 16
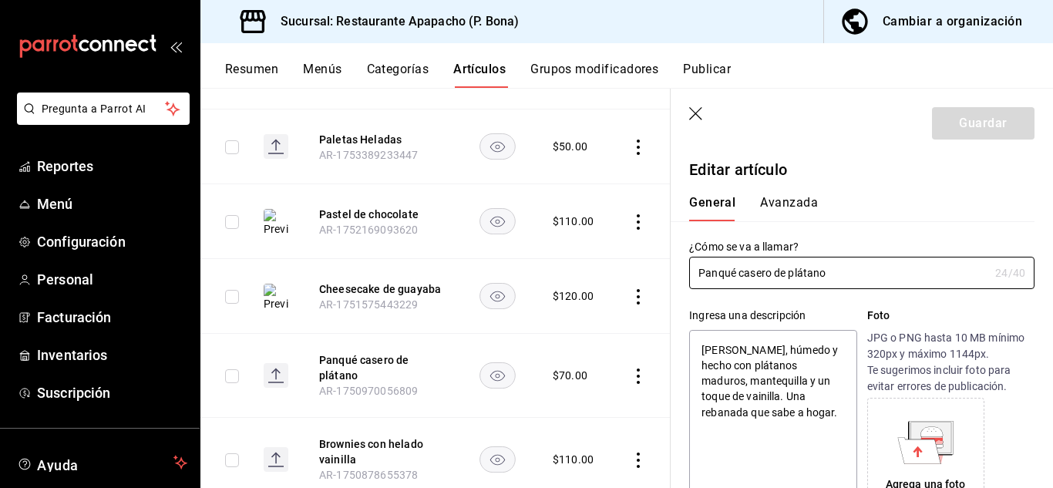
click at [932, 452] on icon at bounding box center [919, 450] width 43 height 27
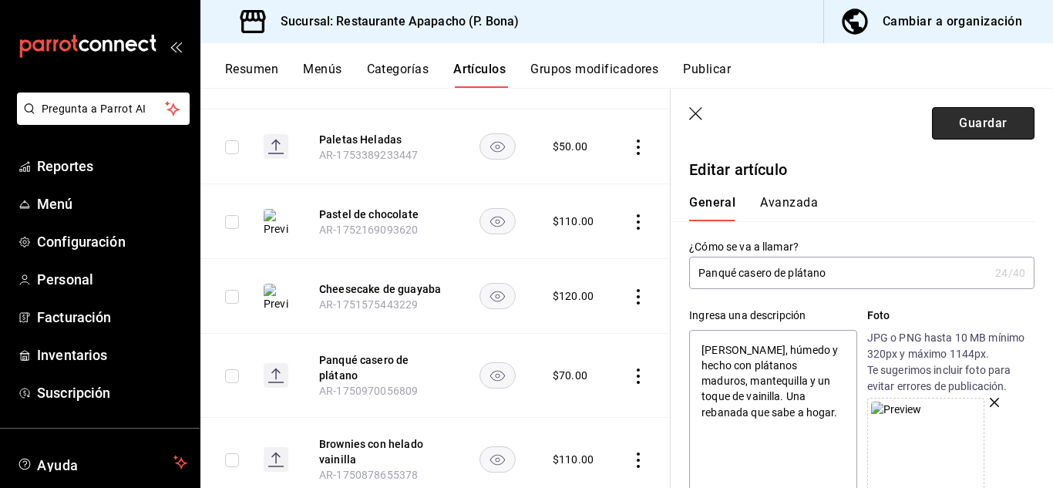
click at [959, 121] on button "Guardar" at bounding box center [983, 123] width 103 height 32
type textarea "x"
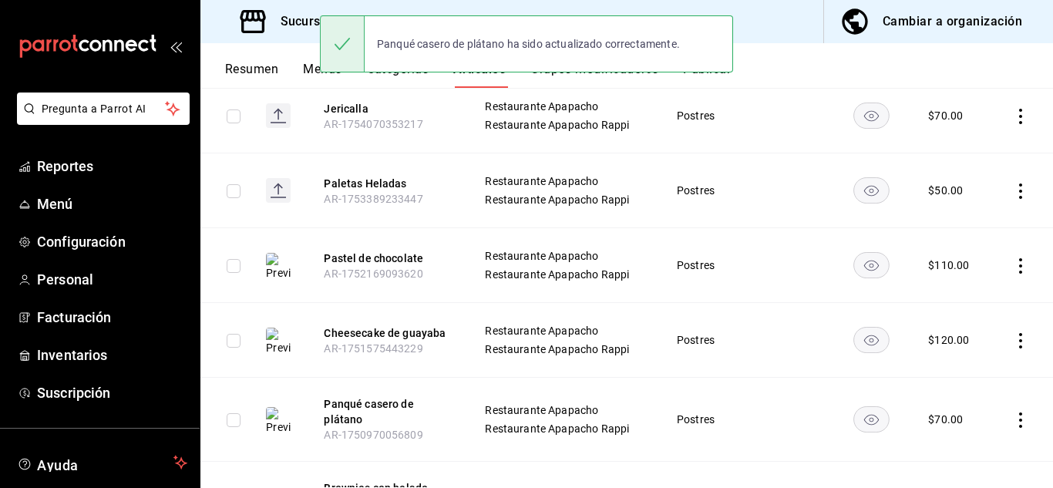
scroll to position [322, 0]
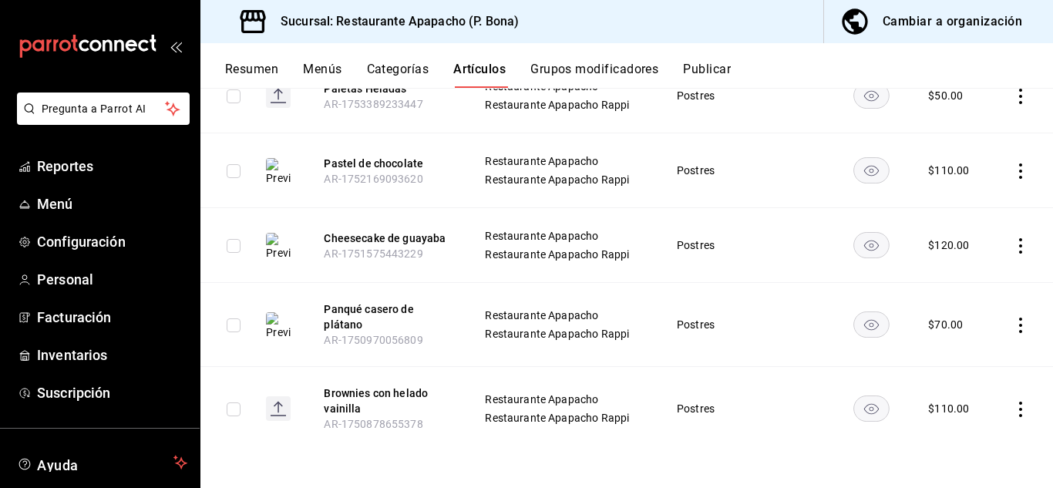
click at [1019, 408] on icon "actions" at bounding box center [1020, 409] width 3 height 15
click at [951, 385] on span "Editar" at bounding box center [963, 384] width 40 height 16
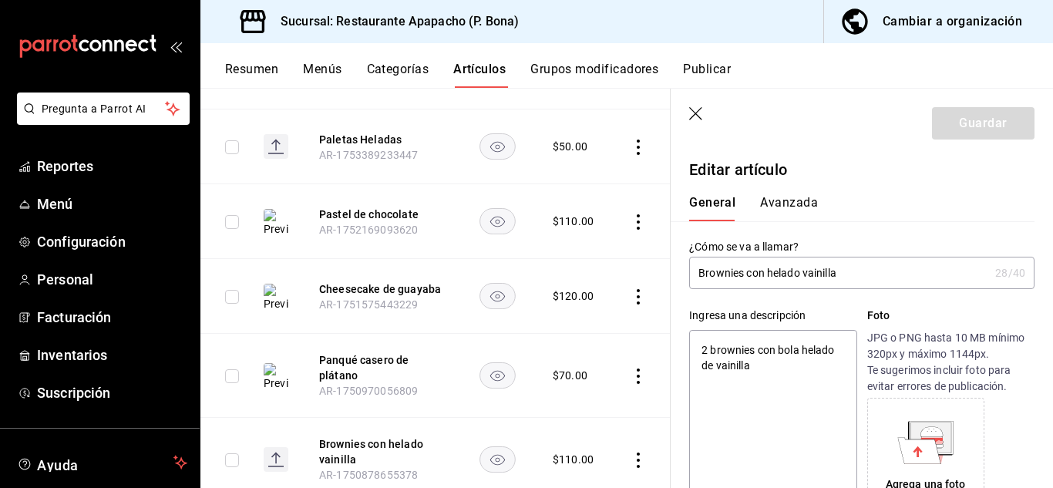
click at [935, 436] on icon at bounding box center [931, 431] width 22 height 10
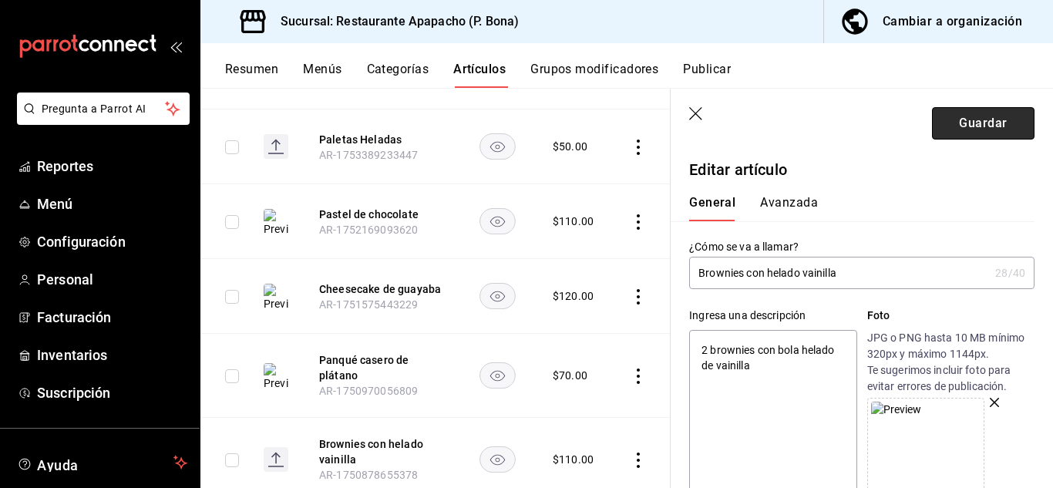
click at [972, 122] on button "Guardar" at bounding box center [983, 123] width 103 height 32
type textarea "x"
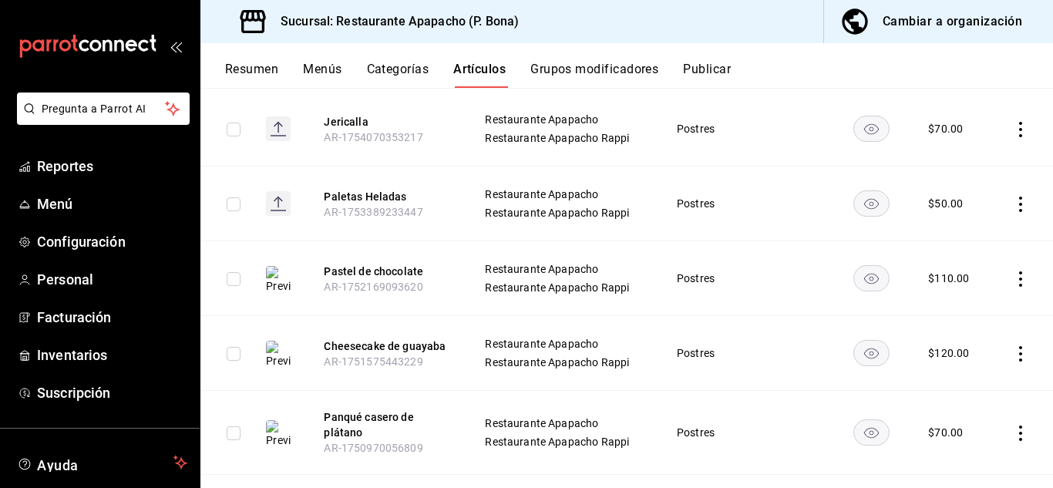
scroll to position [66, 0]
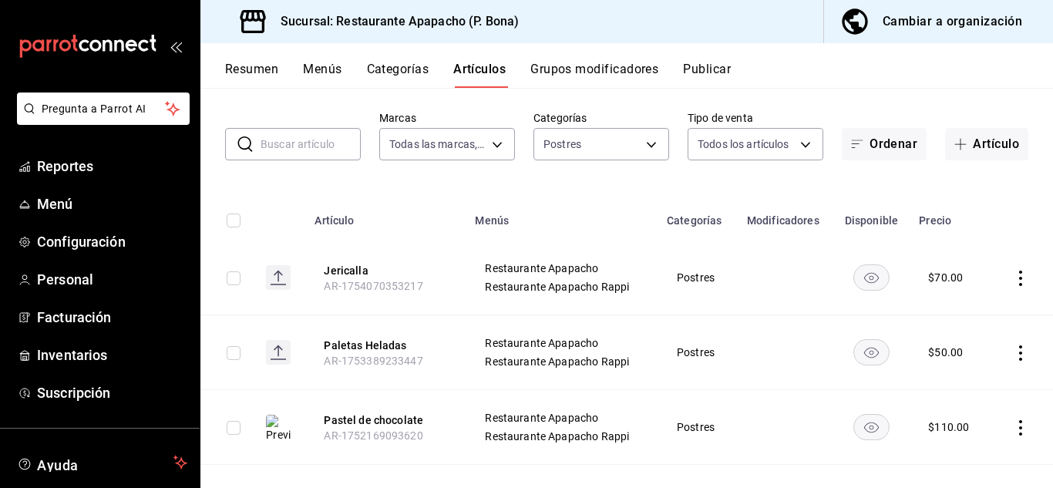
click at [714, 68] on button "Publicar" at bounding box center [707, 75] width 48 height 26
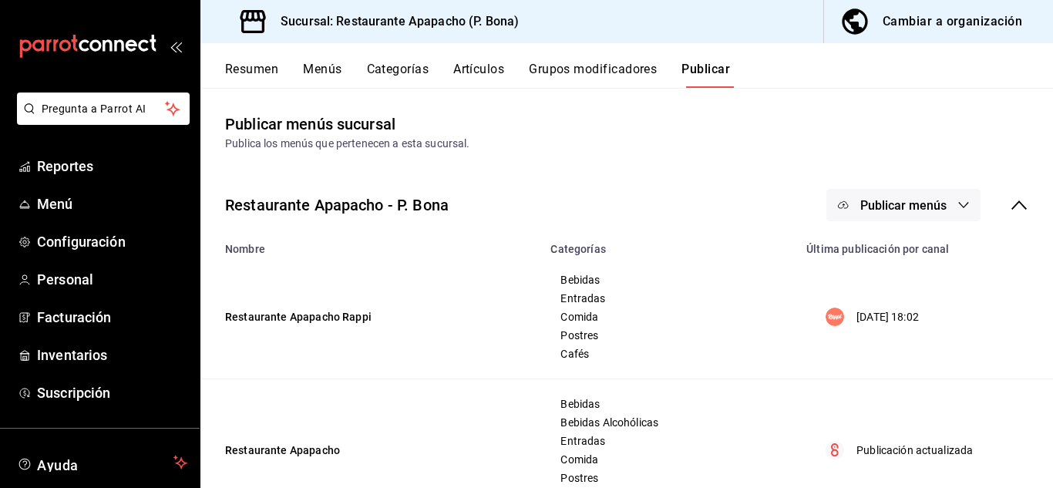
click at [710, 69] on button "Publicar" at bounding box center [705, 75] width 49 height 26
click at [911, 209] on span "Publicar menús" at bounding box center [903, 205] width 86 height 15
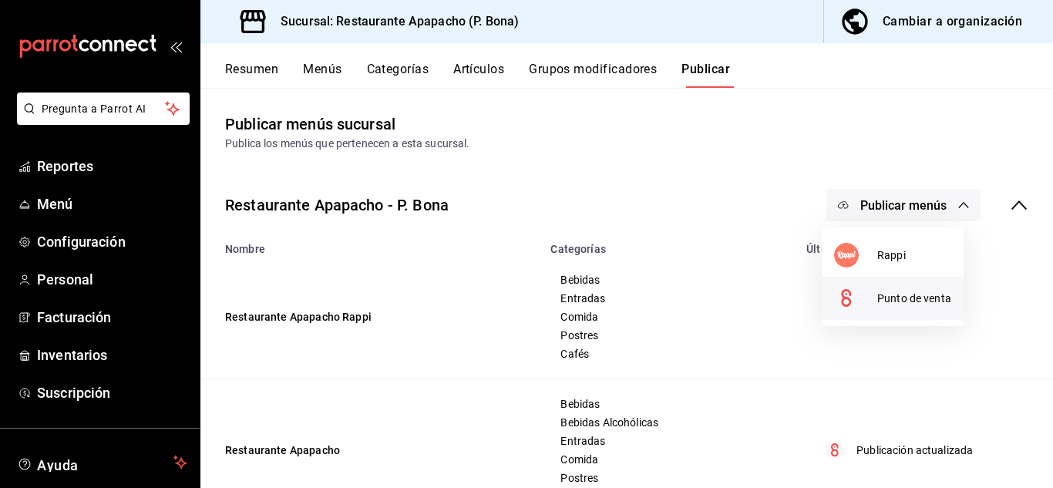
click at [898, 298] on span "Punto de venta" at bounding box center [914, 299] width 74 height 16
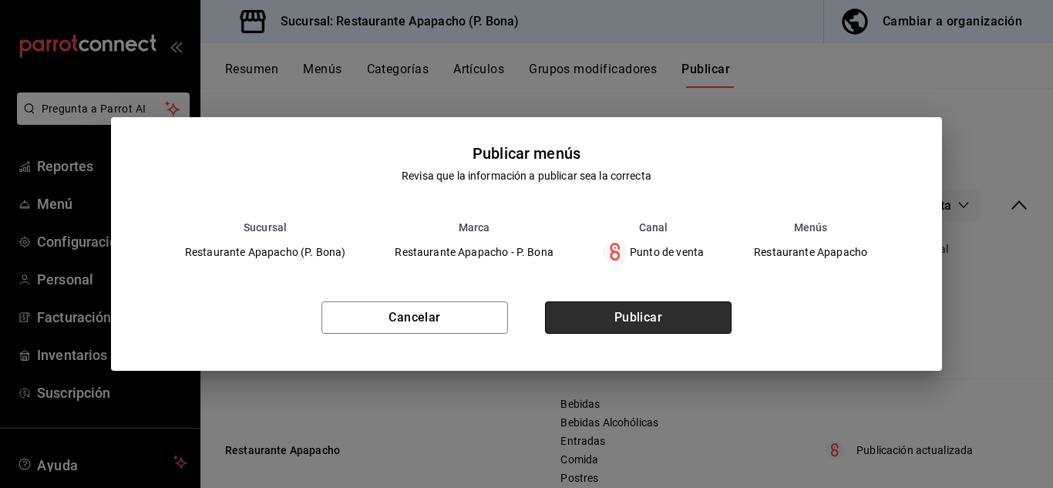
click at [641, 318] on button "Publicar" at bounding box center [638, 317] width 187 height 32
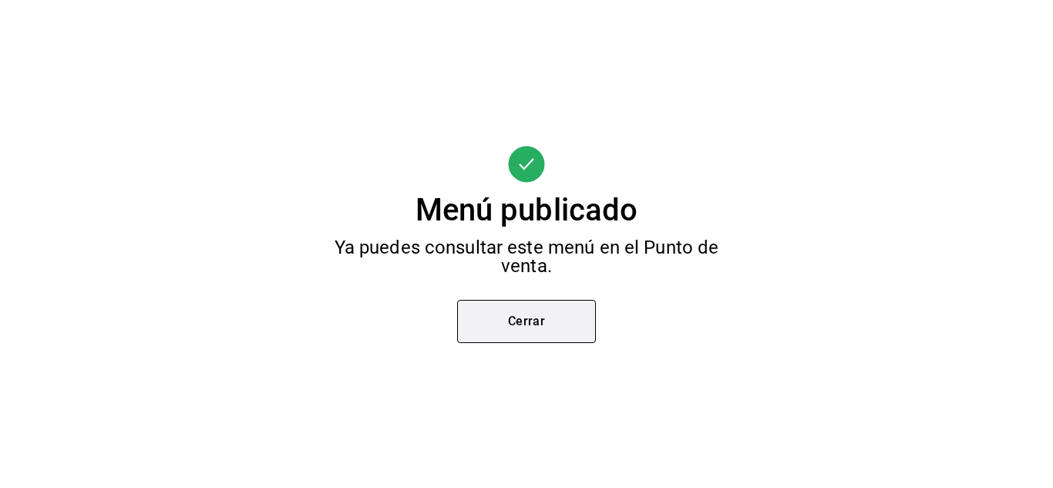
click at [550, 314] on button "Cerrar" at bounding box center [526, 321] width 139 height 43
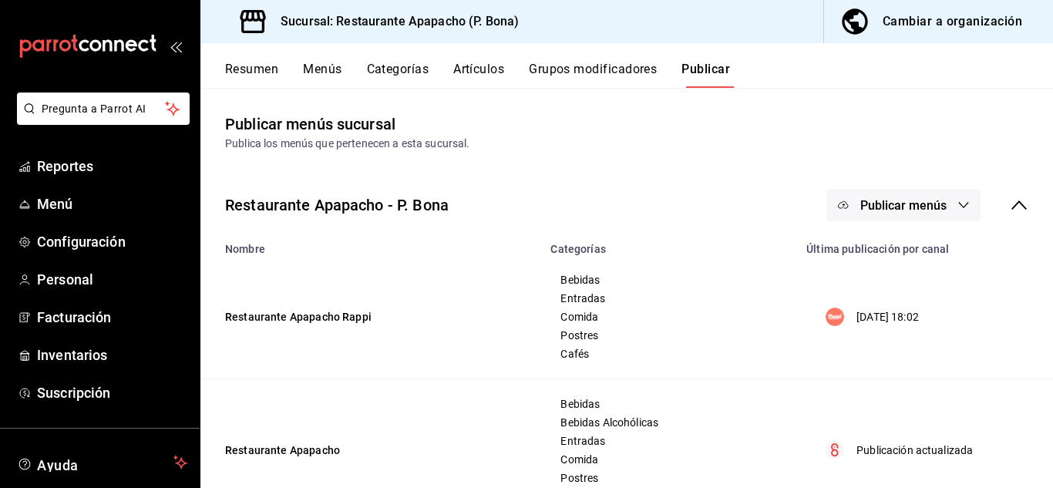
scroll to position [59, 0]
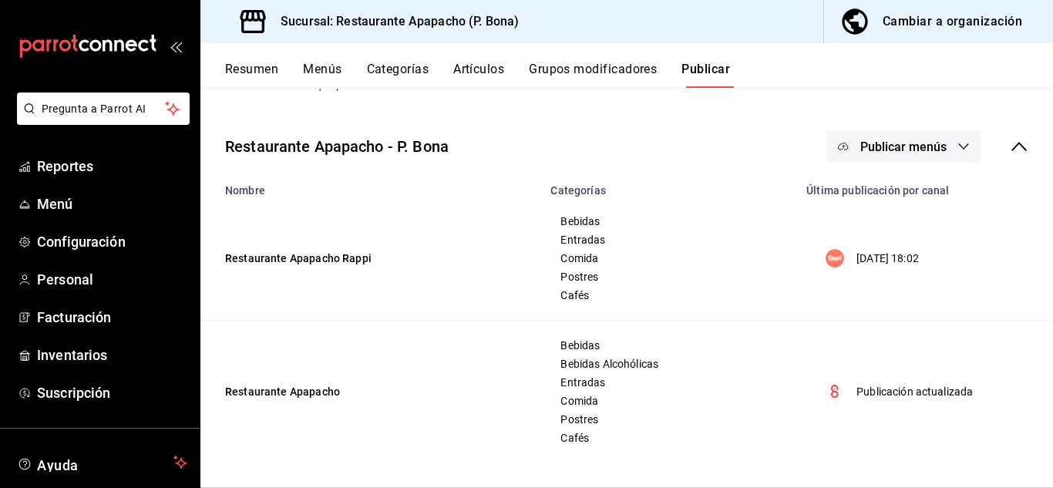
click at [330, 72] on button "Menús" at bounding box center [322, 75] width 39 height 26
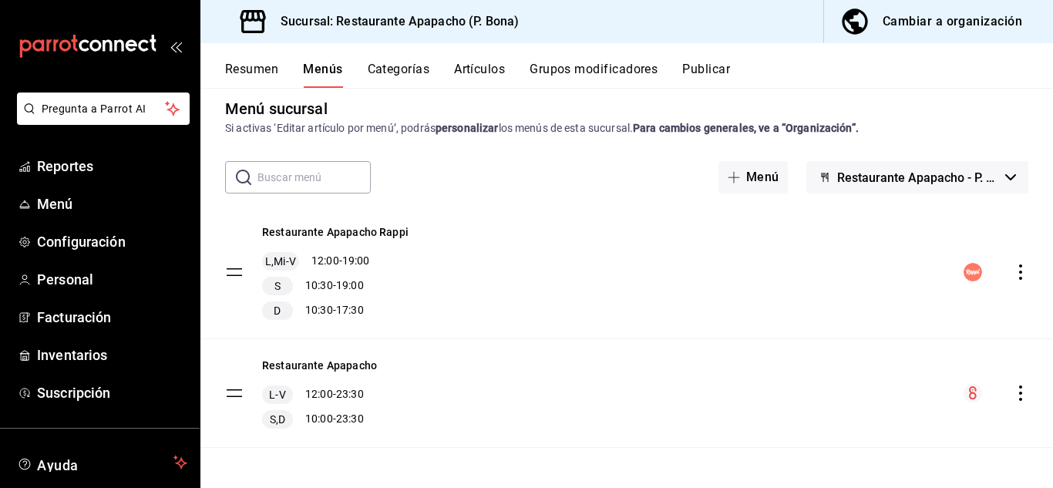
scroll to position [19, 0]
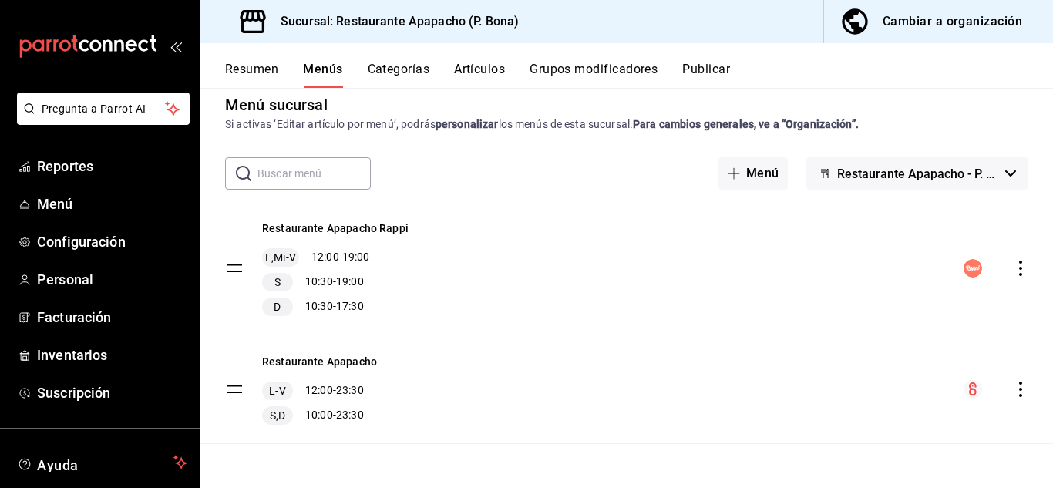
click at [1013, 270] on icon "actions" at bounding box center [1020, 268] width 15 height 15
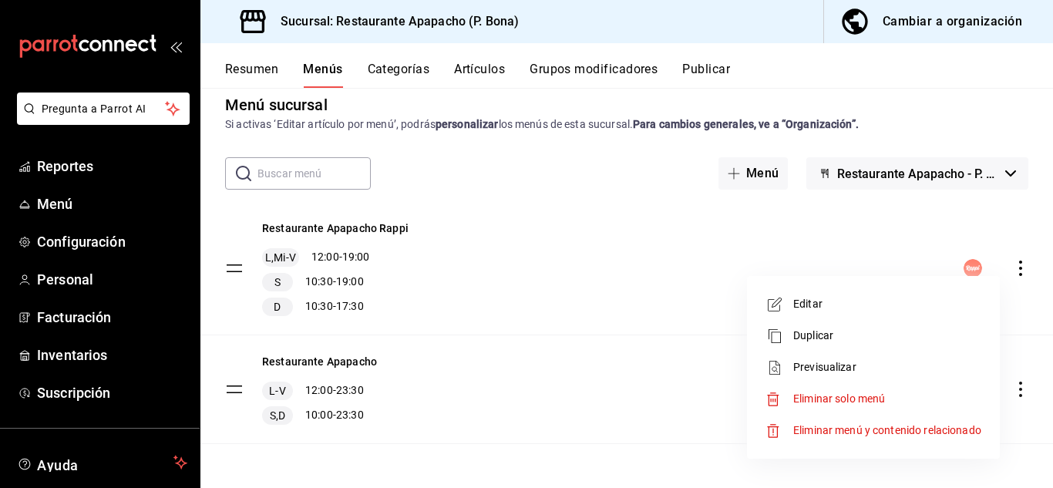
click at [804, 301] on span "Editar" at bounding box center [887, 304] width 188 height 16
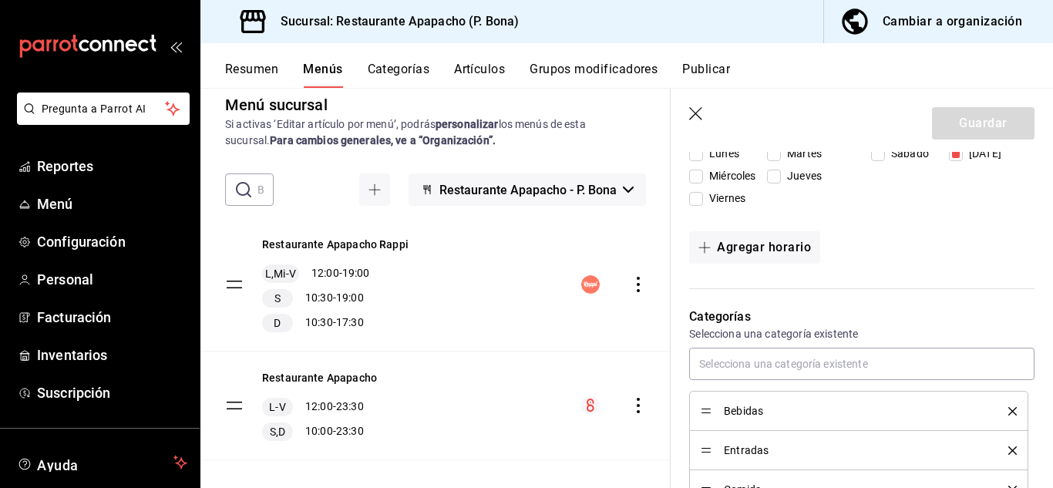
scroll to position [691, 0]
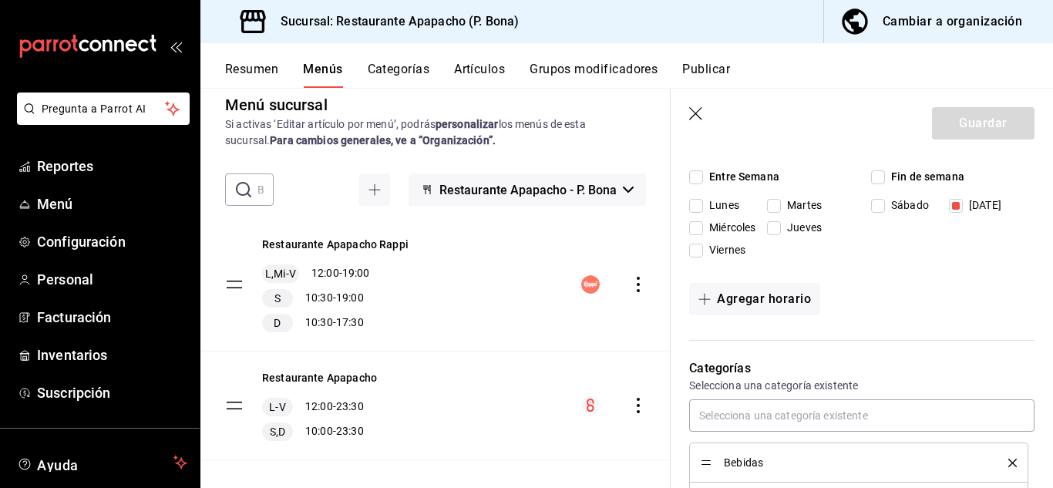
click at [695, 110] on icon "button" at bounding box center [696, 114] width 15 height 15
checkbox input "false"
type input "1755891187492"
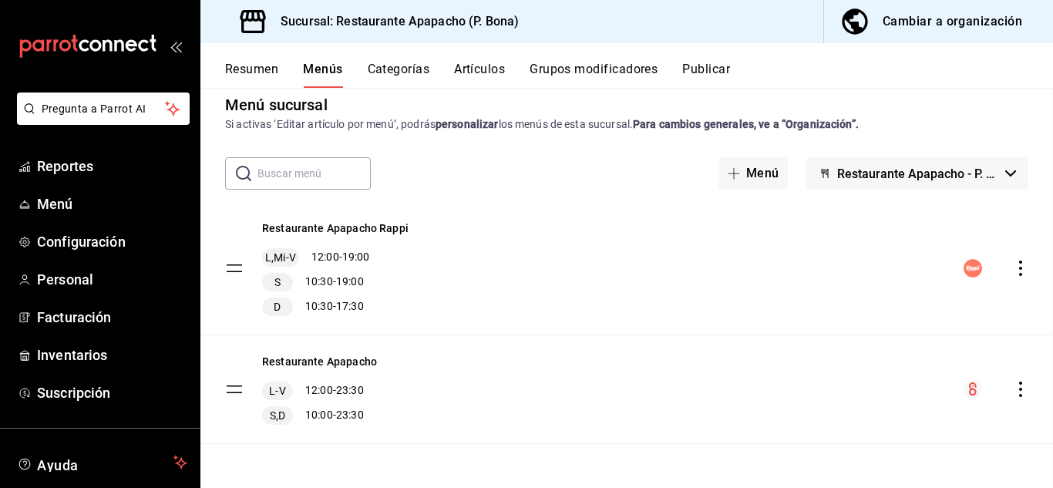
checkbox input "false"
click at [476, 66] on button "Artículos" at bounding box center [479, 75] width 51 height 26
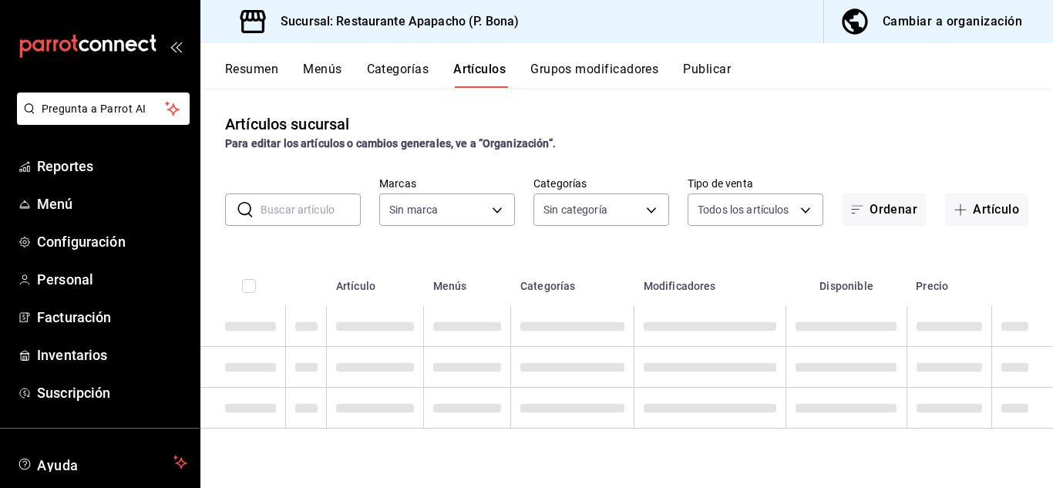
type input "17ef9b2f-93a0-4517-9203-4f940e40e8eb"
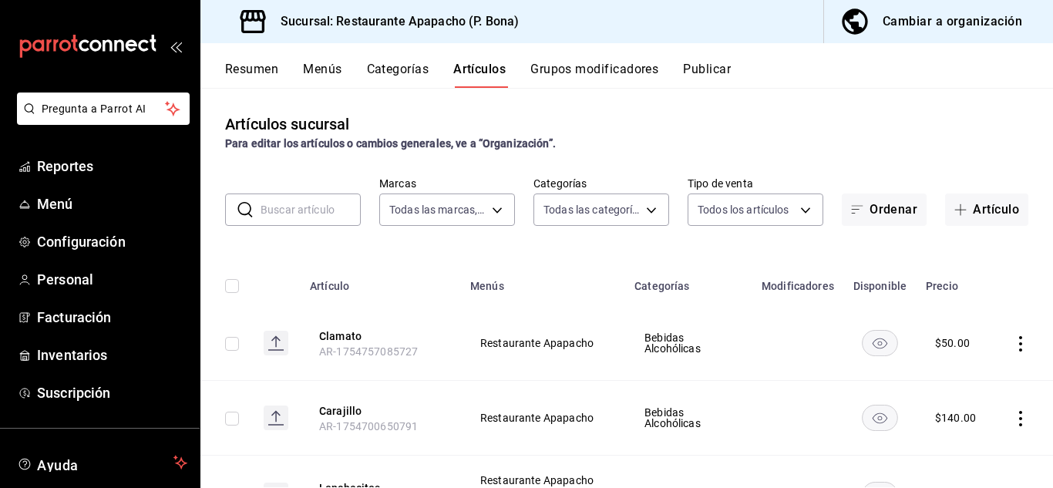
type input "5d720cb7-0a05-4963-9aea-63cfd9829d86,bac7ea99-5405-41b5-9f18-3f0f9af16b27,9432e…"
click at [329, 71] on button "Menús" at bounding box center [322, 75] width 39 height 26
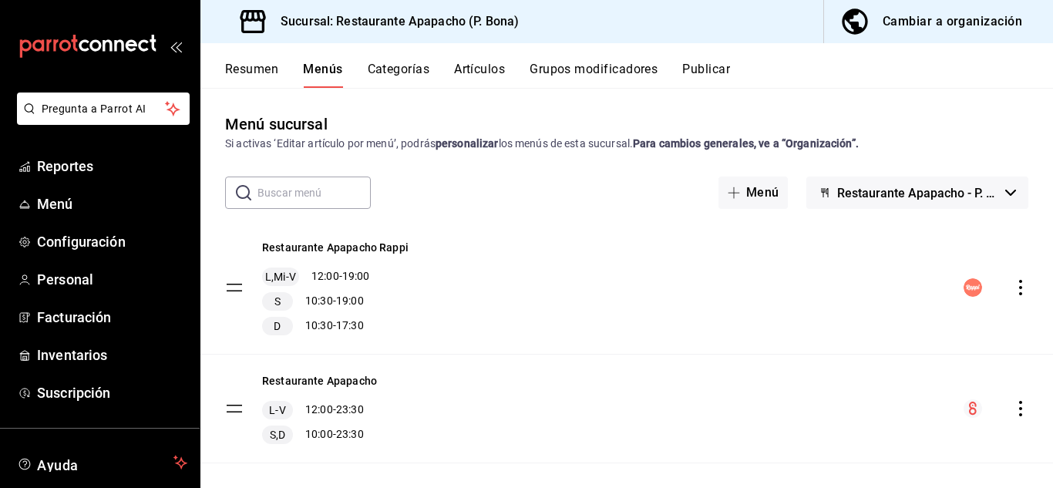
scroll to position [19, 0]
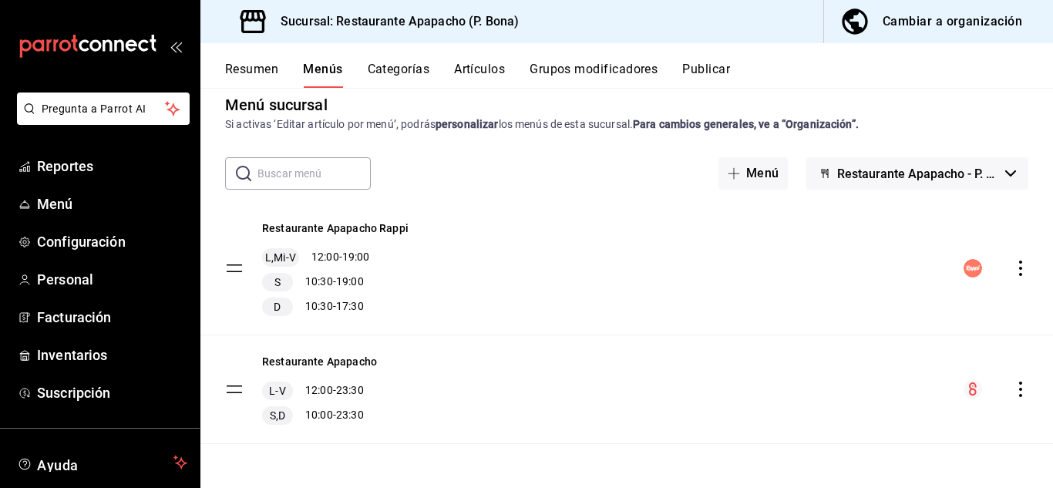
click at [1013, 274] on icon "actions" at bounding box center [1020, 268] width 15 height 15
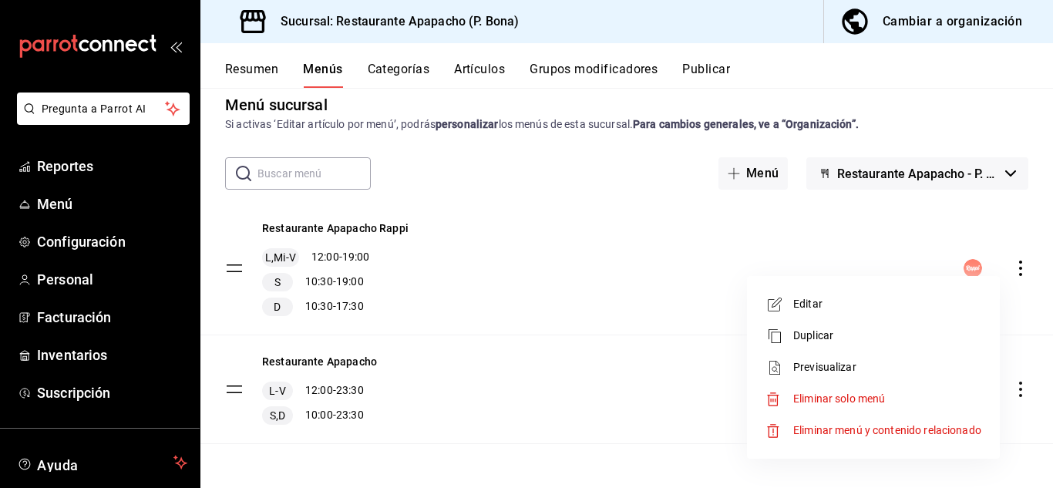
click at [808, 300] on span "Editar" at bounding box center [887, 304] width 188 height 16
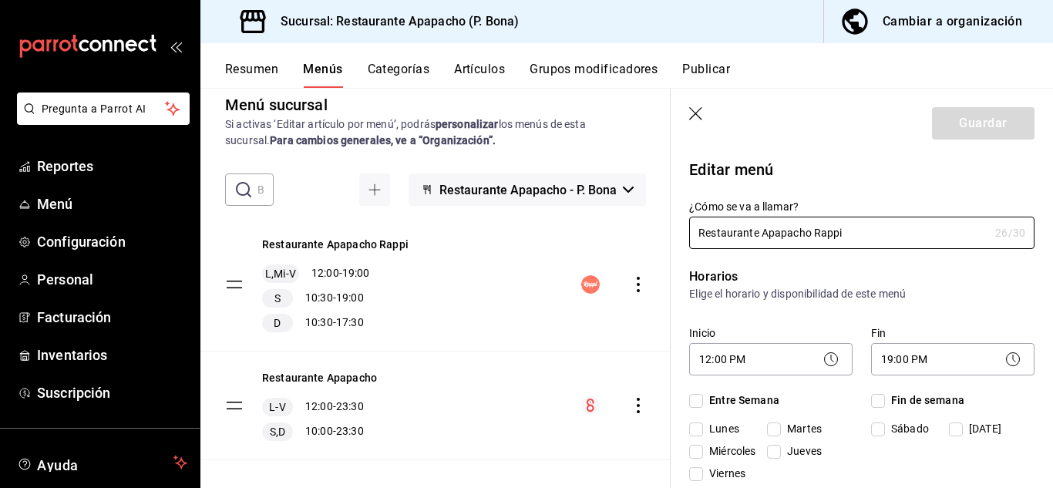
checkbox input "true"
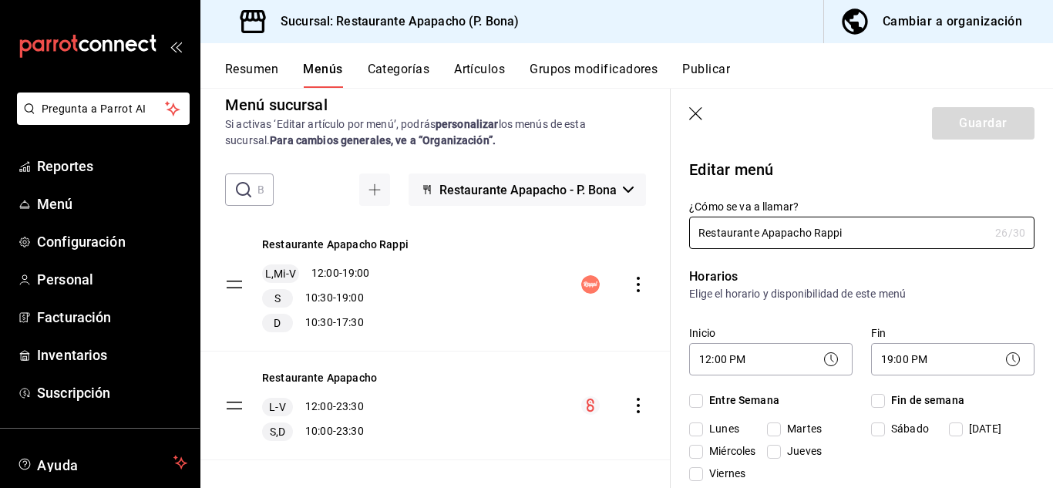
checkbox input "true"
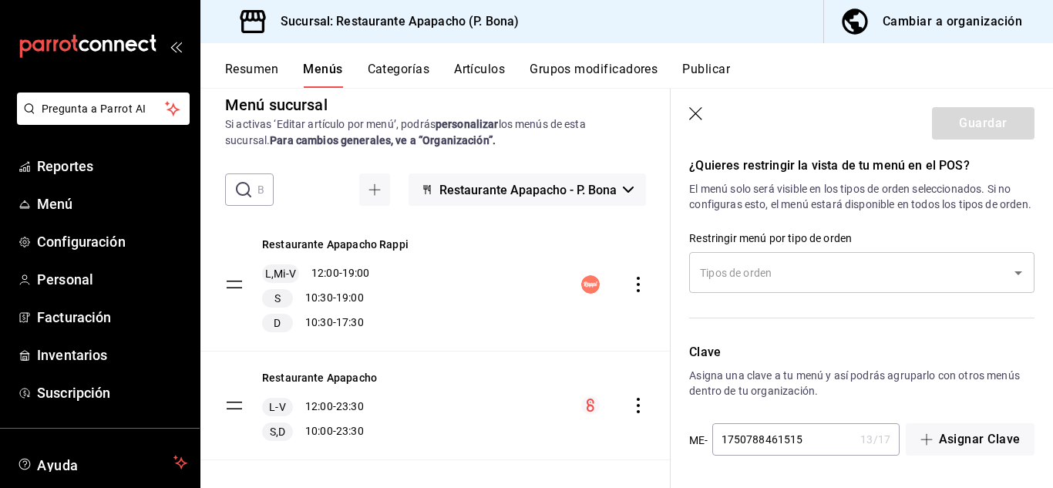
scroll to position [1718, 0]
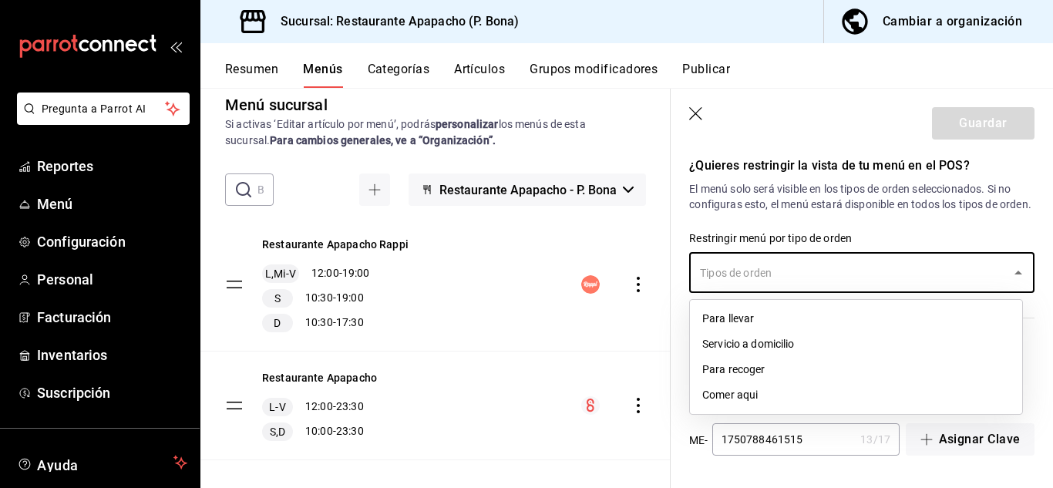
click at [829, 277] on input "text" at bounding box center [850, 272] width 308 height 27
click at [762, 337] on li "Servicio a domicilio" at bounding box center [856, 343] width 332 height 25
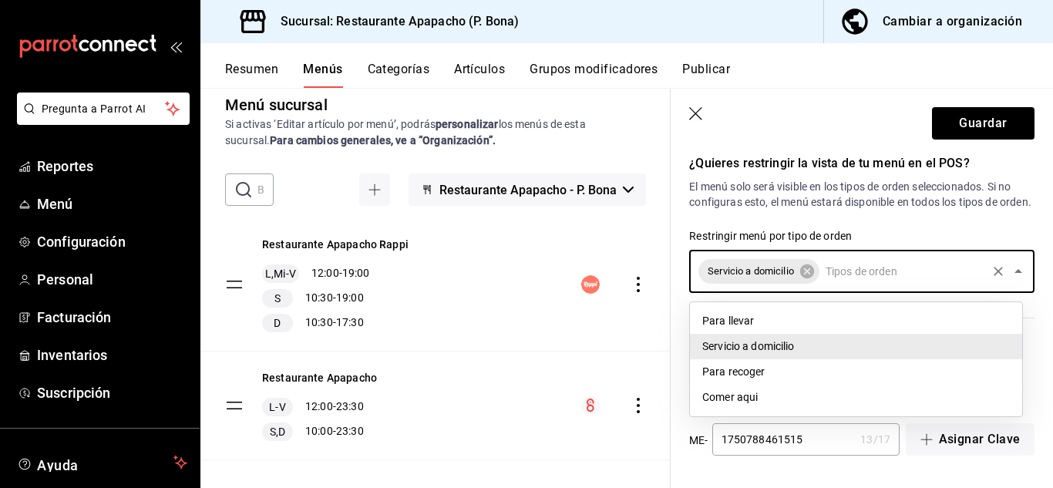
click at [896, 274] on input "text" at bounding box center [903, 271] width 163 height 27
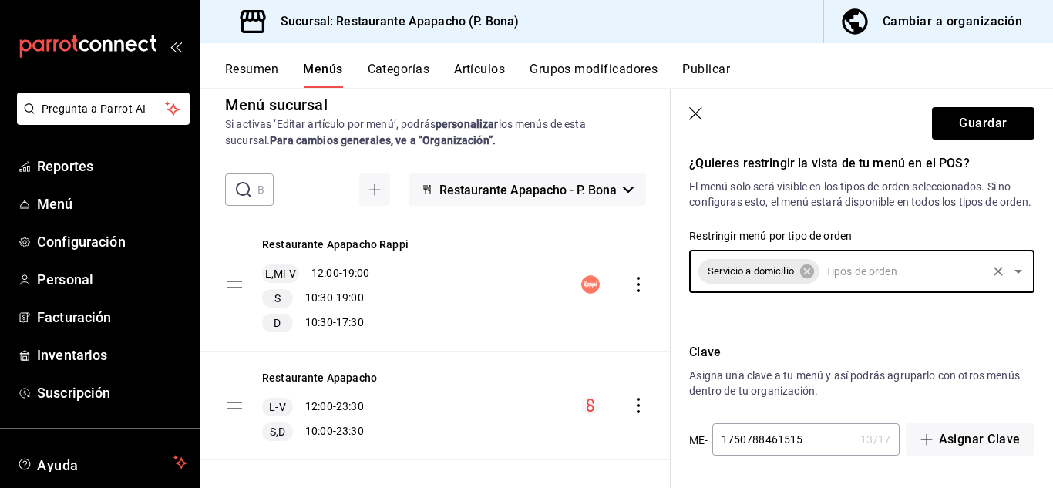
click at [896, 274] on input "text" at bounding box center [903, 271] width 163 height 27
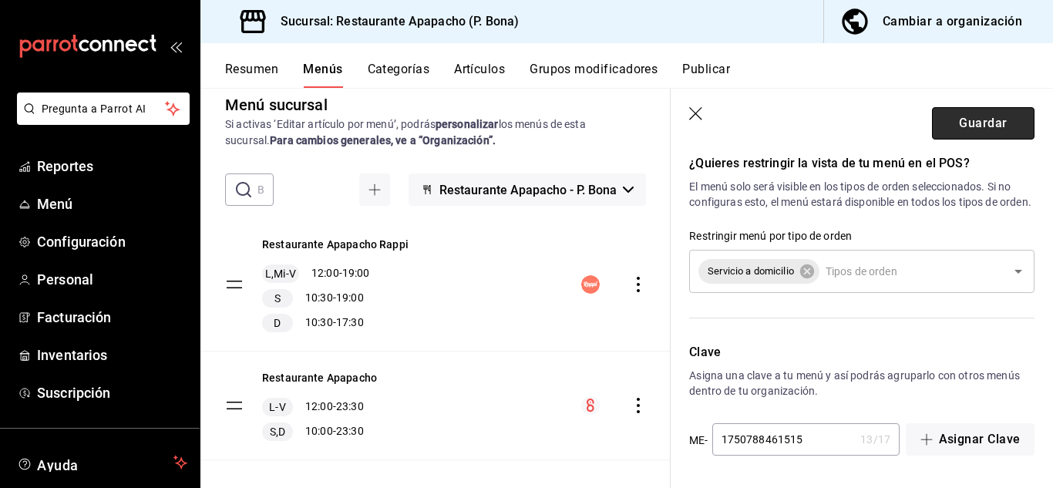
click at [981, 109] on button "Guardar" at bounding box center [983, 123] width 103 height 32
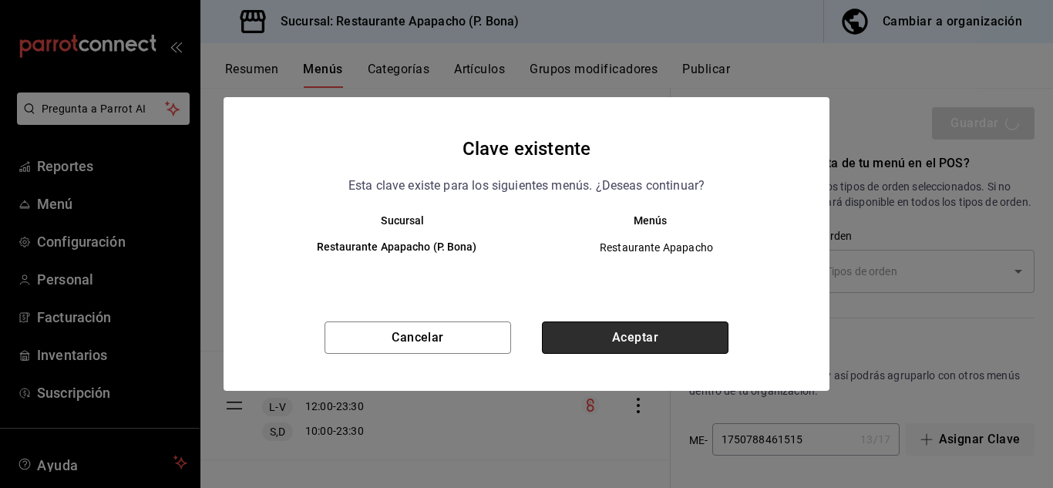
click at [637, 332] on button "Aceptar" at bounding box center [635, 337] width 187 height 32
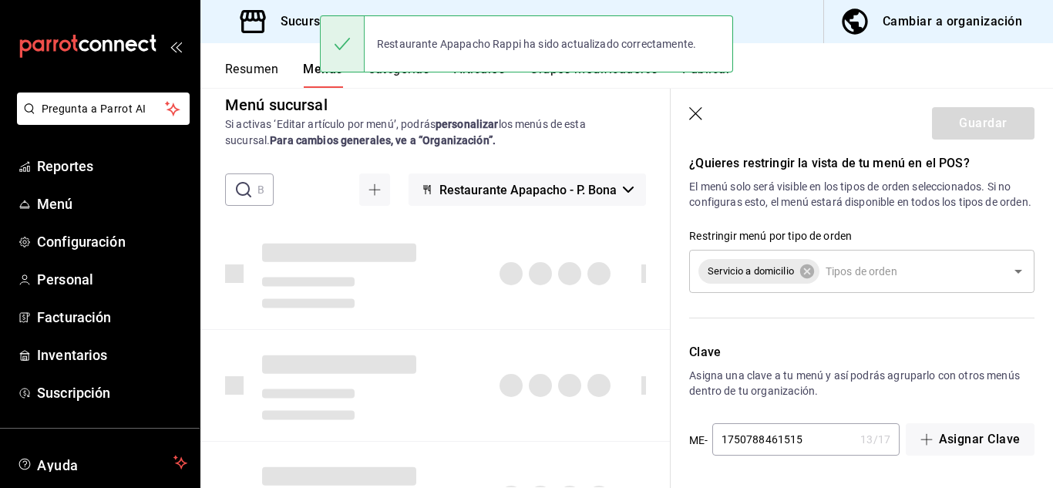
checkbox input "false"
type input "1755891241638"
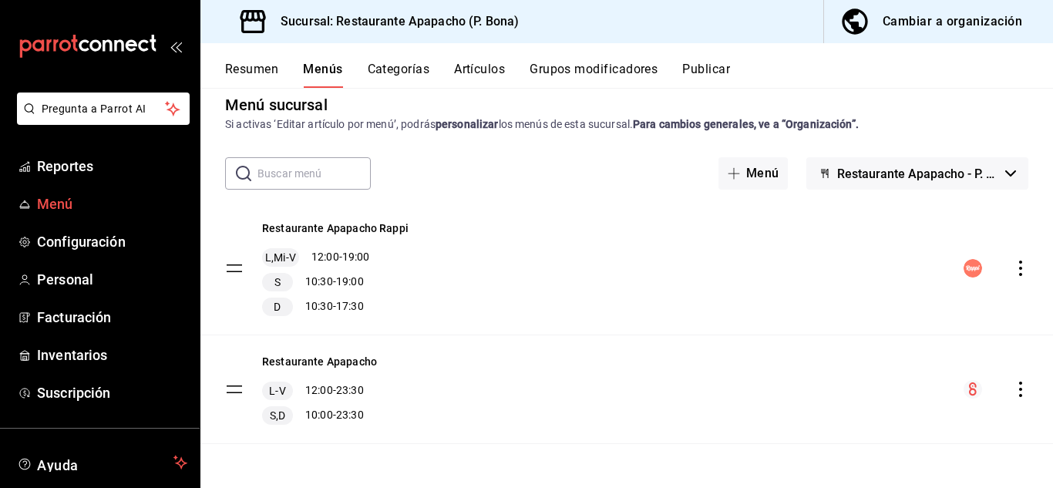
click at [57, 204] on span "Menú" at bounding box center [112, 203] width 150 height 21
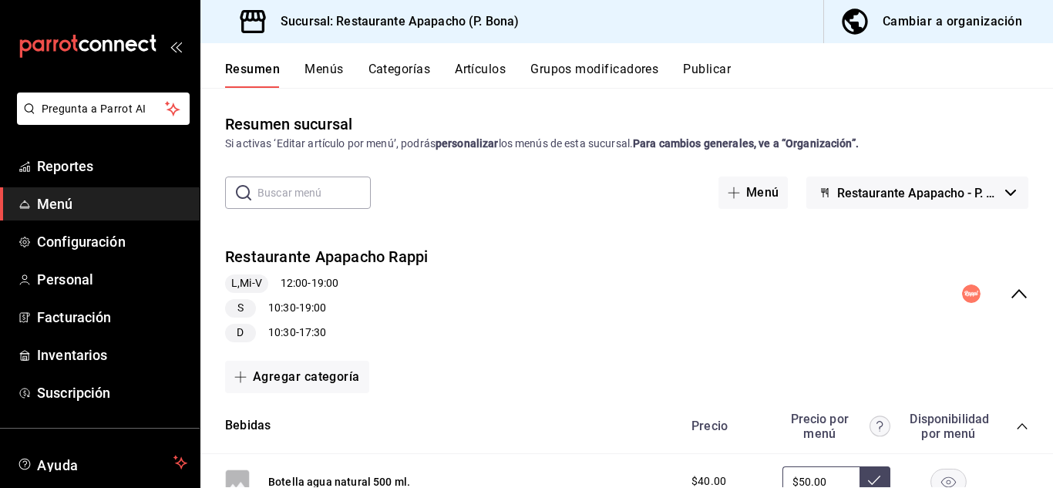
click at [1011, 290] on icon "collapse-menu-row" at bounding box center [1018, 293] width 15 height 9
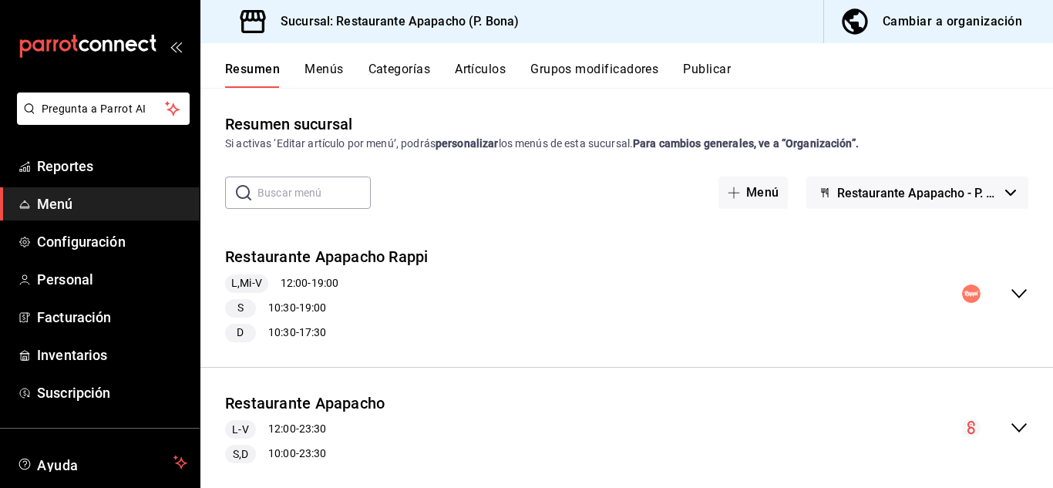
click at [1010, 290] on icon "collapse-menu-row" at bounding box center [1019, 293] width 18 height 18
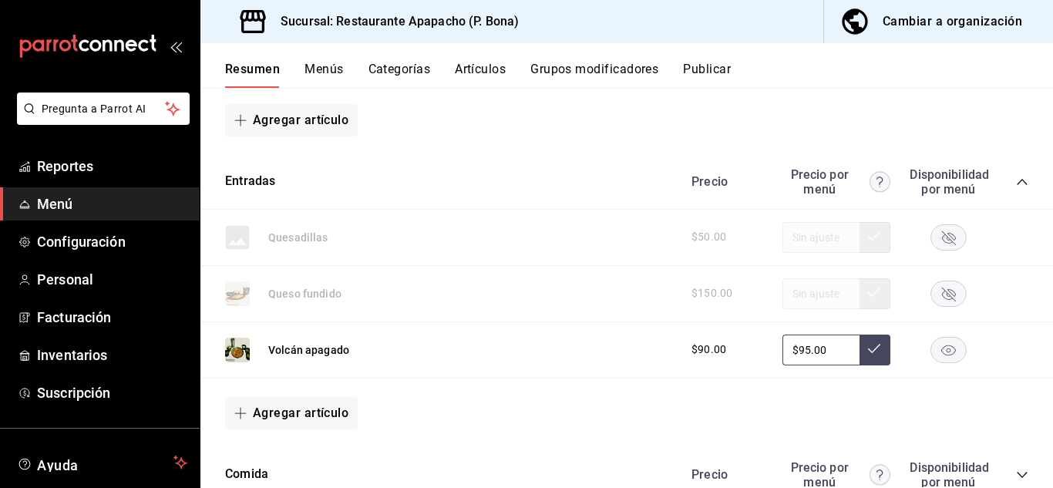
scroll to position [1413, 0]
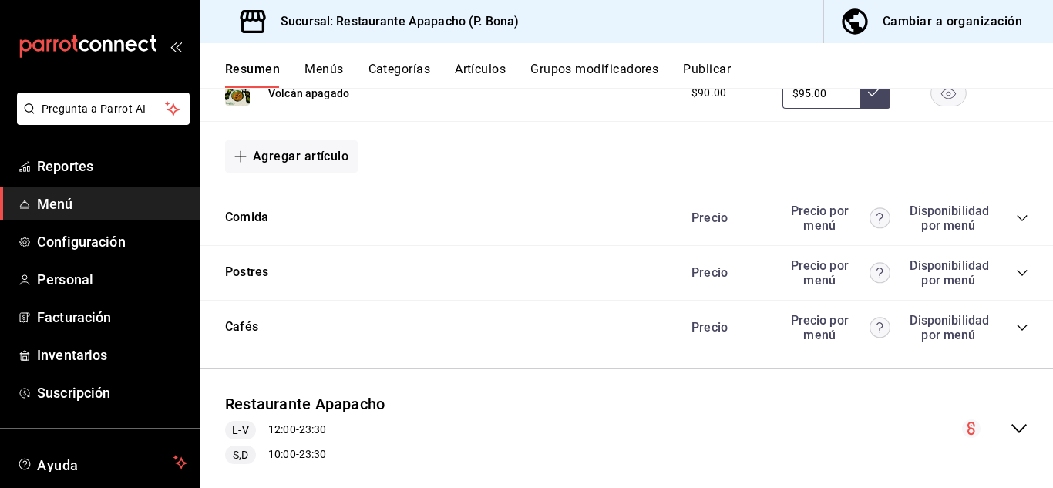
click at [1016, 217] on icon "collapse-category-row" at bounding box center [1022, 218] width 12 height 12
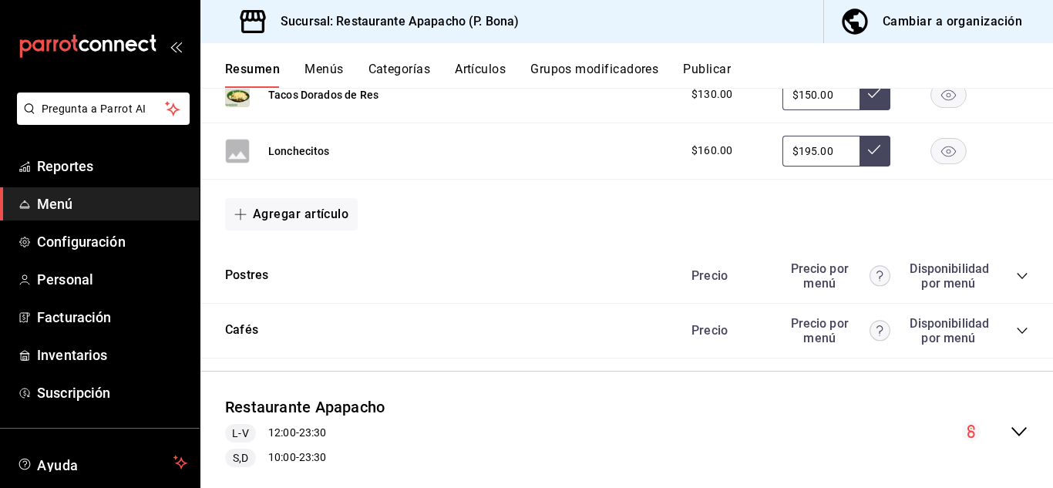
scroll to position [1797, 0]
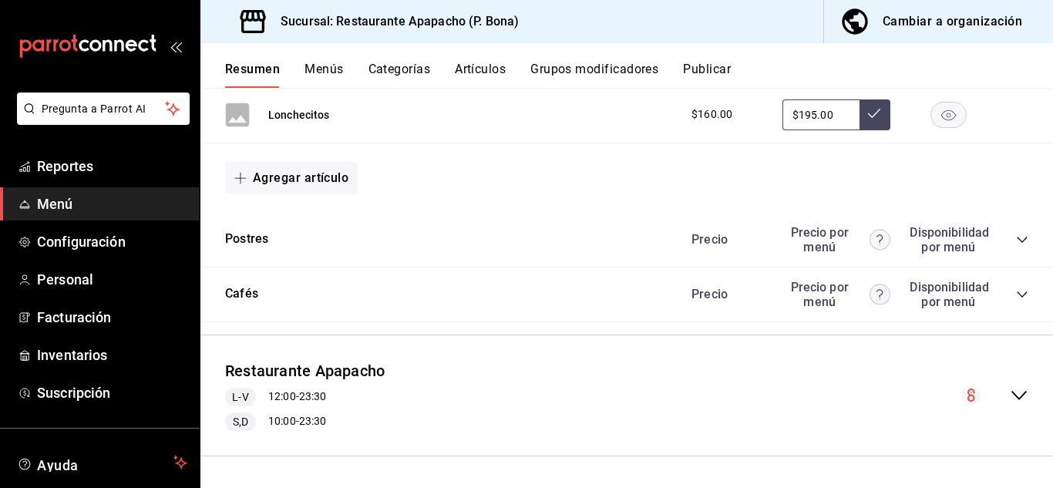
click at [1016, 237] on icon "collapse-category-row" at bounding box center [1022, 240] width 12 height 12
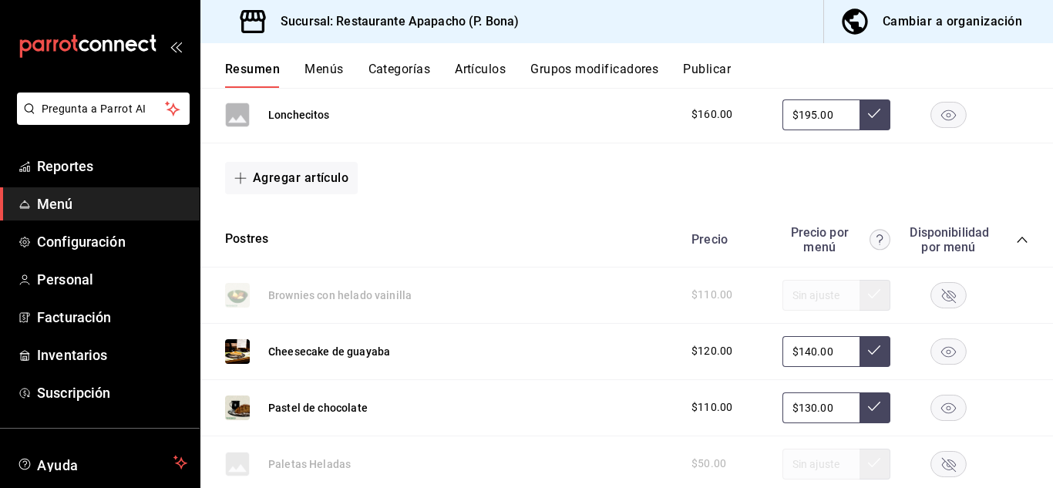
scroll to position [1923, 0]
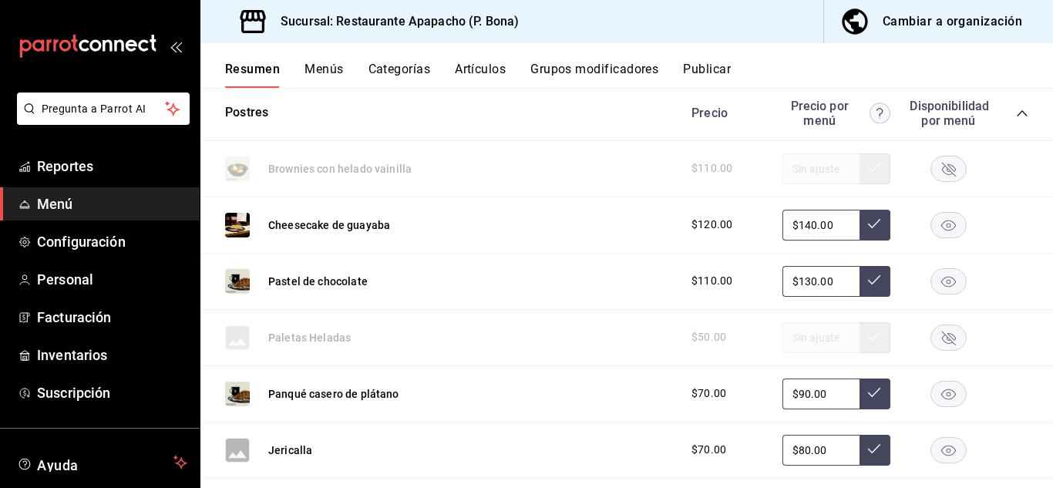
click at [864, 345] on div "$50.00" at bounding box center [852, 337] width 352 height 31
click at [943, 337] on icon "button" at bounding box center [949, 338] width 14 height 14
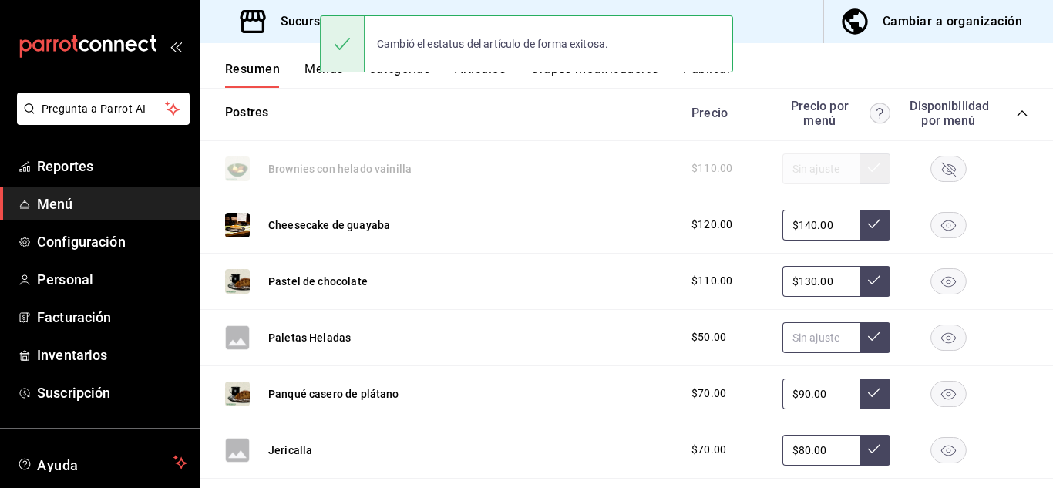
click at [831, 335] on input "text" at bounding box center [820, 337] width 77 height 31
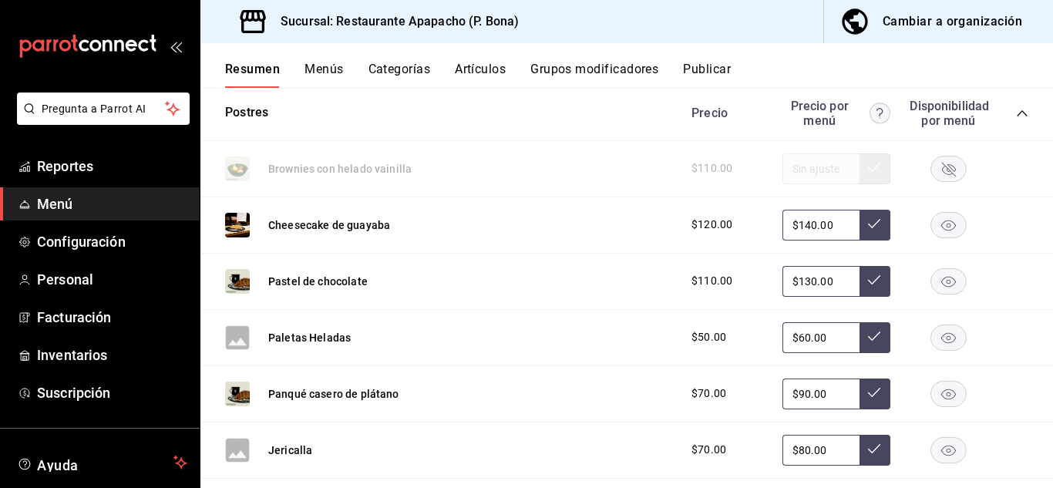
type input "$60.00"
click at [868, 343] on button at bounding box center [874, 337] width 31 height 31
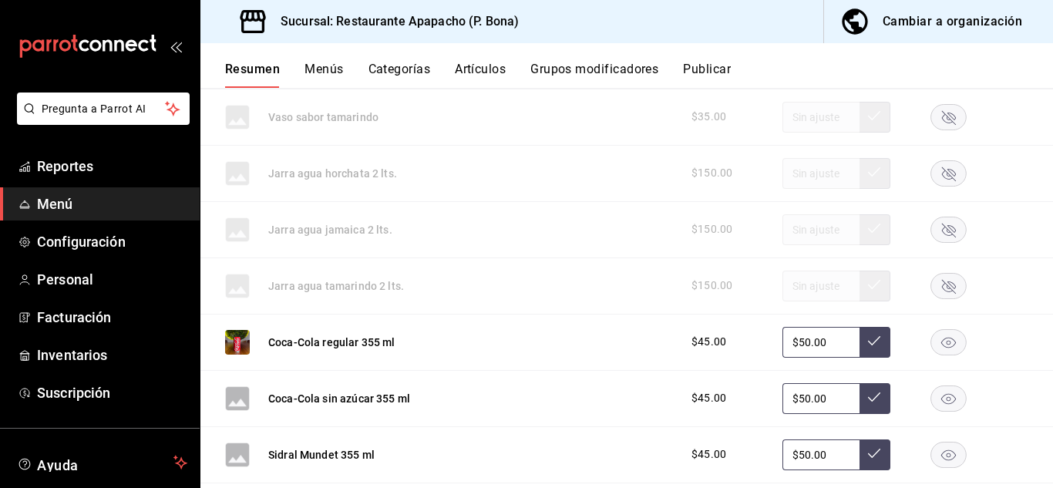
scroll to position [0, 0]
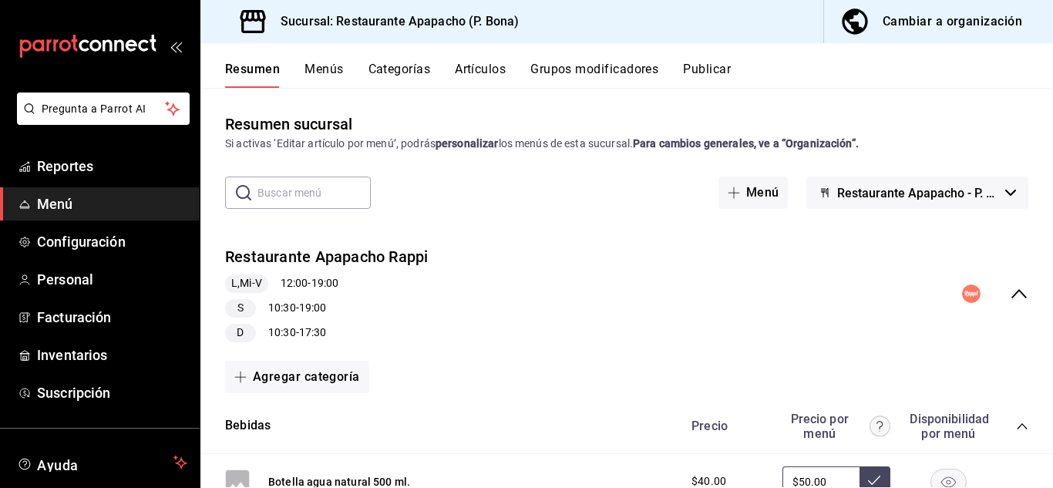
click at [688, 65] on button "Publicar" at bounding box center [707, 75] width 48 height 26
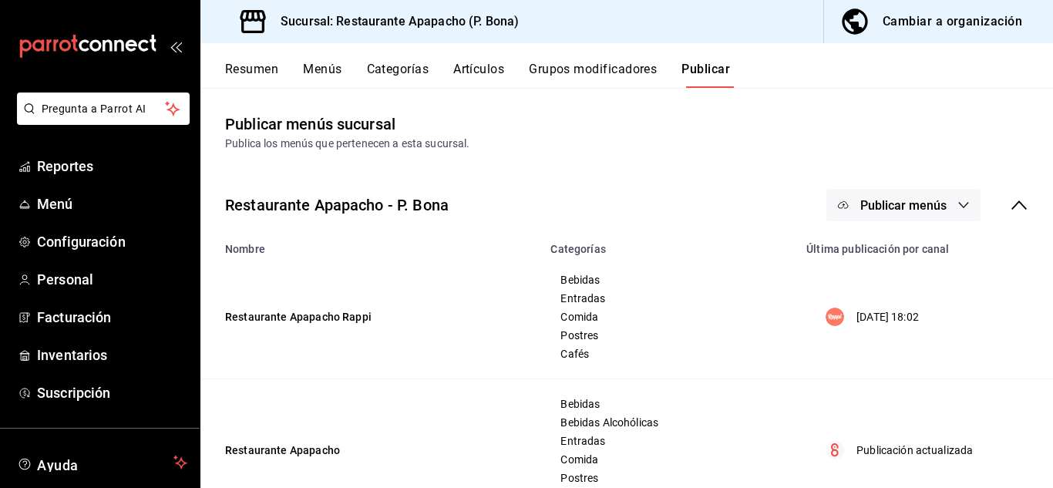
click at [959, 203] on icon "button" at bounding box center [964, 205] width 10 height 6
click at [911, 259] on span "Rappi" at bounding box center [914, 255] width 74 height 16
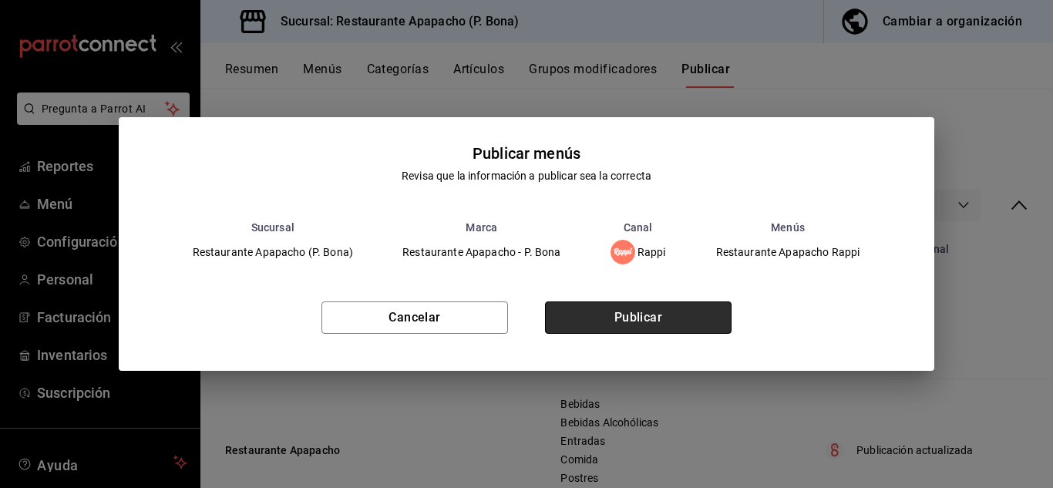
click at [625, 315] on button "Publicar" at bounding box center [638, 317] width 187 height 32
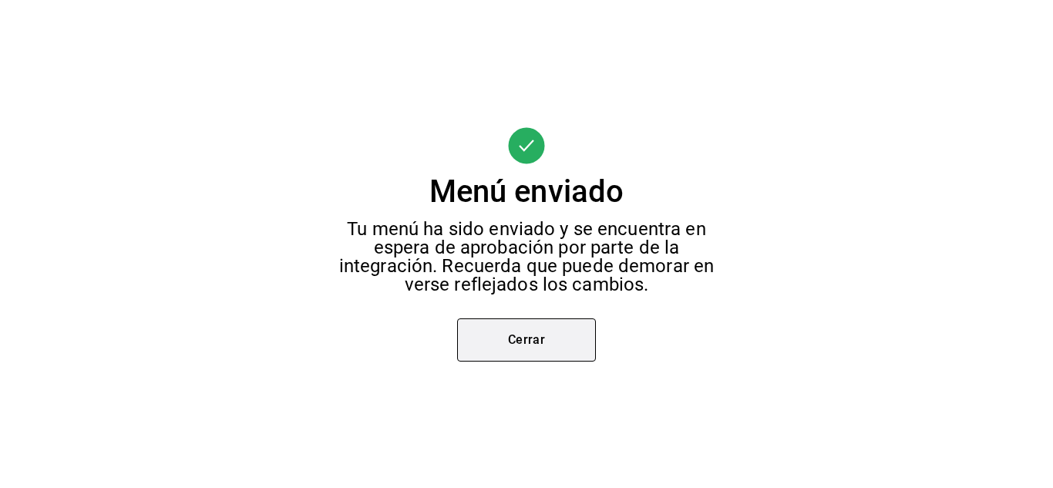
click at [560, 333] on button "Cerrar" at bounding box center [526, 339] width 139 height 43
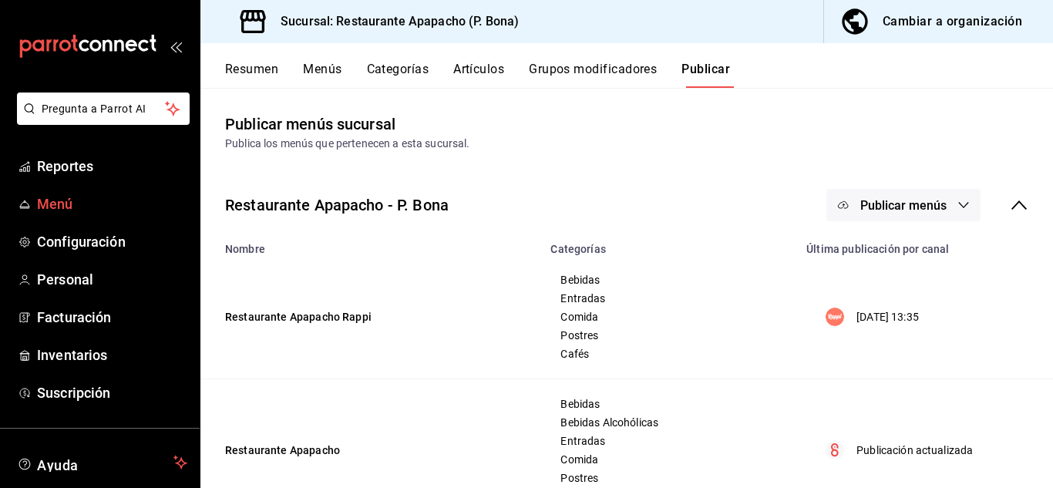
click at [45, 198] on span "Menú" at bounding box center [112, 203] width 150 height 21
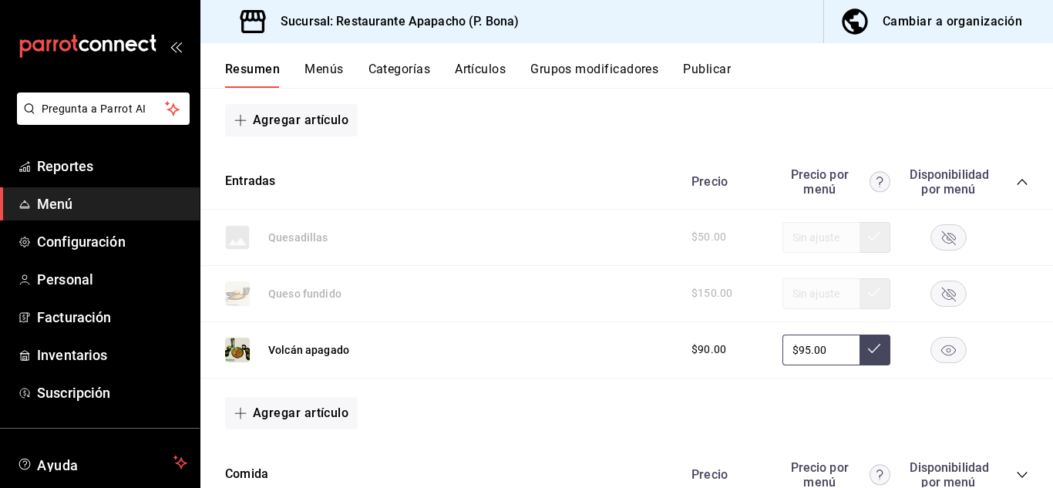
scroll to position [1413, 0]
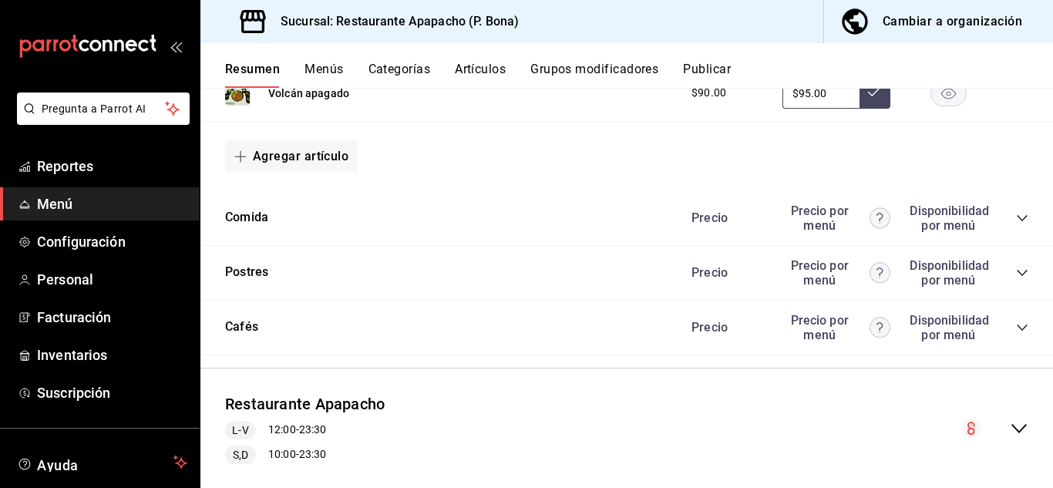
click at [1016, 272] on icon "collapse-category-row" at bounding box center [1022, 273] width 12 height 12
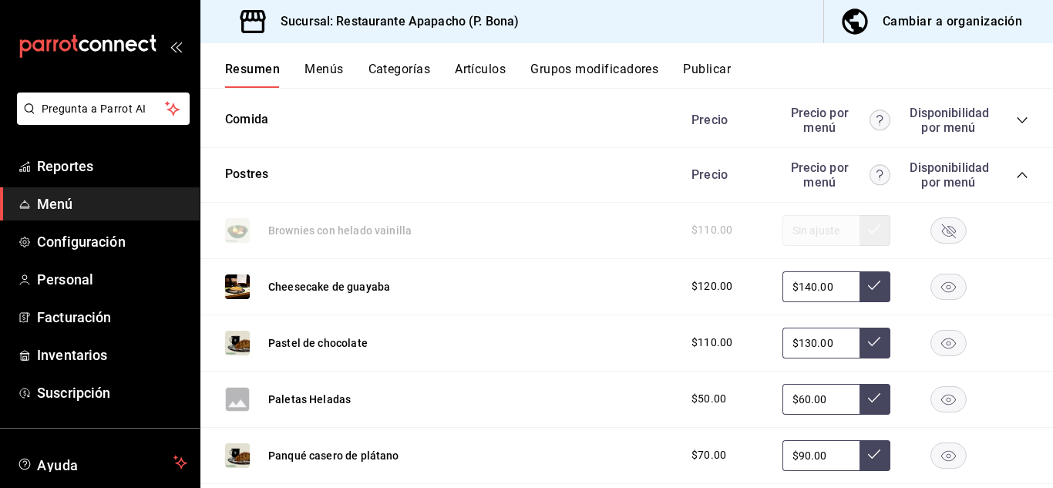
scroll to position [1542, 0]
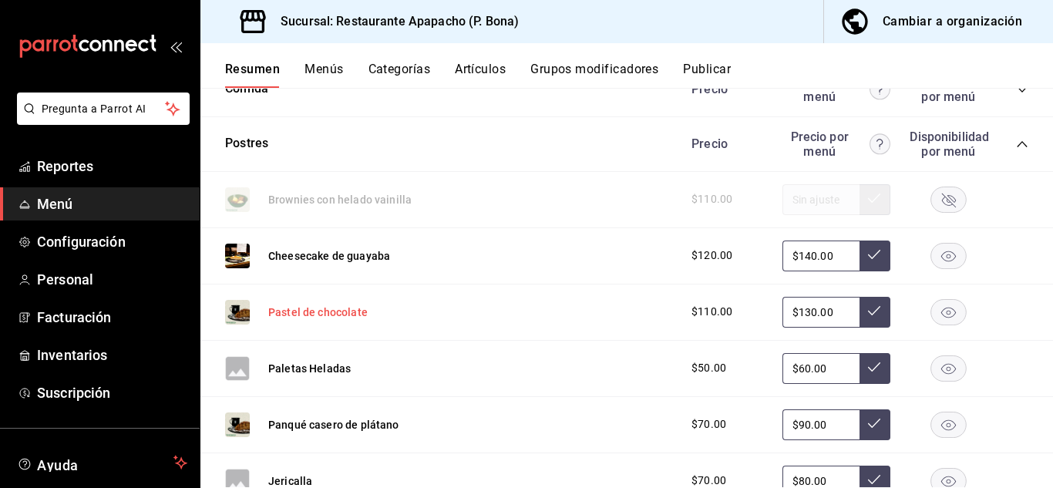
click at [313, 312] on button "Pastel de chocolate" at bounding box center [317, 311] width 99 height 15
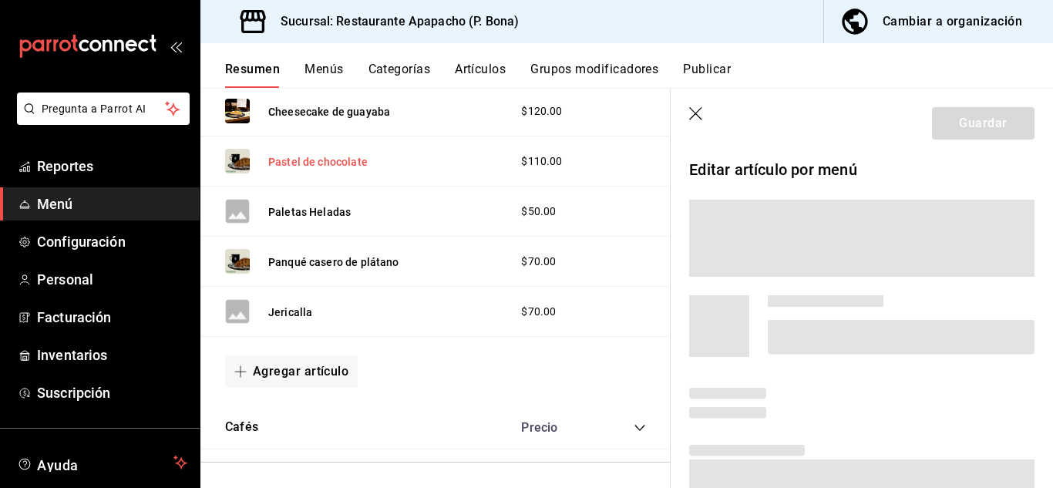
scroll to position [1408, 0]
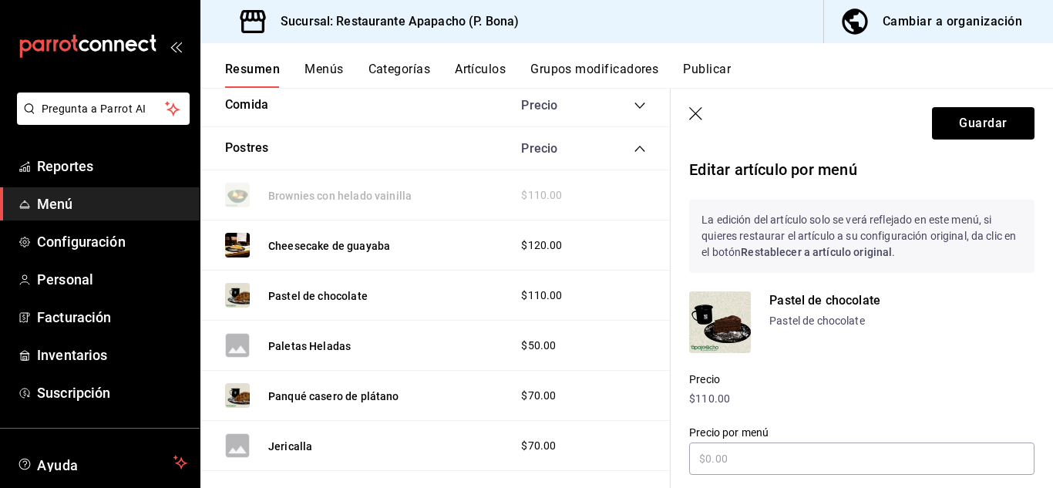
click at [467, 63] on button "Artículos" at bounding box center [480, 75] width 51 height 26
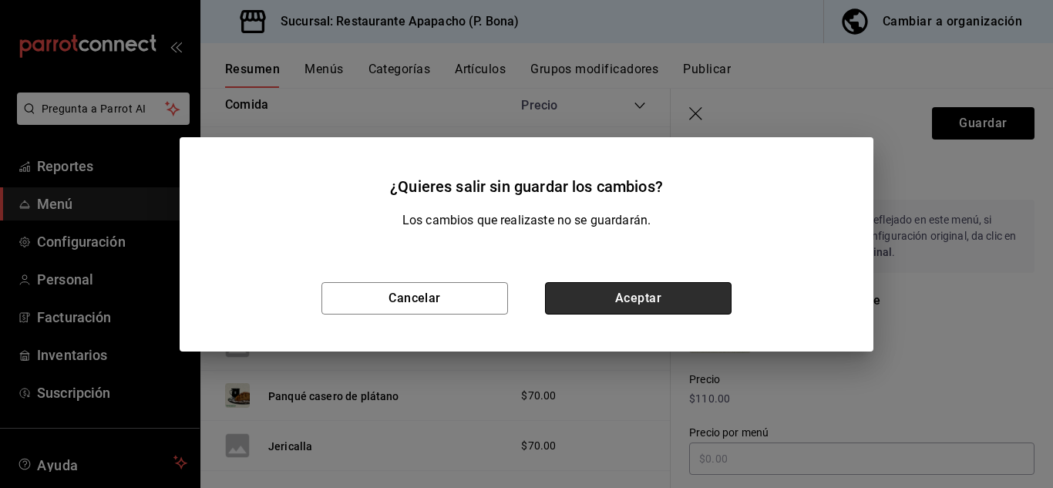
click at [635, 300] on button "Aceptar" at bounding box center [638, 298] width 187 height 32
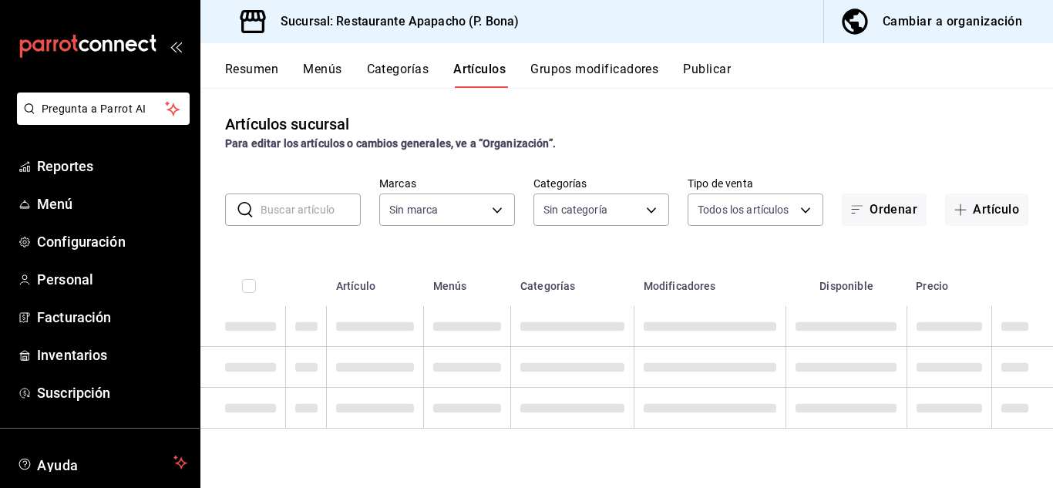
type input "17ef9b2f-93a0-4517-9203-4f940e40e8eb"
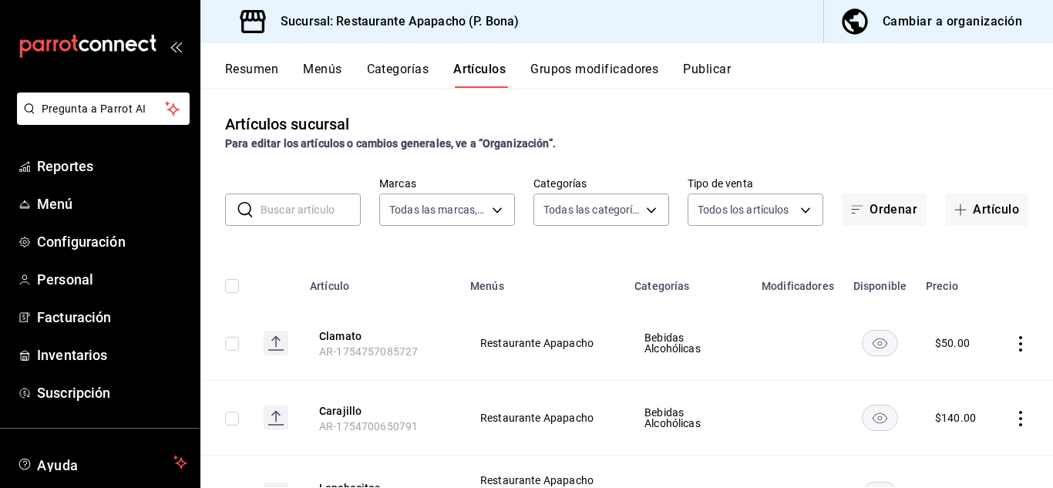
type input "5d720cb7-0a05-4963-9aea-63cfd9829d86,bac7ea99-5405-41b5-9f18-3f0f9af16b27,9432e…"
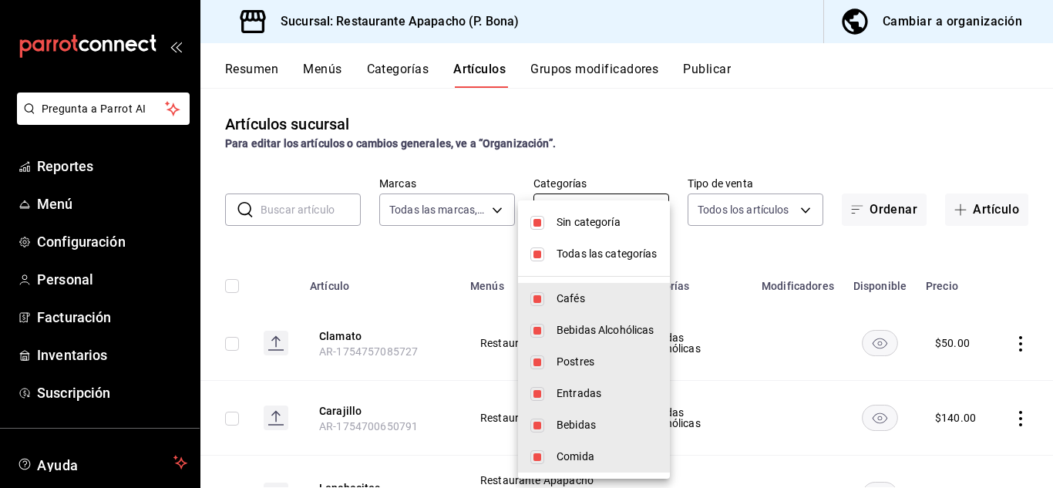
click at [553, 211] on body "Pregunta a Parrot AI Reportes Menú Configuración Personal Facturación Inventari…" at bounding box center [526, 244] width 1053 height 488
click at [538, 224] on input "checkbox" at bounding box center [537, 223] width 14 height 14
checkbox input "false"
click at [530, 251] on input "checkbox" at bounding box center [537, 254] width 14 height 14
checkbox input "false"
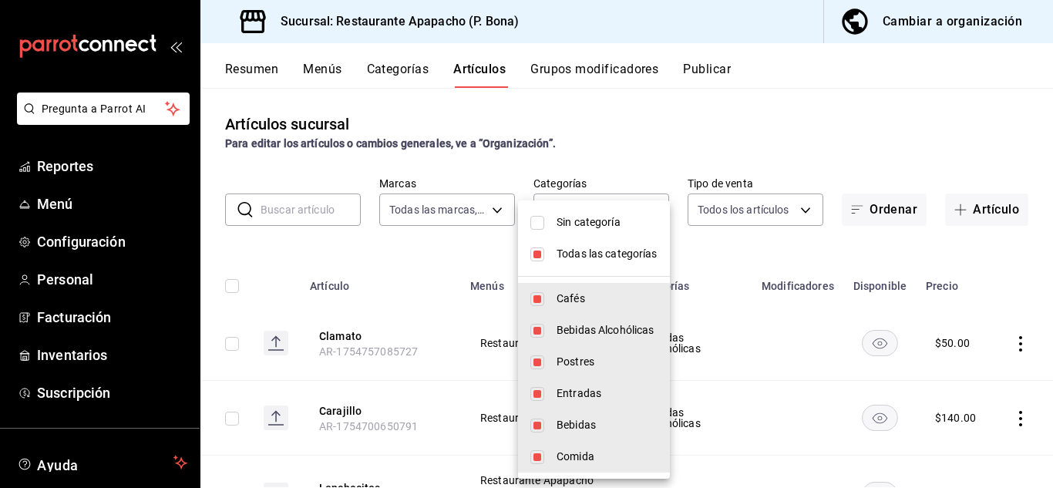
checkbox input "false"
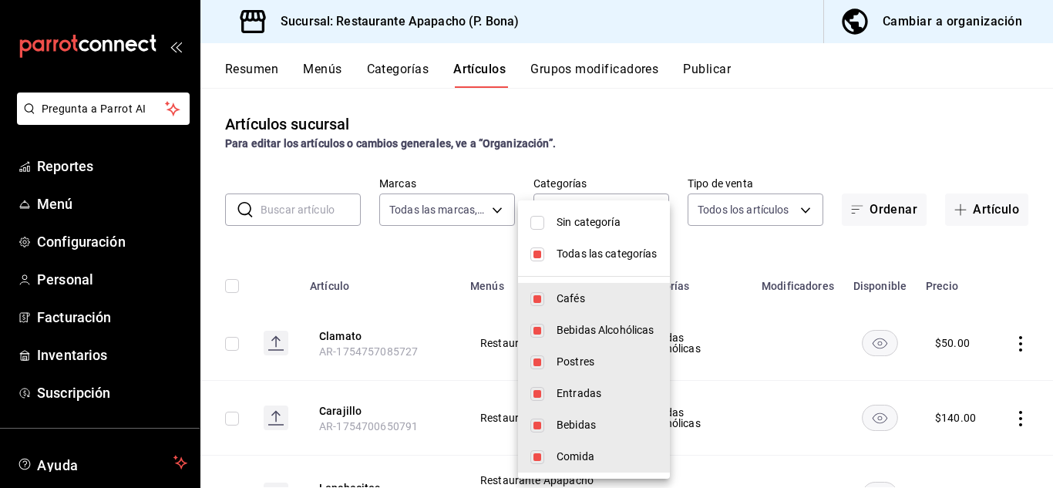
checkbox input "false"
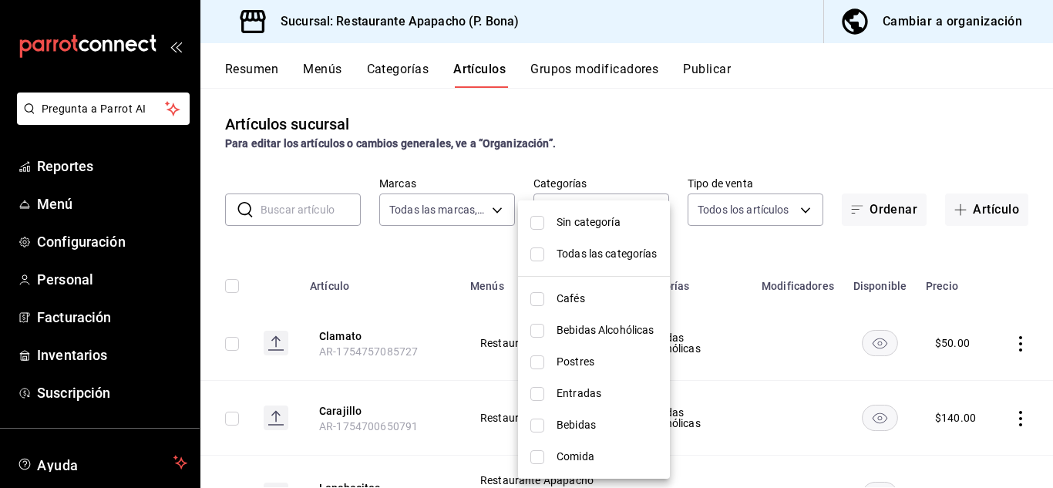
click at [581, 360] on span "Postres" at bounding box center [607, 362] width 101 height 16
type input "9432eb6c-9c3e-4370-bb6e-e2dc96f54602"
checkbox input "true"
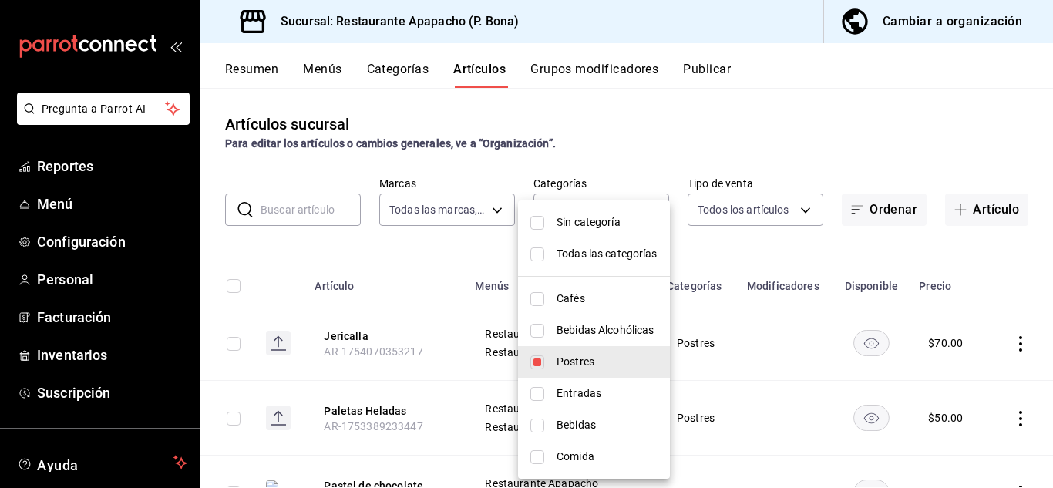
drag, startPoint x: 1045, startPoint y: 227, endPoint x: 1023, endPoint y: 304, distance: 81.0
click at [1031, 310] on div at bounding box center [526, 244] width 1053 height 488
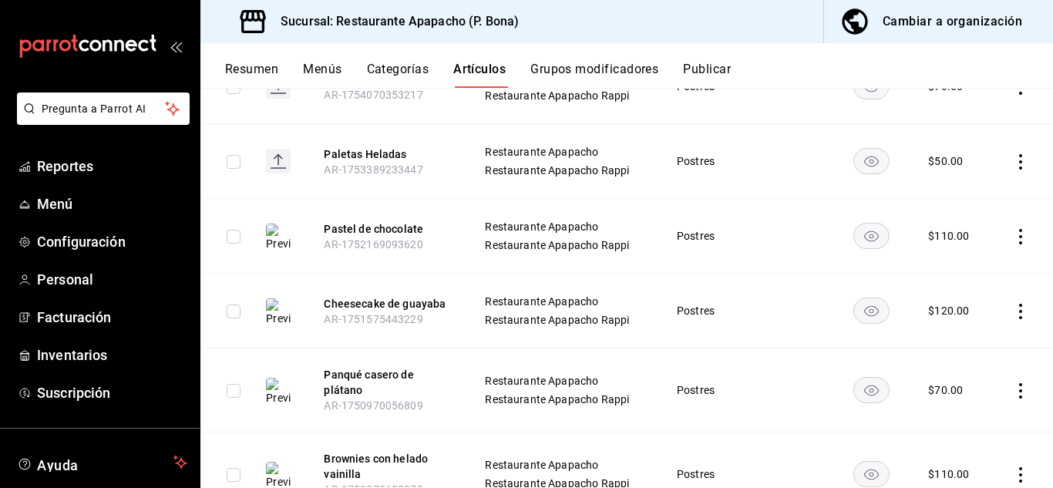
scroll to position [129, 0]
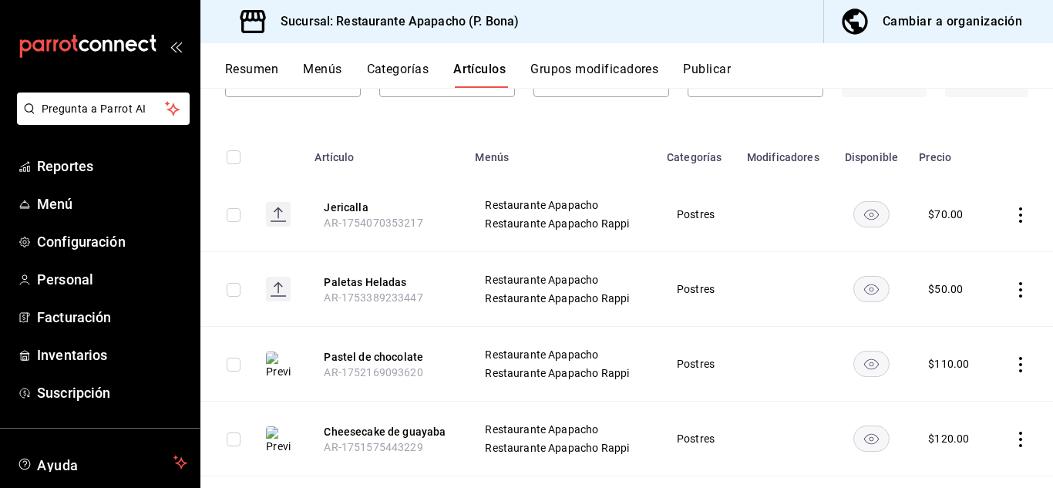
click at [712, 63] on button "Publicar" at bounding box center [707, 75] width 48 height 26
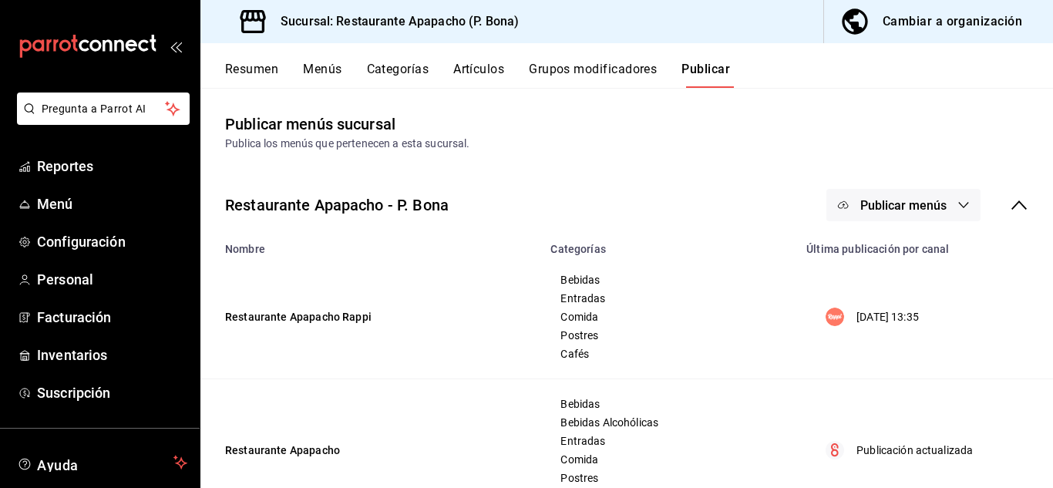
click at [896, 199] on span "Publicar menús" at bounding box center [903, 205] width 86 height 15
click at [893, 257] on span "Rappi" at bounding box center [914, 255] width 74 height 16
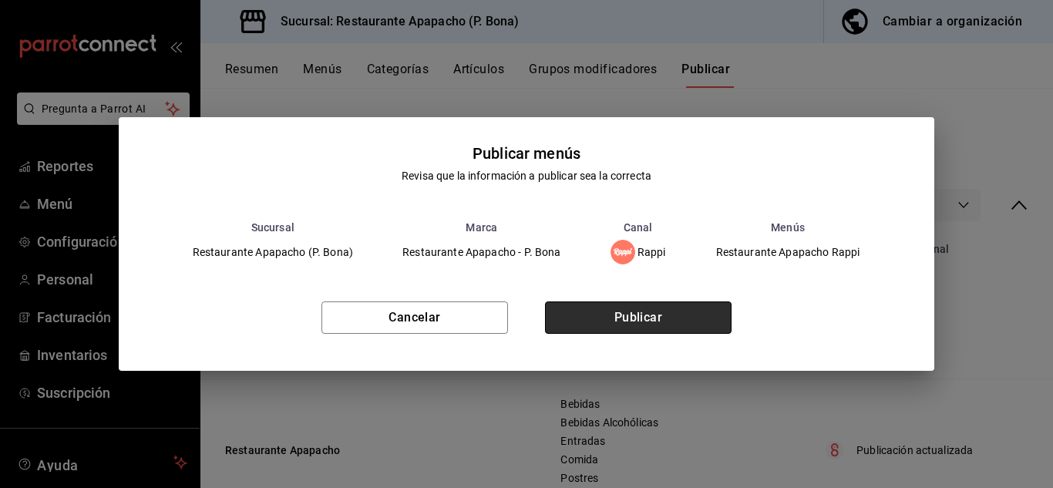
click at [630, 313] on button "Publicar" at bounding box center [638, 317] width 187 height 32
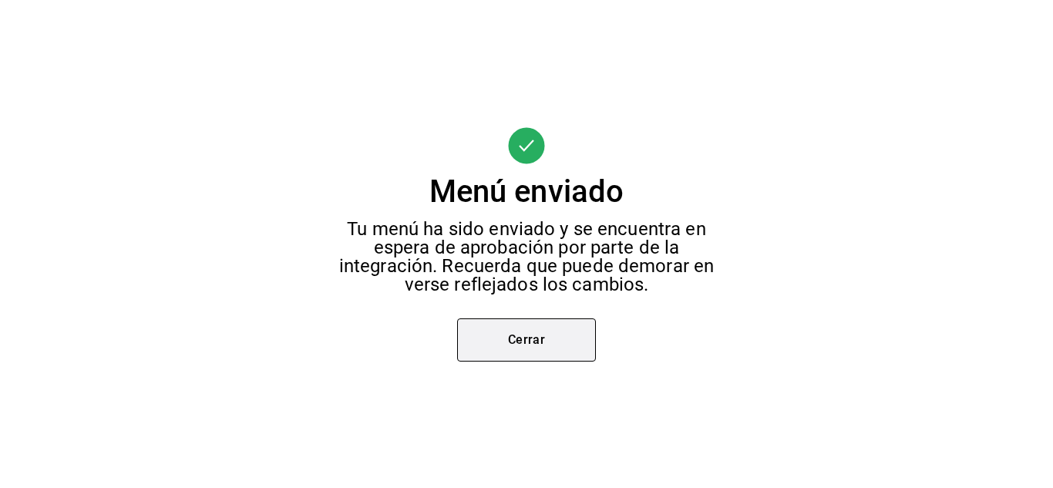
click at [536, 340] on button "Cerrar" at bounding box center [526, 339] width 139 height 43
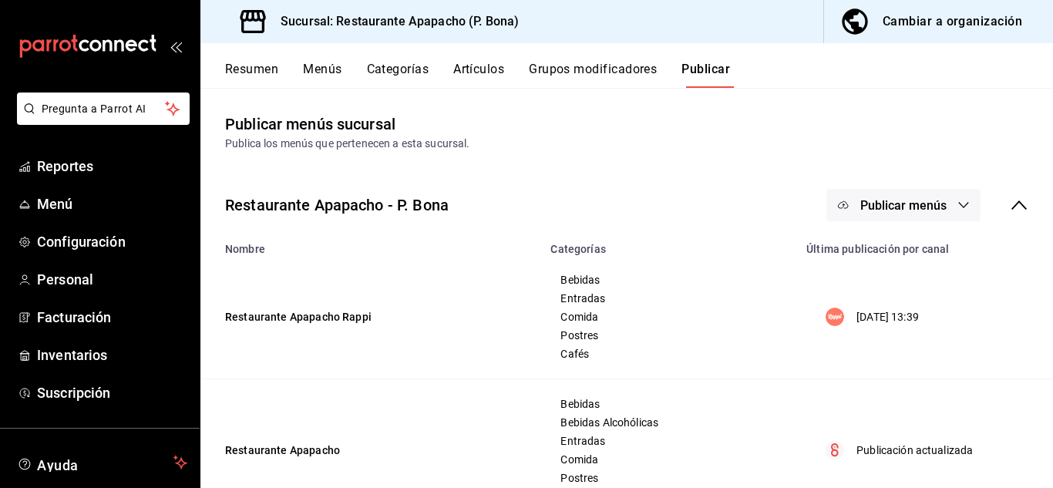
click at [957, 206] on icon "button" at bounding box center [963, 205] width 12 height 12
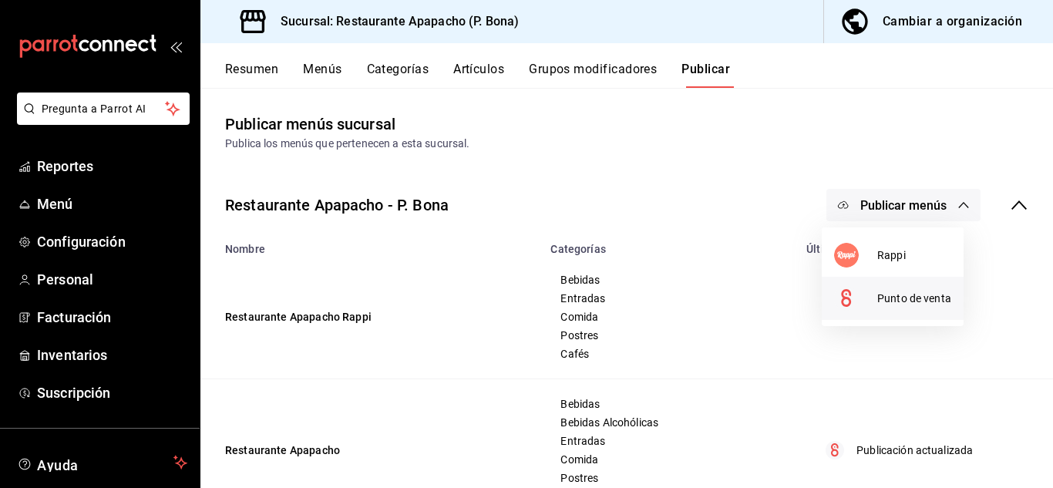
click at [909, 298] on span "Punto de venta" at bounding box center [914, 299] width 74 height 16
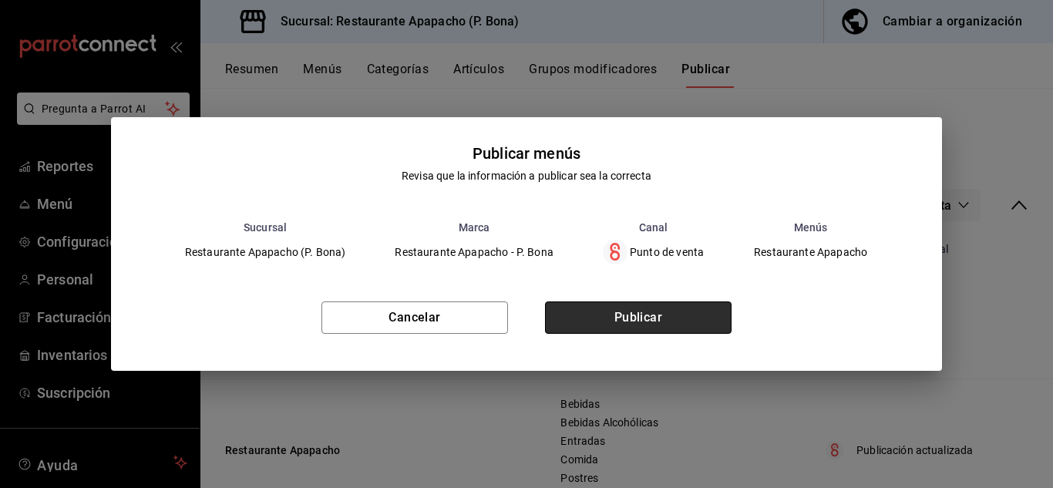
click at [608, 316] on button "Publicar" at bounding box center [638, 317] width 187 height 32
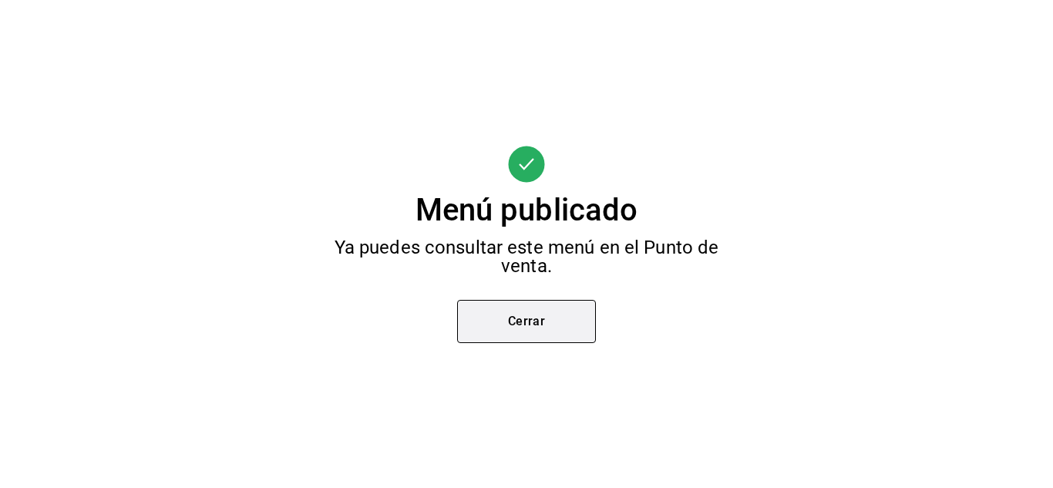
click at [513, 319] on button "Cerrar" at bounding box center [526, 321] width 139 height 43
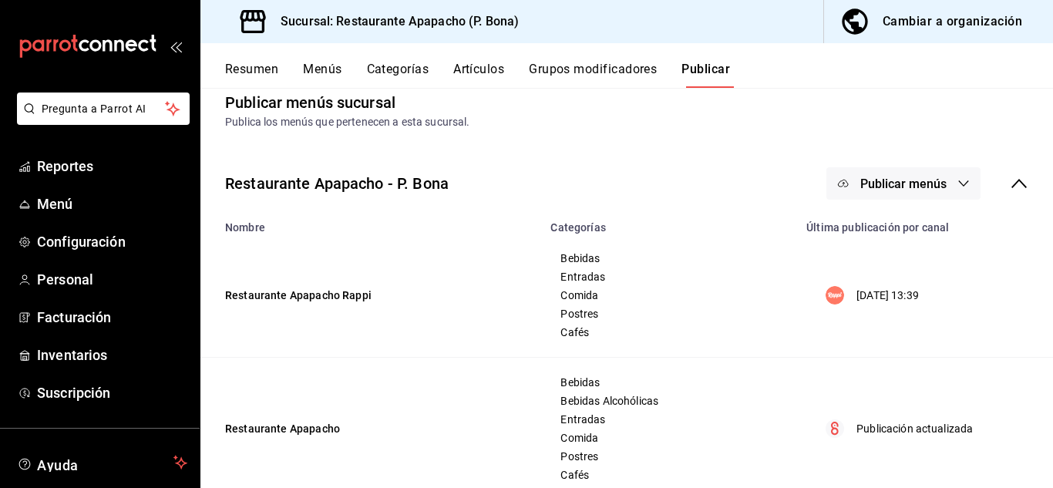
scroll to position [59, 0]
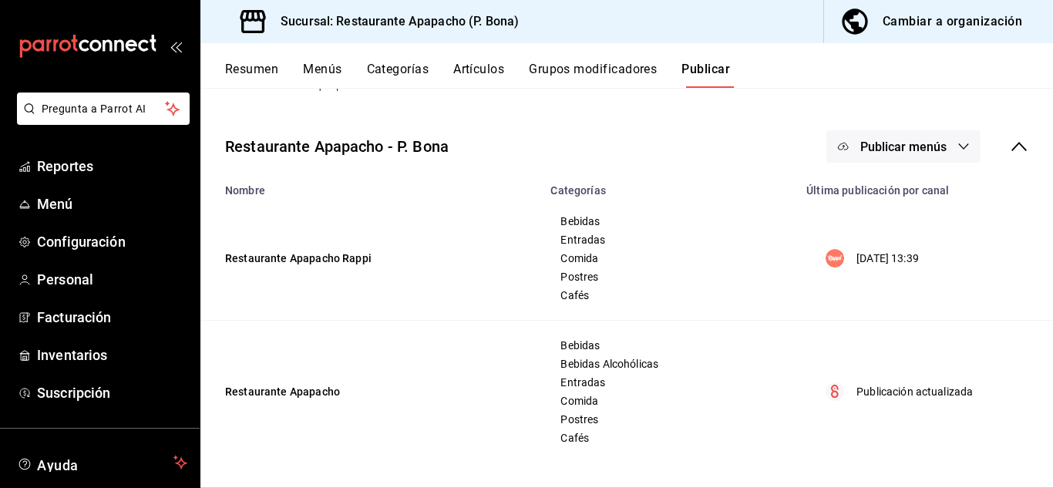
click at [466, 69] on button "Artículos" at bounding box center [478, 75] width 51 height 26
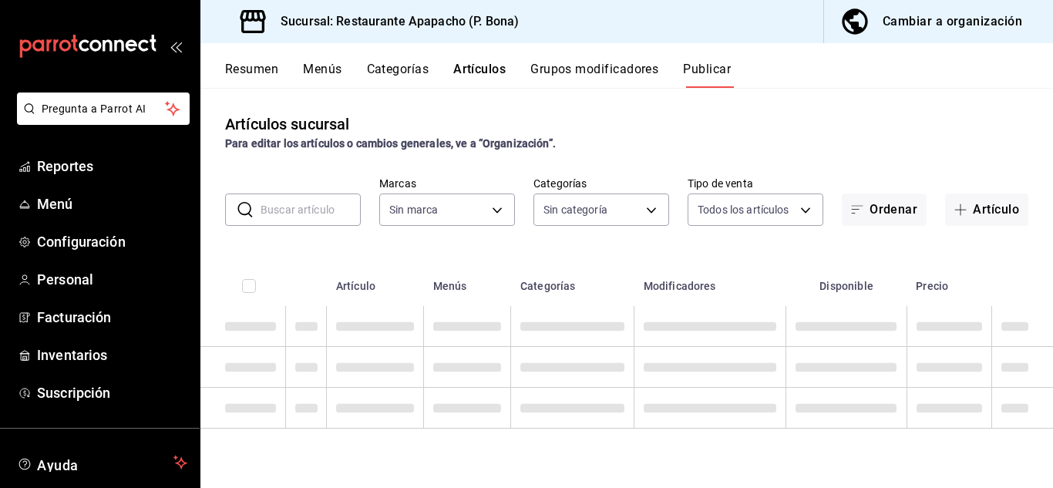
type input "17ef9b2f-93a0-4517-9203-4f940e40e8eb"
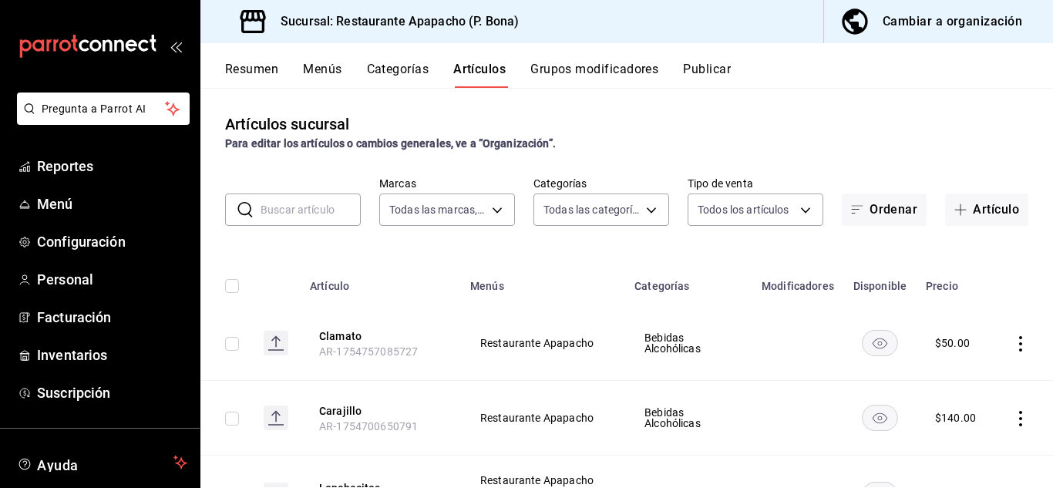
type input "5d720cb7-0a05-4963-9aea-63cfd9829d86,bac7ea99-5405-41b5-9f18-3f0f9af16b27,9432e…"
click at [643, 208] on body "Pregunta a Parrot AI Reportes Menú Configuración Personal Facturación Inventari…" at bounding box center [526, 244] width 1053 height 488
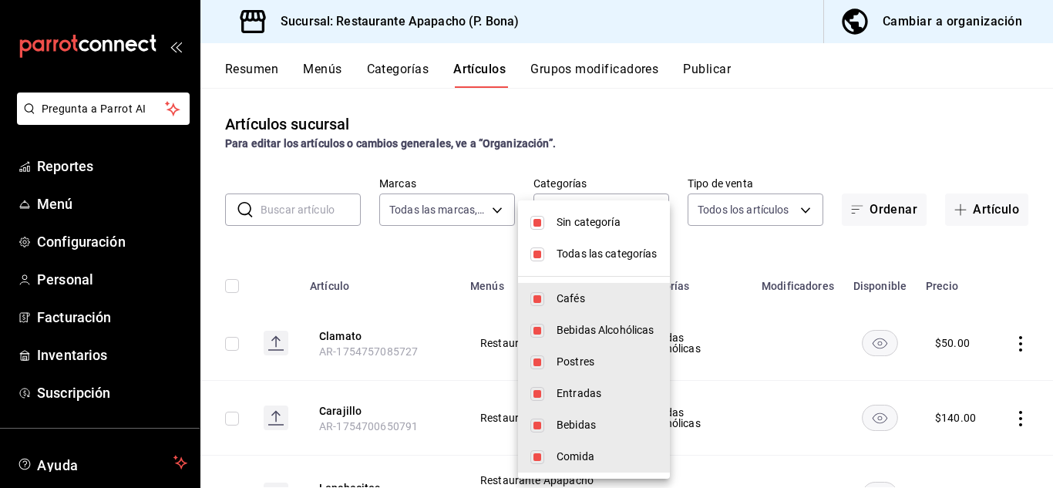
click at [533, 227] on input "checkbox" at bounding box center [537, 223] width 14 height 14
checkbox input "false"
click at [544, 254] on li "Todas las categorías" at bounding box center [594, 254] width 152 height 32
checkbox input "false"
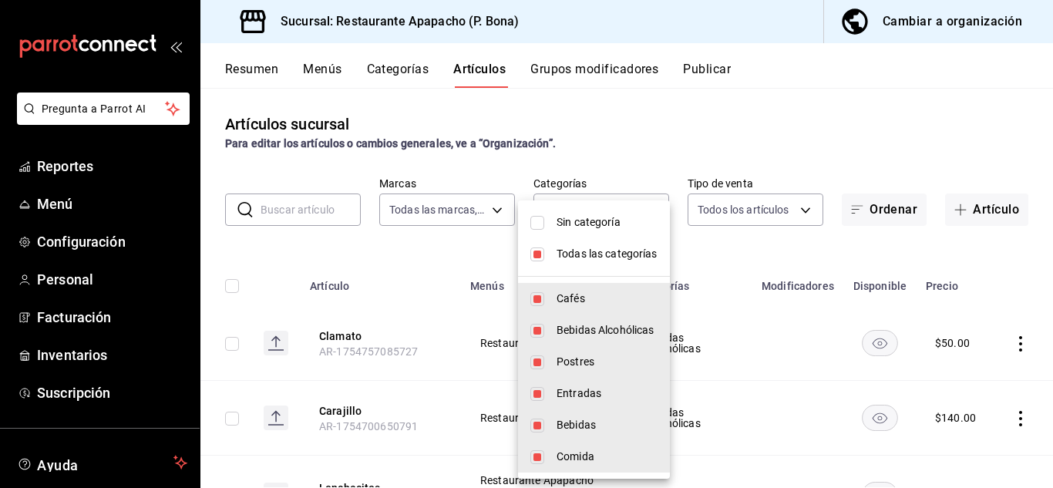
checkbox input "false"
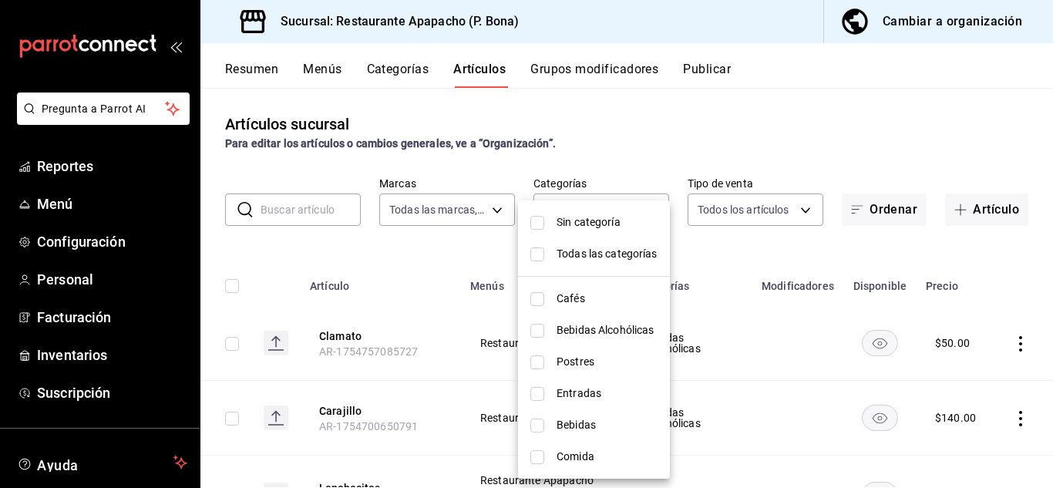
click at [574, 362] on span "Postres" at bounding box center [607, 362] width 101 height 16
type input "9432eb6c-9c3e-4370-bb6e-e2dc96f54602"
checkbox input "true"
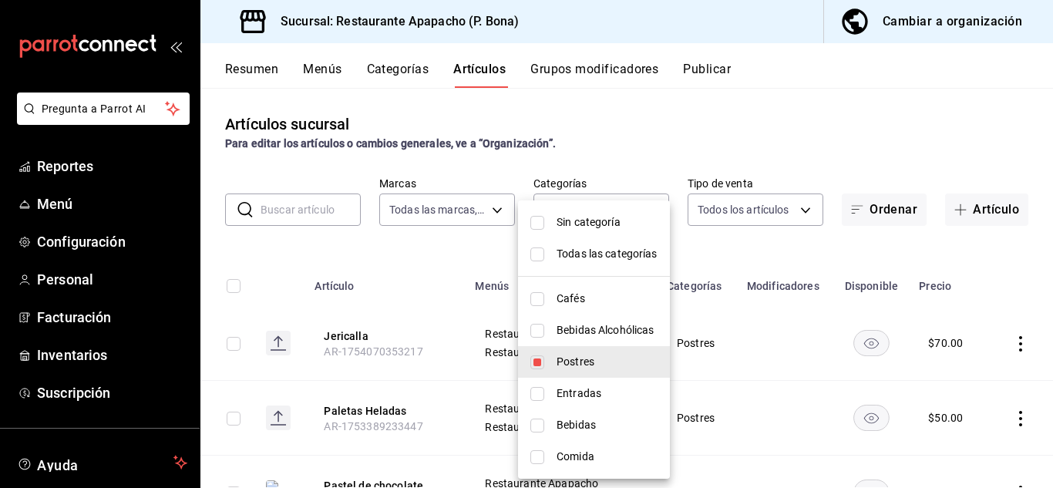
drag, startPoint x: 1042, startPoint y: 271, endPoint x: 1042, endPoint y: 317, distance: 46.2
click at [1042, 317] on div at bounding box center [526, 244] width 1053 height 488
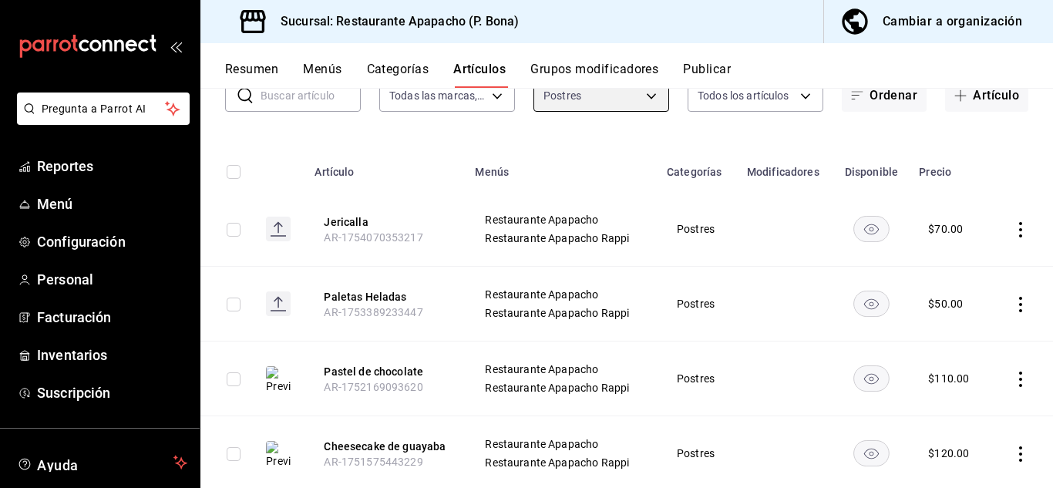
scroll to position [257, 0]
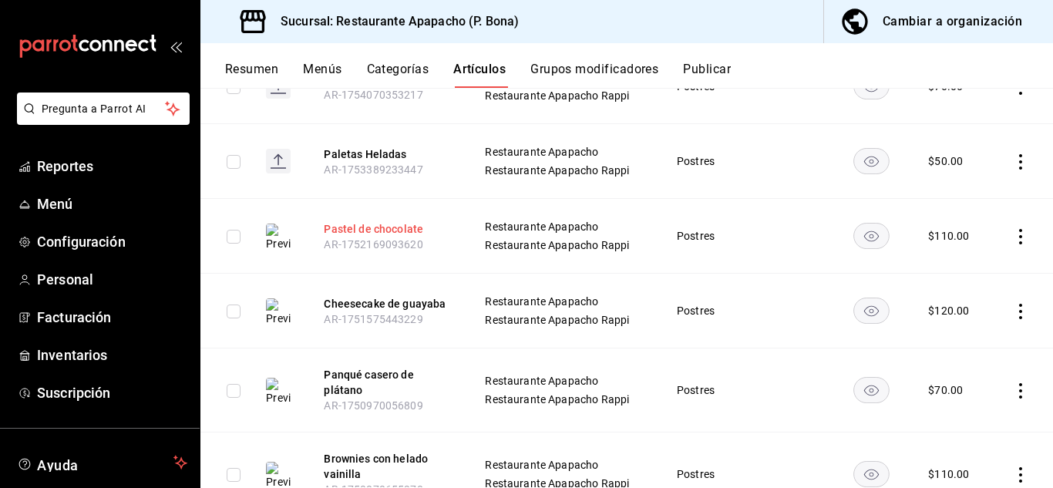
click at [374, 227] on button "Pastel de chocolate" at bounding box center [385, 228] width 123 height 15
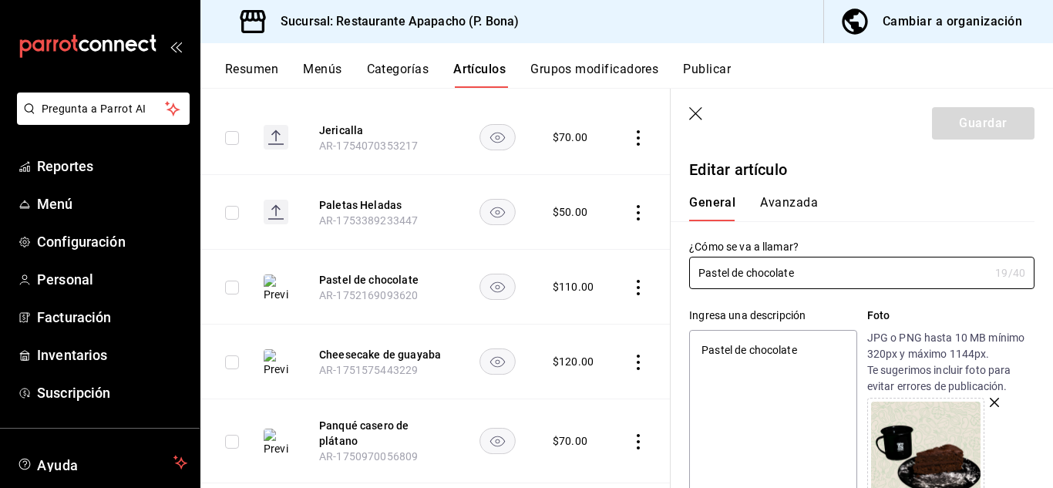
type textarea "x"
click at [812, 347] on textarea "Pastel de chocolate" at bounding box center [772, 422] width 167 height 185
type textarea "Pastel de chocolate."
type textarea "x"
type textarea "Pastel de chocolate."
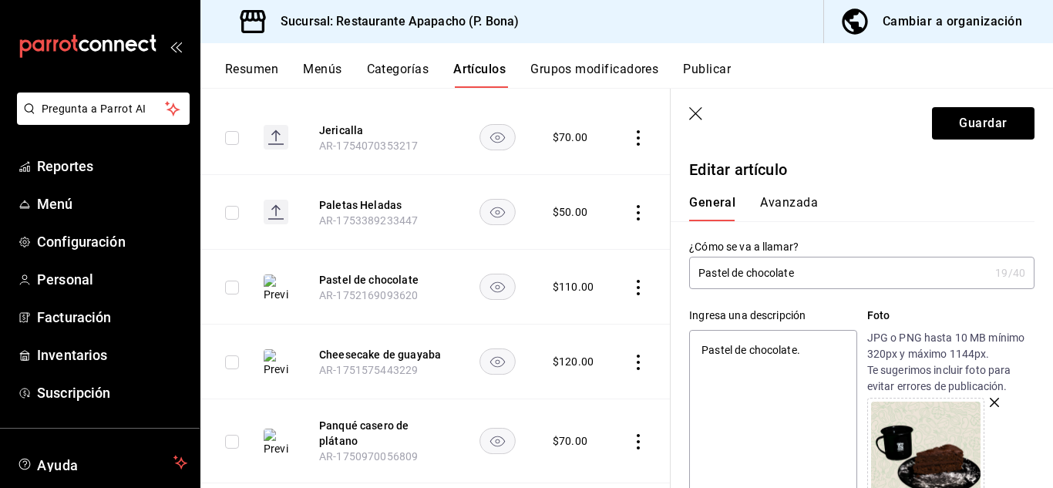
type textarea "x"
type textarea "Pastel de chocolate."
type textarea "x"
type textarea "Pastel de chocolate"
type textarea "x"
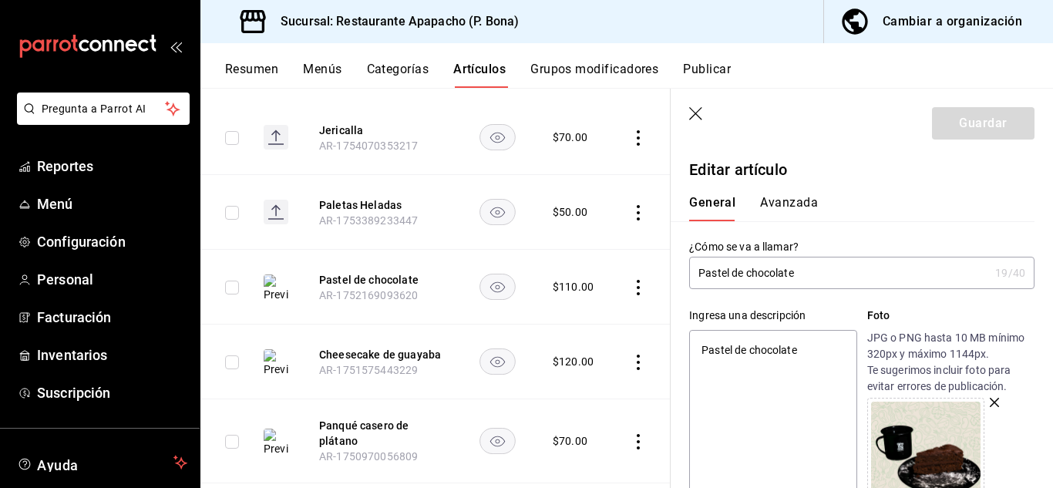
type textarea "Pastel de chocolate"
type textarea "x"
type textarea "Pastel de chocolate"
type textarea "x"
type textarea "Pastel de chocolate."
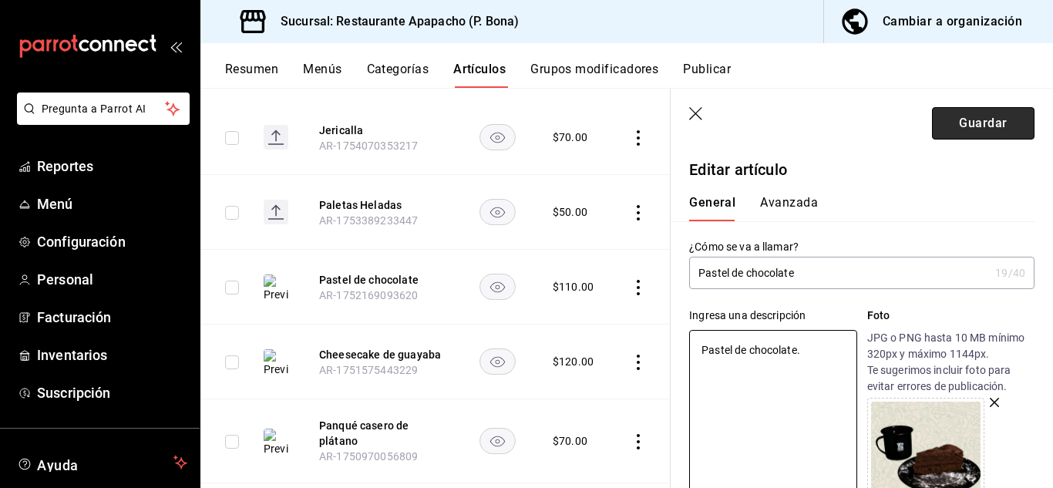
click at [962, 120] on button "Guardar" at bounding box center [983, 123] width 103 height 32
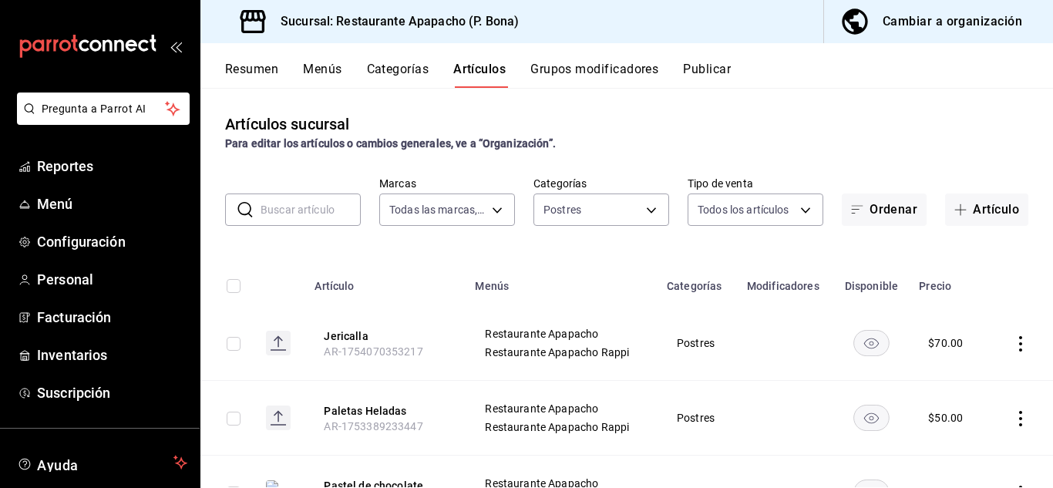
click at [711, 62] on button "Publicar" at bounding box center [707, 75] width 48 height 26
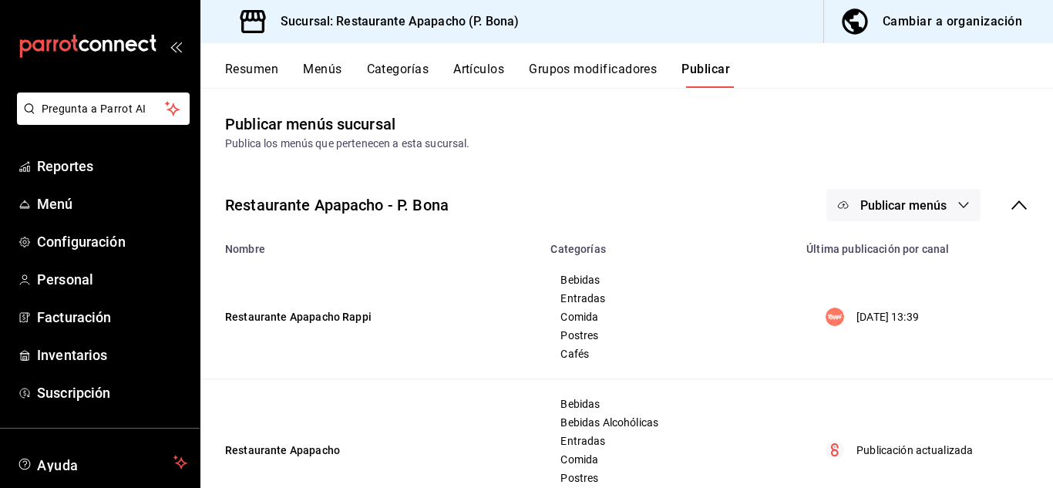
click at [913, 204] on span "Publicar menús" at bounding box center [903, 205] width 86 height 15
click at [895, 253] on span "Rappi" at bounding box center [914, 255] width 74 height 16
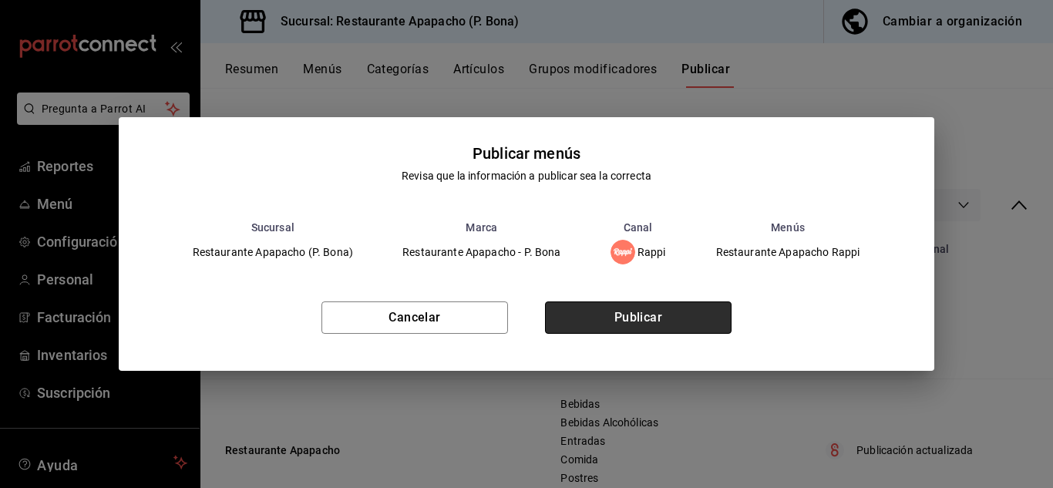
click at [699, 314] on button "Publicar" at bounding box center [638, 317] width 187 height 32
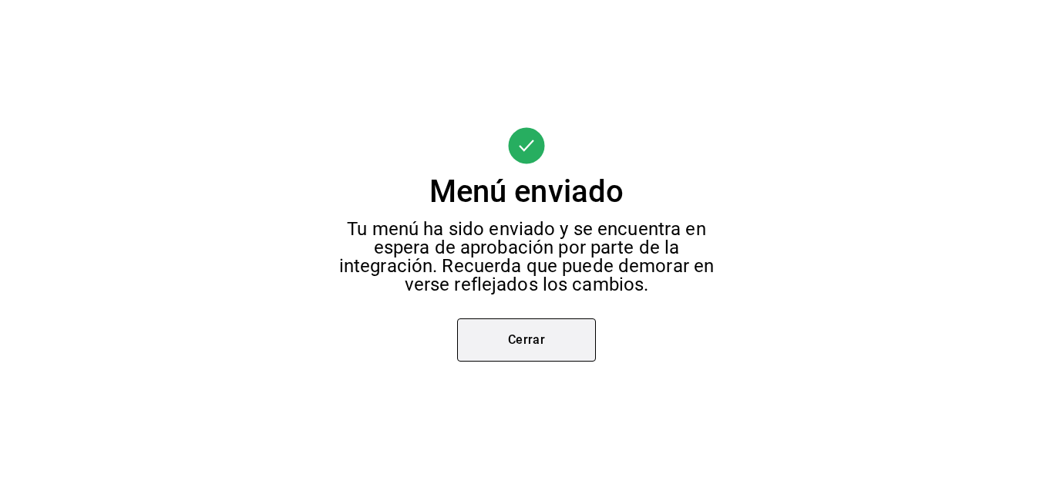
click at [505, 351] on button "Cerrar" at bounding box center [526, 339] width 139 height 43
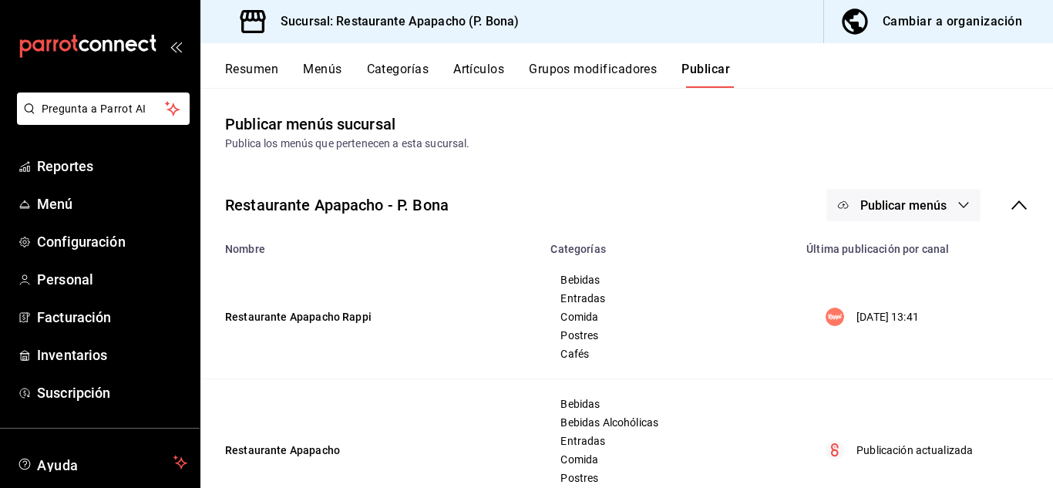
click at [936, 200] on button "Publicar menús" at bounding box center [903, 205] width 154 height 32
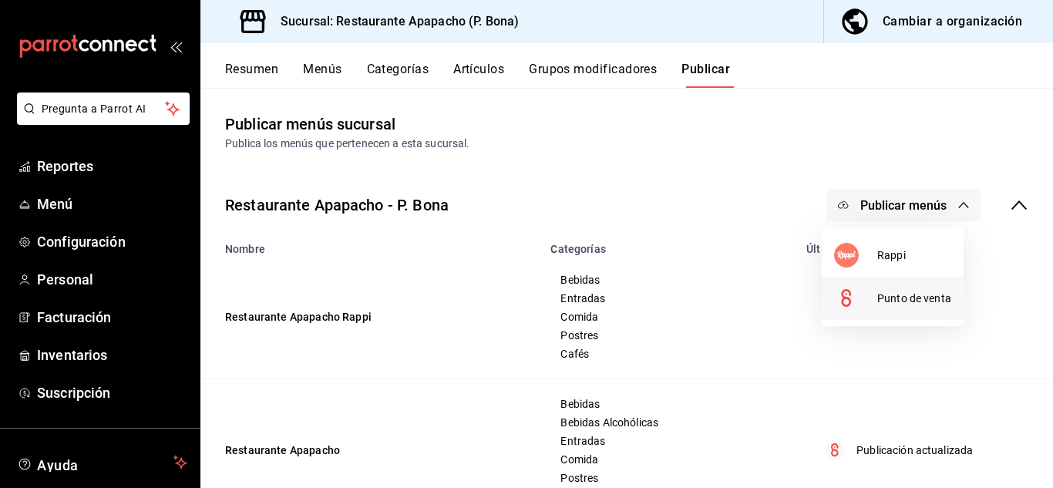
click at [893, 289] on li "Punto de venta" at bounding box center [893, 298] width 142 height 43
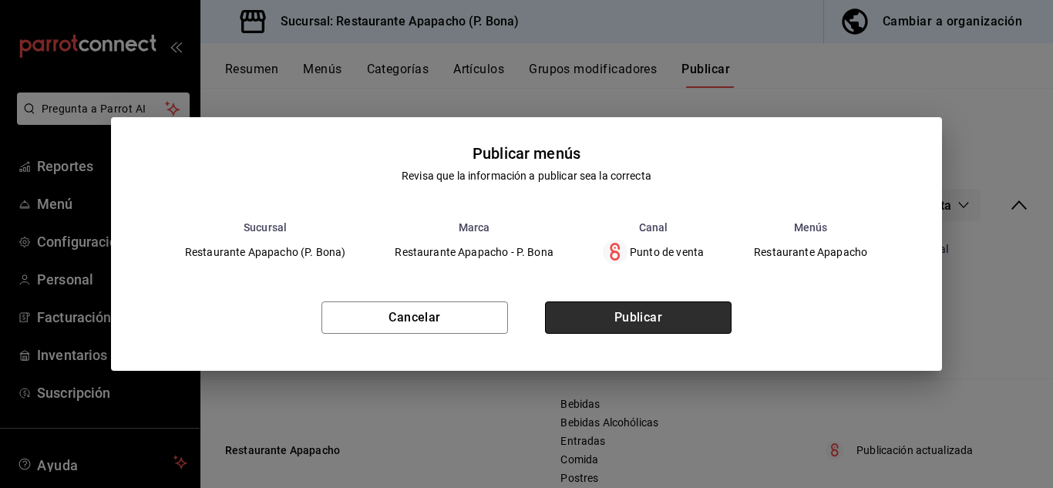
click at [645, 308] on button "Publicar" at bounding box center [638, 317] width 187 height 32
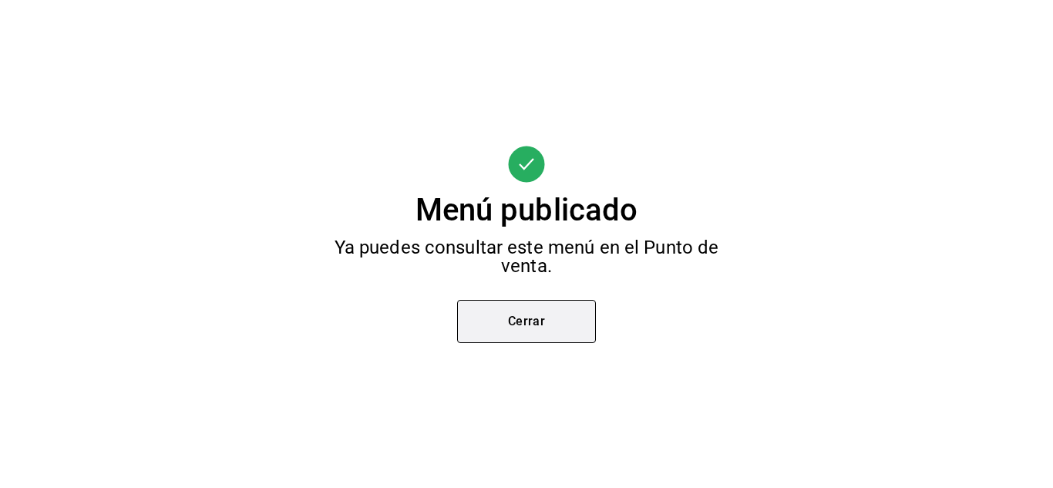
click at [543, 328] on button "Cerrar" at bounding box center [526, 321] width 139 height 43
